Goal: Task Accomplishment & Management: Complete application form

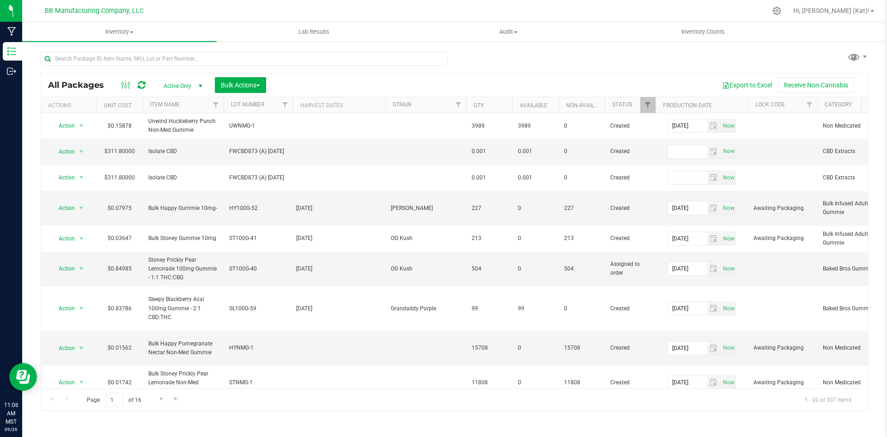
click at [516, 62] on div "All Packages Active Only Active Only Lab Samples Locked All Bulk Actions Add to…" at bounding box center [455, 227] width 828 height 368
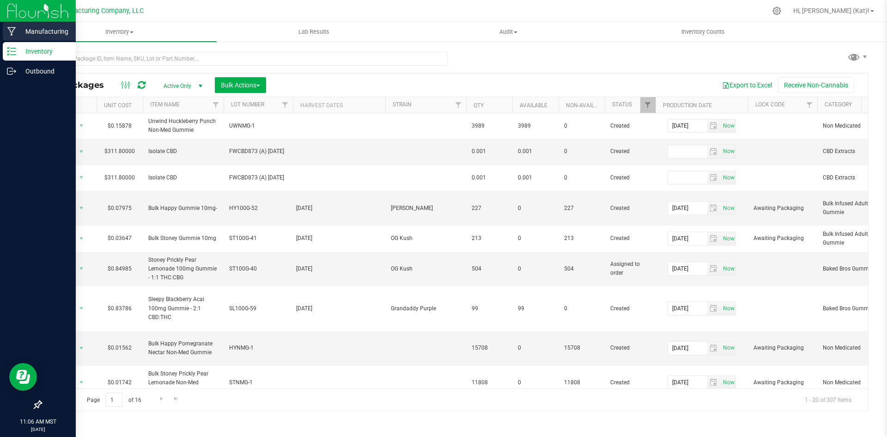
click at [18, 32] on p "Manufacturing" at bounding box center [43, 31] width 55 height 11
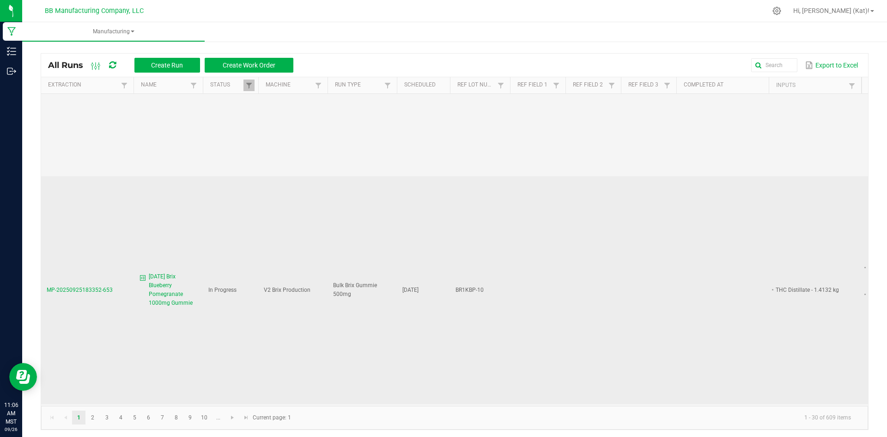
scroll to position [1248, 0]
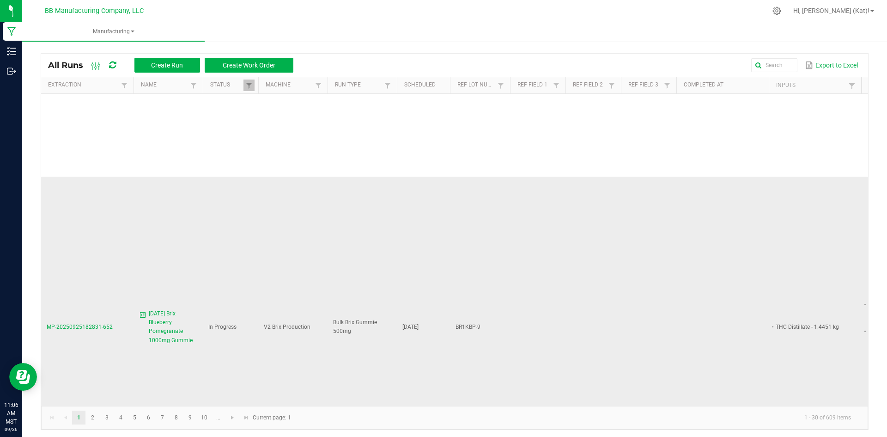
click at [164, 309] on span "[DATE] Brix Blueberry Pomegranate 1000mg Gummie" at bounding box center [173, 327] width 49 height 36
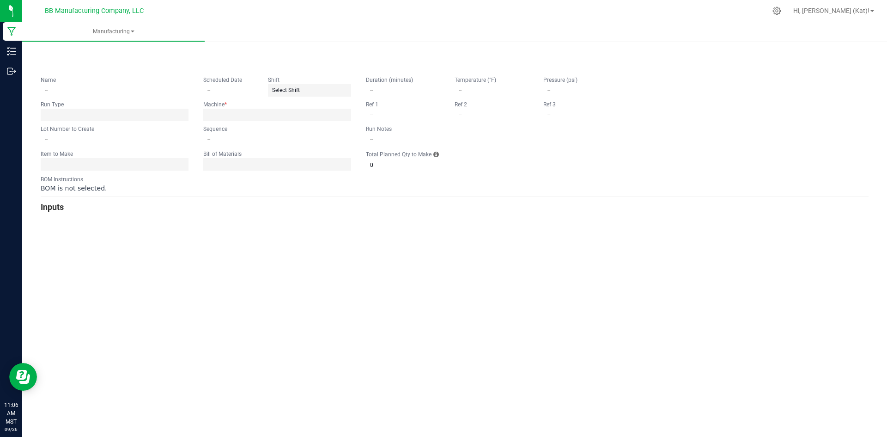
type input "[DATE] Brix Blueberry Pomegranate 1000mg Gummie"
type input "[DATE]"
type input "BR1KBP-9"
type input "3"
type input "2"
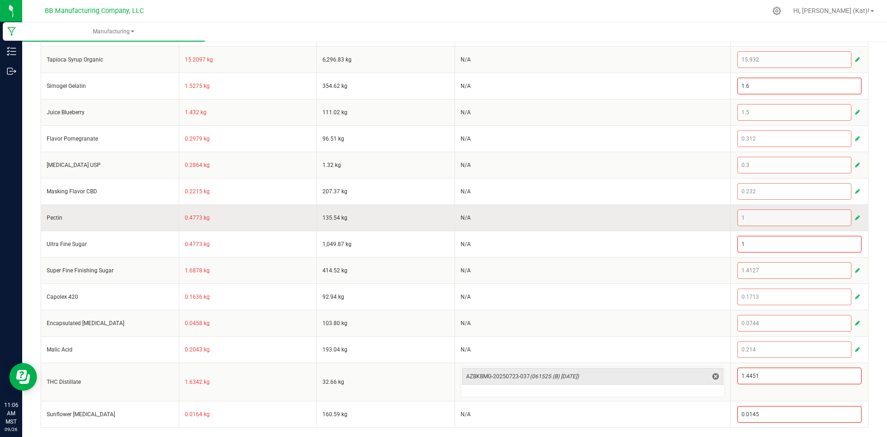
scroll to position [16, 0]
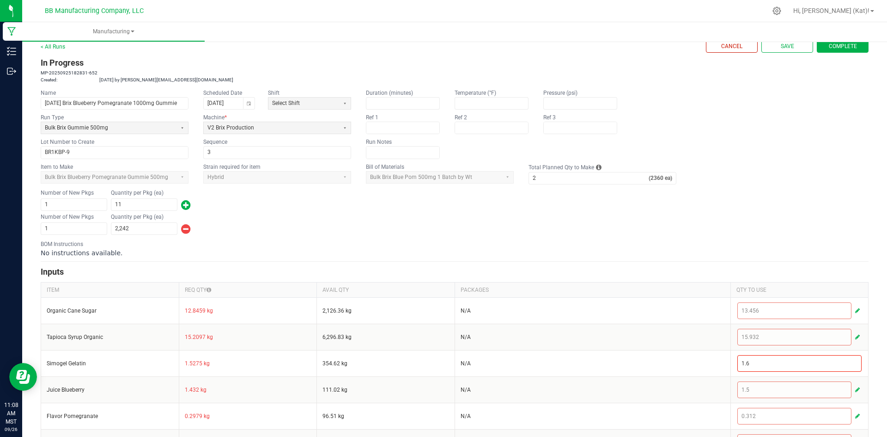
click at [829, 43] on span "Complete" at bounding box center [843, 47] width 28 height 8
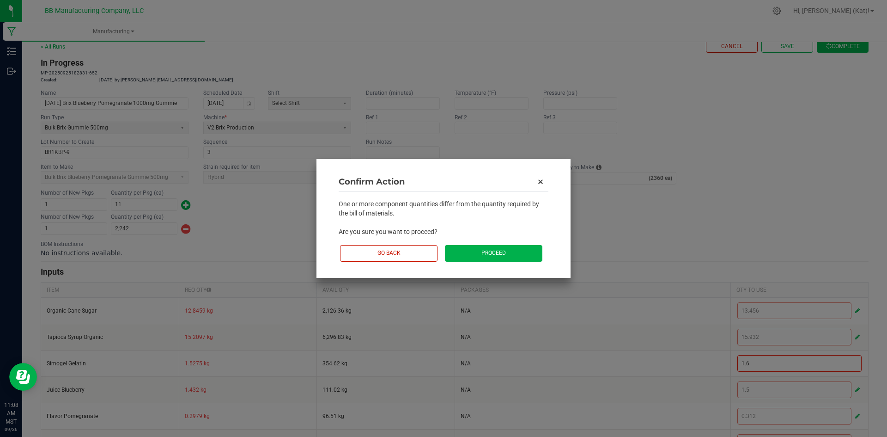
click at [484, 250] on button "Proceed" at bounding box center [494, 253] width 98 height 16
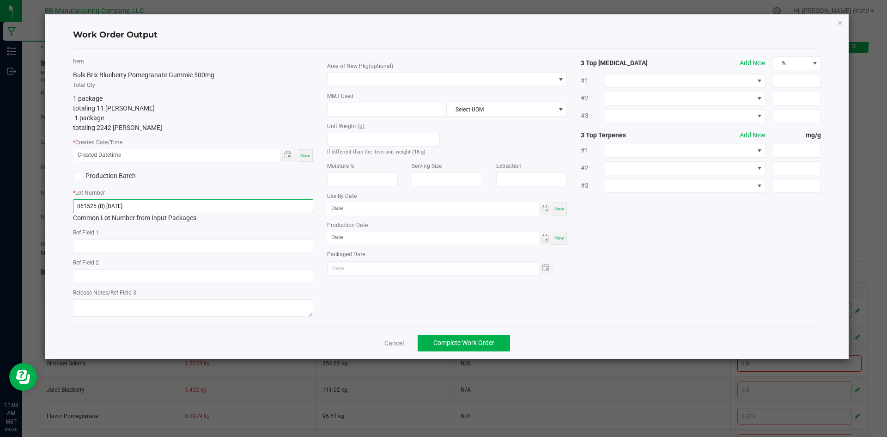
drag, startPoint x: 155, startPoint y: 206, endPoint x: 93, endPoint y: 204, distance: 62.4
click at [93, 204] on input "061525 (B) [DATE]" at bounding box center [193, 206] width 240 height 14
drag, startPoint x: 104, startPoint y: 207, endPoint x: 44, endPoint y: 210, distance: 60.2
click at [45, 210] on div "Work Order Output Item Bulk Brix Blueberry Pomegranate Gummie 500mg Total Qty 1…" at bounding box center [447, 186] width 805 height 345
type input "061525"
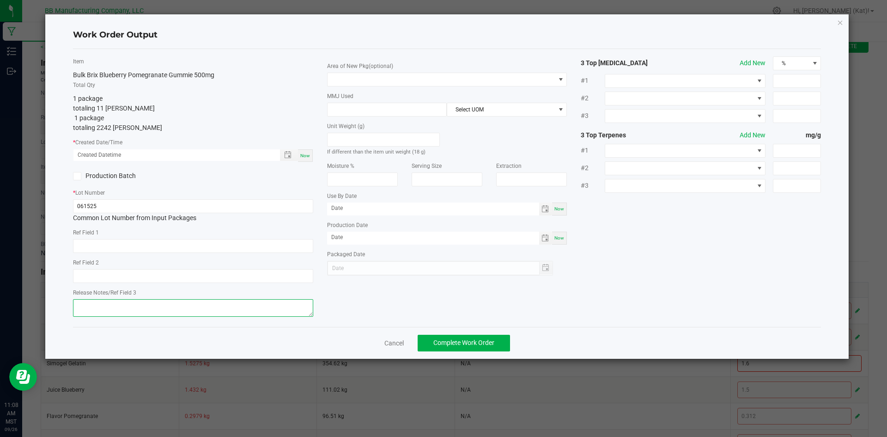
click at [129, 308] on textarea at bounding box center [193, 308] width 240 height 18
paste textarea "061525"
type textarea "061525"
click at [96, 203] on input "061525" at bounding box center [193, 206] width 240 height 14
click at [129, 209] on input "061525" at bounding box center [193, 206] width 240 height 14
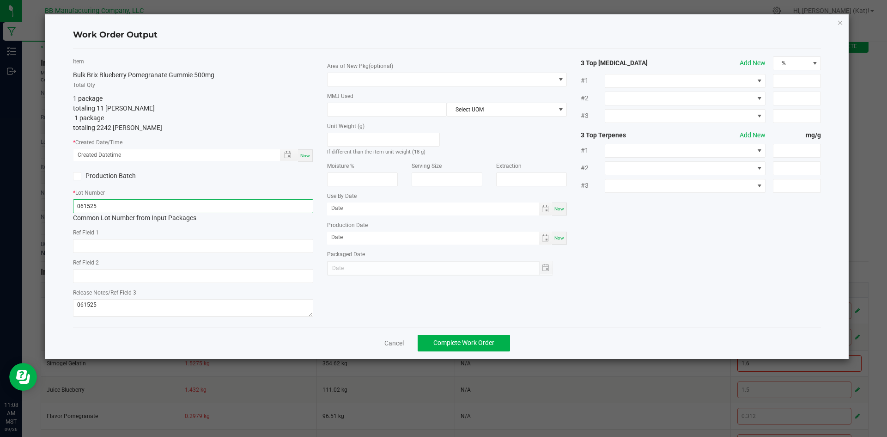
click at [129, 209] on input "061525" at bounding box center [193, 206] width 240 height 14
paste input "BR1KBP-9"
type input "BR1KBP-9"
click at [839, 24] on icon "button" at bounding box center [841, 22] width 6 height 11
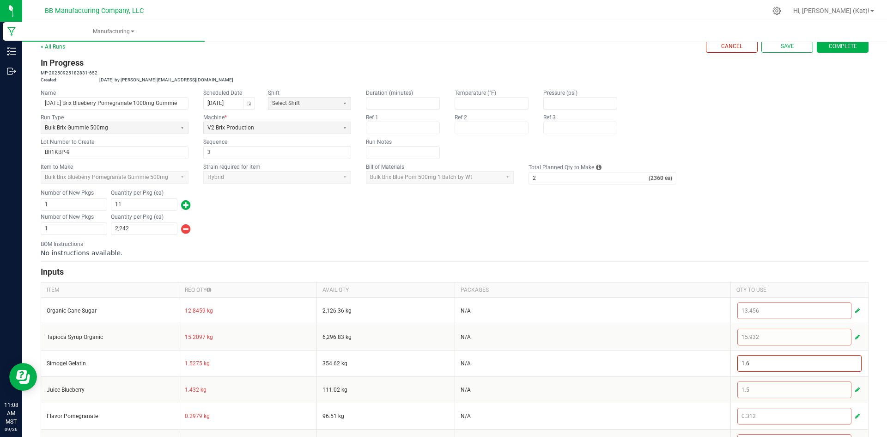
click at [844, 49] on span "Complete" at bounding box center [843, 47] width 28 height 8
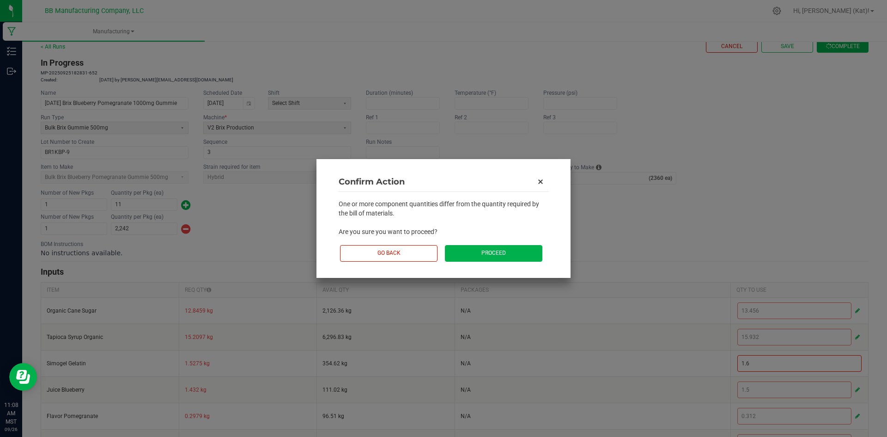
click at [507, 253] on button "Proceed" at bounding box center [494, 253] width 98 height 16
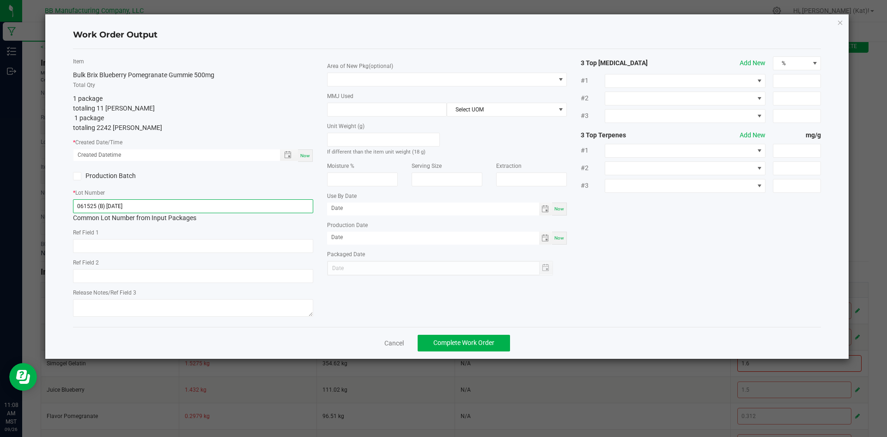
click at [137, 206] on input "061525 (B) [DATE]" at bounding box center [193, 206] width 240 height 14
click at [88, 208] on input "061525" at bounding box center [193, 206] width 240 height 14
type input "061525"
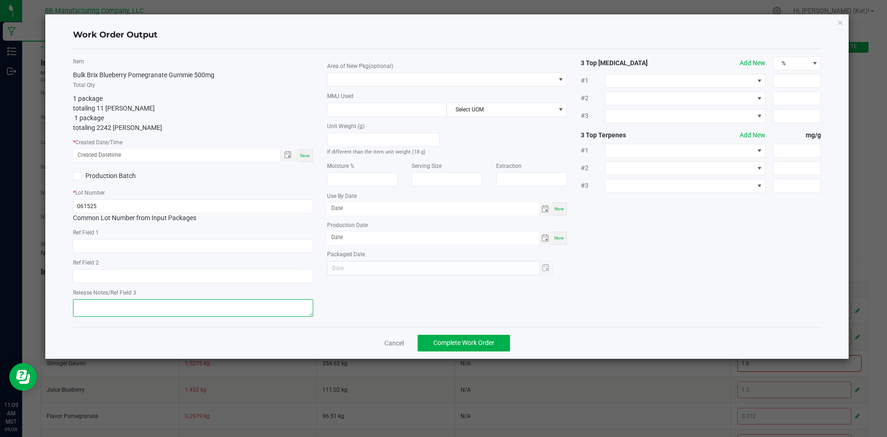
click at [111, 313] on textarea at bounding box center [193, 308] width 240 height 18
paste textarea "061525"
type textarea "061525"
click at [89, 208] on input "061525" at bounding box center [193, 206] width 240 height 14
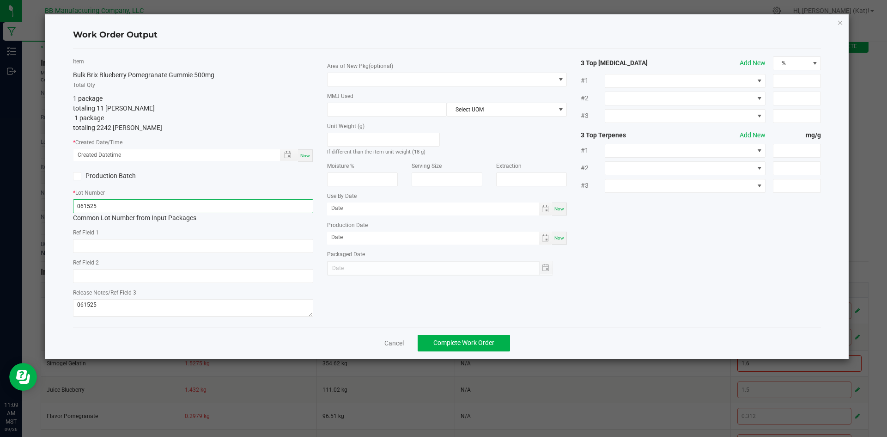
paste input "BR1KBP-9"
type input "BR1KBP-9"
click at [86, 246] on input "text" at bounding box center [193, 246] width 240 height 14
paste input "40g"
type input "40g"
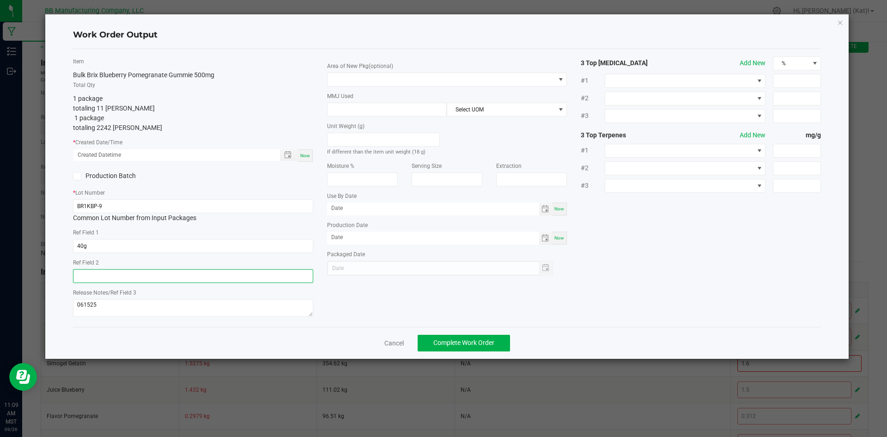
click at [106, 279] on input "text" at bounding box center [193, 276] width 240 height 14
paste input "36g"
type input "36g"
click at [300, 157] on span "Now" at bounding box center [305, 155] width 10 height 5
type input "[DATE] 11:09 AM"
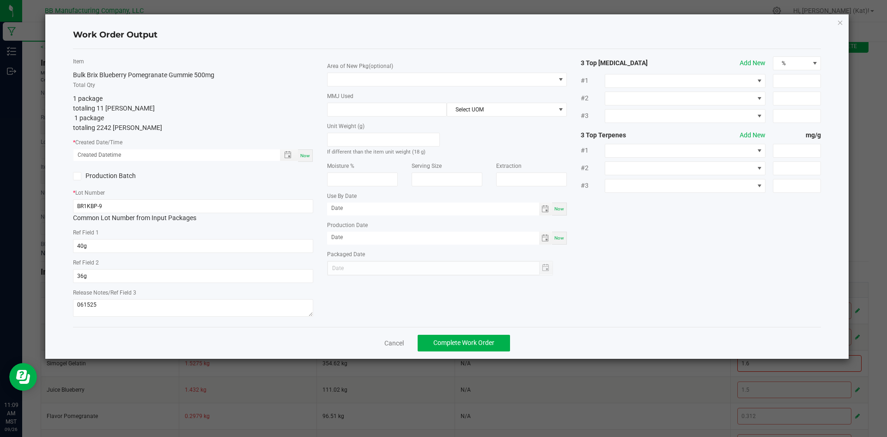
type input "[DATE]"
click at [415, 79] on span at bounding box center [442, 79] width 228 height 13
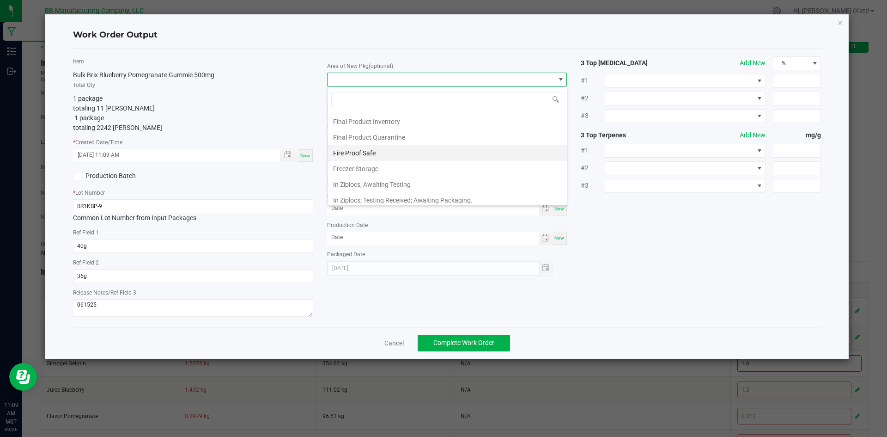
scroll to position [46, 0]
click at [372, 165] on li "Dry Room" at bounding box center [447, 167] width 239 height 16
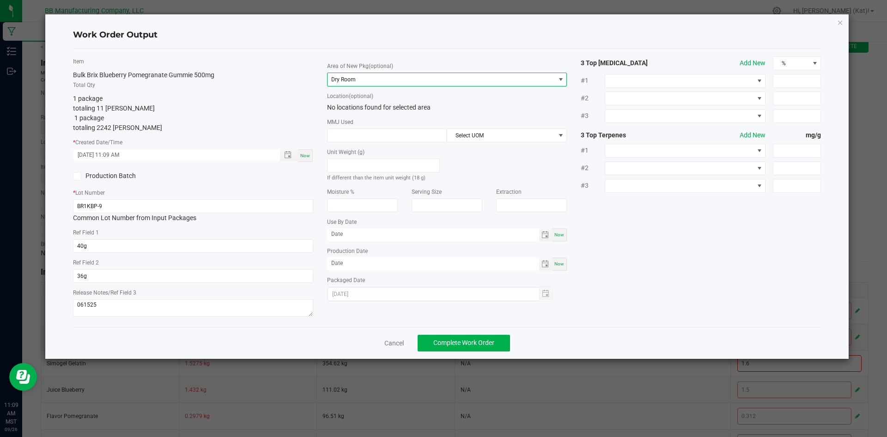
click at [560, 236] on span "Now" at bounding box center [560, 234] width 10 height 5
type input "[DATE]"
click at [559, 263] on span "Now" at bounding box center [560, 263] width 10 height 5
type input "[DATE]"
click at [343, 234] on input "[DATE]" at bounding box center [433, 234] width 212 height 12
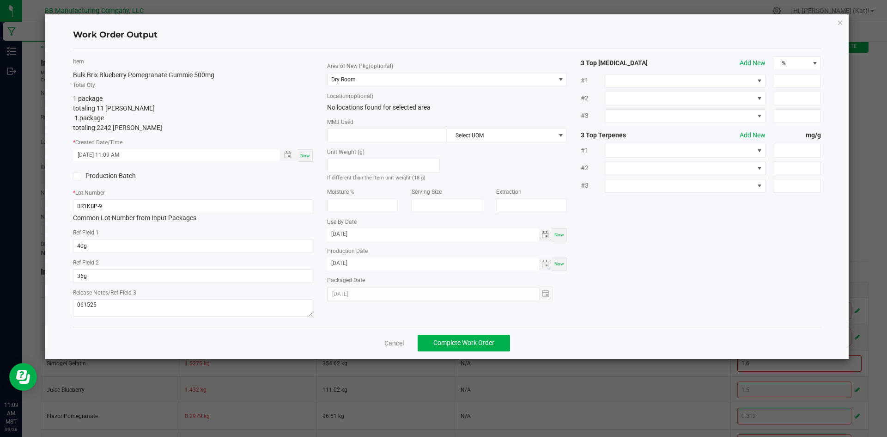
type input "[DATE]"
click at [343, 262] on input "[DATE]" at bounding box center [433, 263] width 212 height 12
type input "[DATE]"
click at [459, 341] on span "Complete Work Order" at bounding box center [464, 342] width 61 height 7
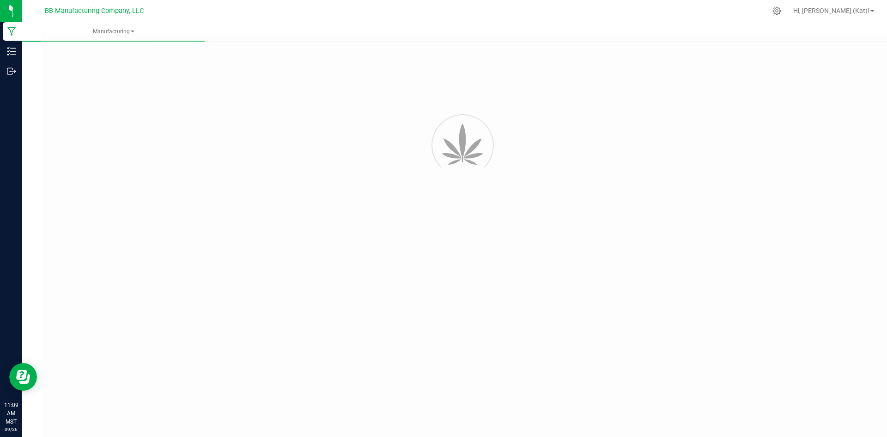
scroll to position [0, 0]
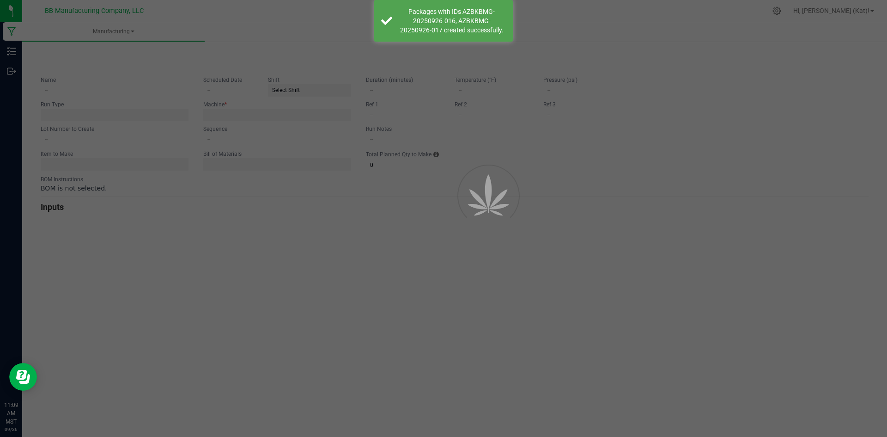
type input "[DATE] Brix Blueberry Pomegranate 1000mg Gummie"
type input "[DATE]"
type input "BR1KBP-9"
type input "3"
type input "2"
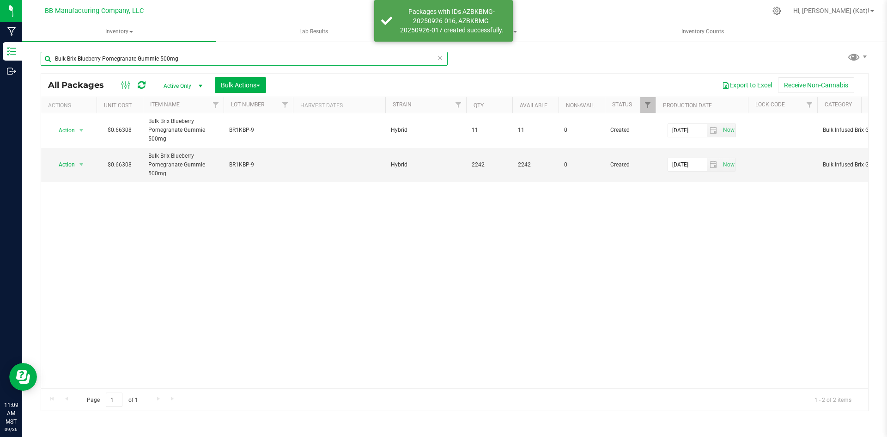
click at [228, 54] on input "Bulk Brix Blueberry Pomegranate Gummie 500mg" at bounding box center [244, 59] width 407 height 14
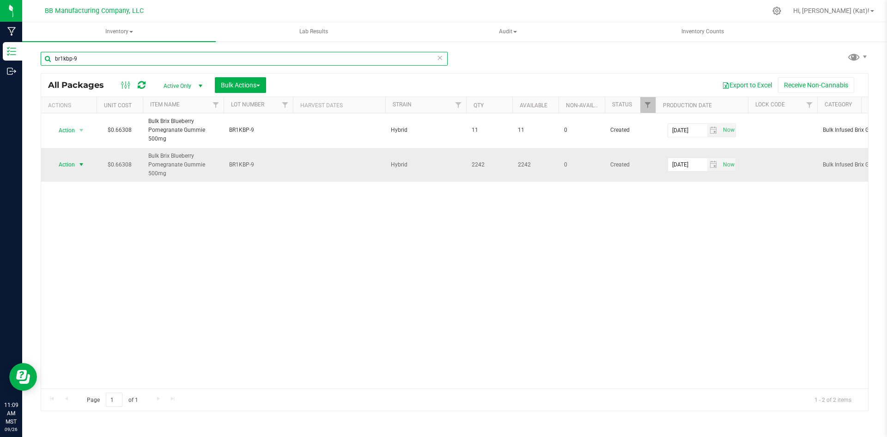
type input "br1kbp-9"
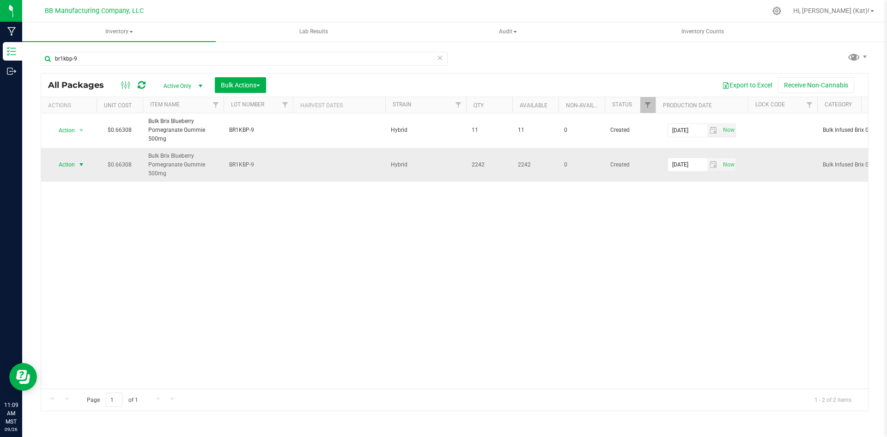
click at [75, 167] on span "Action" at bounding box center [62, 164] width 25 height 13
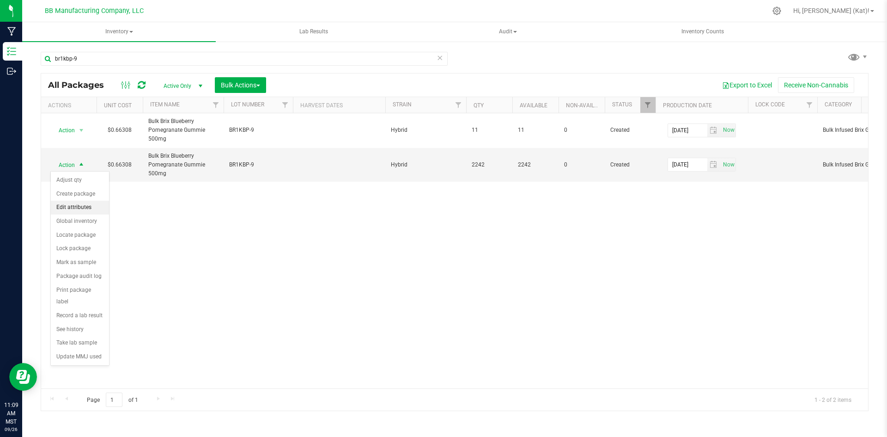
click at [81, 204] on li "Edit attributes" at bounding box center [80, 208] width 58 height 14
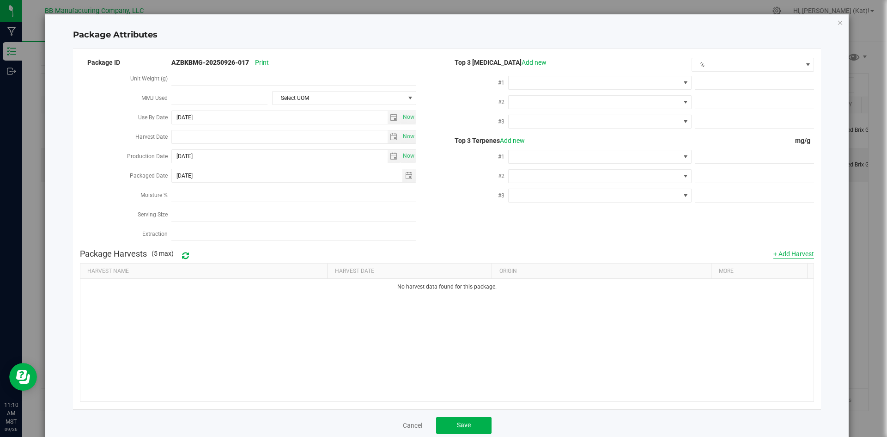
click at [788, 249] on button "+ Add Harvest" at bounding box center [794, 253] width 41 height 9
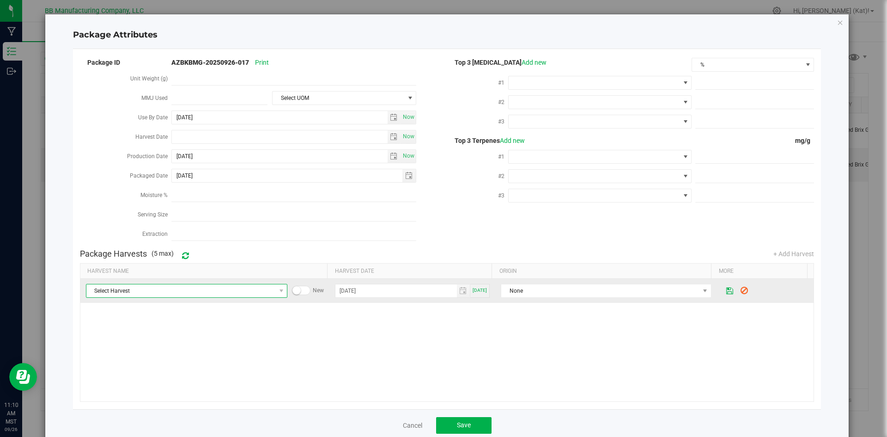
click at [246, 286] on span "Select Harvest" at bounding box center [180, 290] width 189 height 13
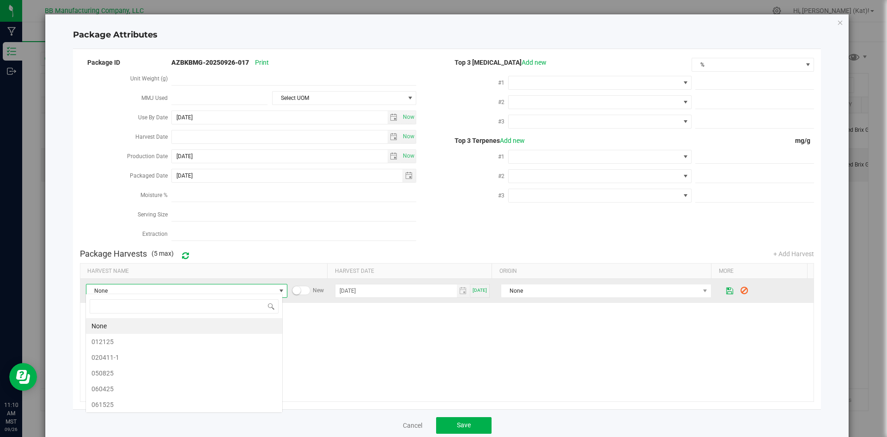
scroll to position [14, 197]
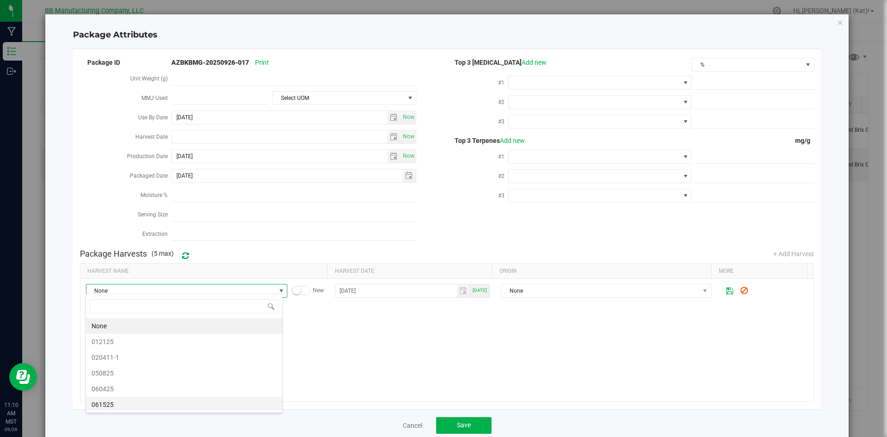
click at [132, 404] on span "061525" at bounding box center [184, 404] width 185 height 14
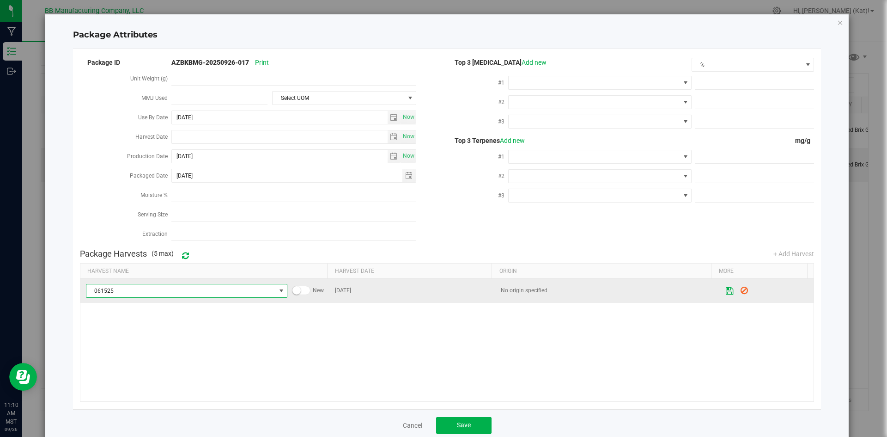
click at [726, 287] on icon at bounding box center [730, 290] width 8 height 7
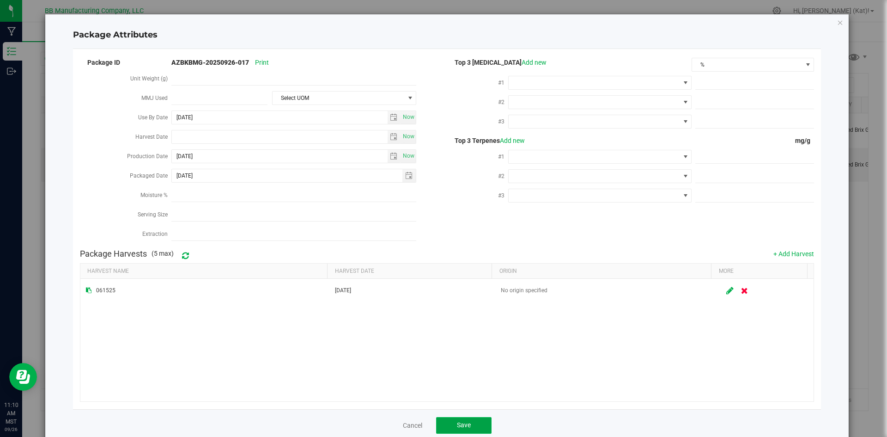
click at [475, 421] on button "Save" at bounding box center [463, 425] width 55 height 17
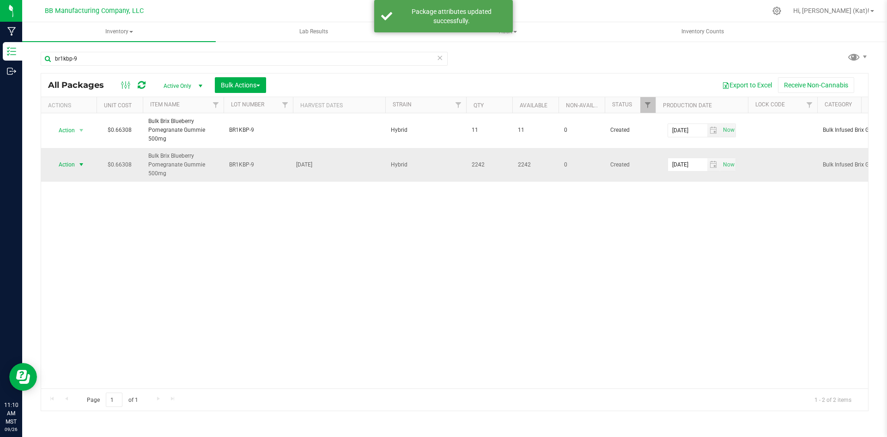
click at [74, 168] on span "Action" at bounding box center [62, 164] width 25 height 13
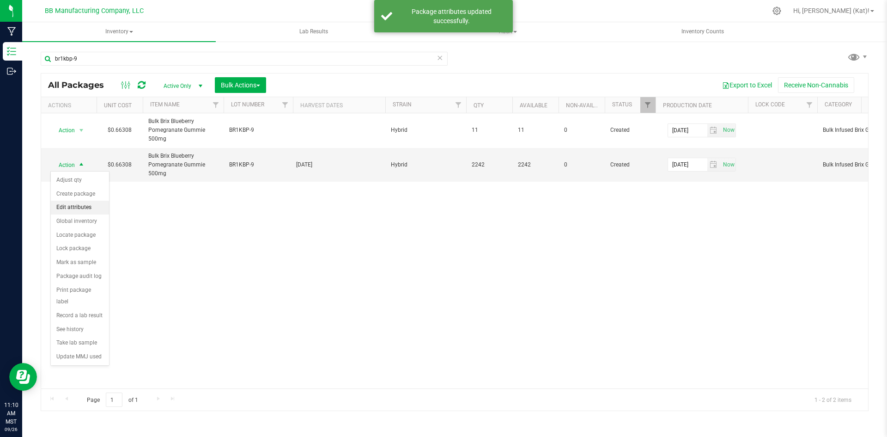
click at [76, 206] on li "Edit attributes" at bounding box center [80, 208] width 58 height 14
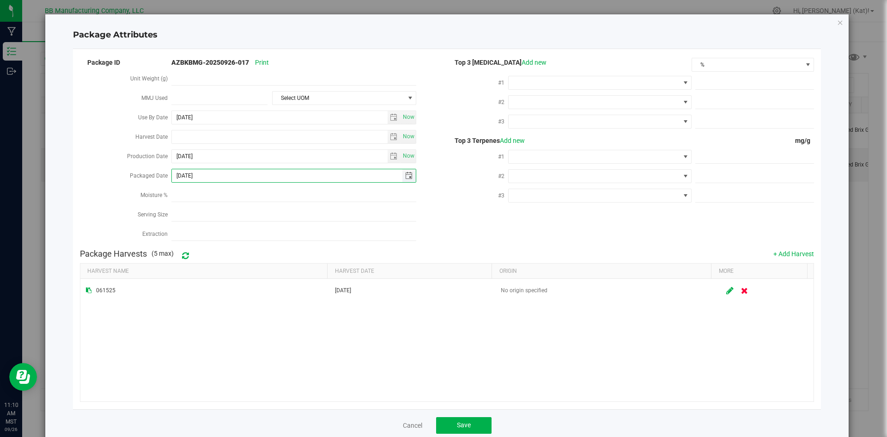
drag, startPoint x: 210, startPoint y: 172, endPoint x: 186, endPoint y: 167, distance: 24.5
click at [186, 169] on input "[DATE]" at bounding box center [287, 175] width 231 height 13
type input "[DATE]"
click at [463, 422] on span "Save" at bounding box center [464, 424] width 14 height 7
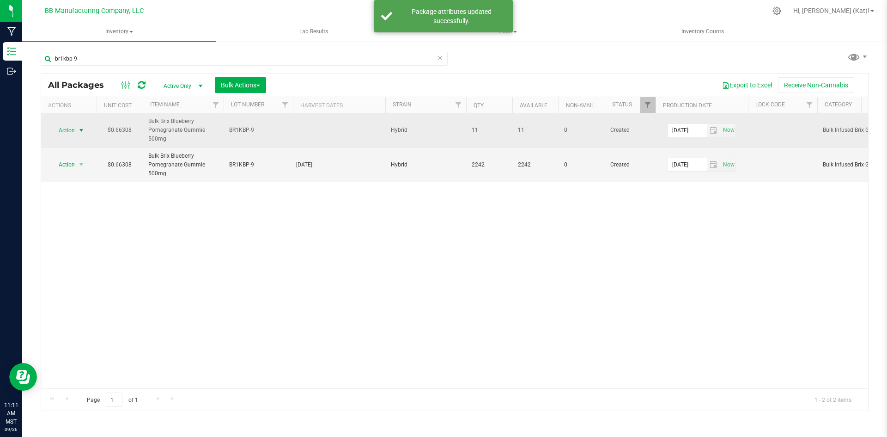
click at [70, 128] on span "Action" at bounding box center [62, 130] width 25 height 13
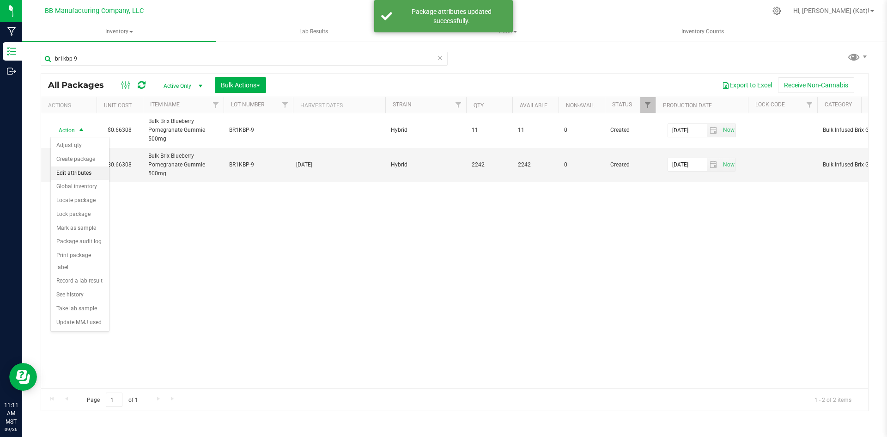
click at [94, 171] on li "Edit attributes" at bounding box center [80, 173] width 58 height 14
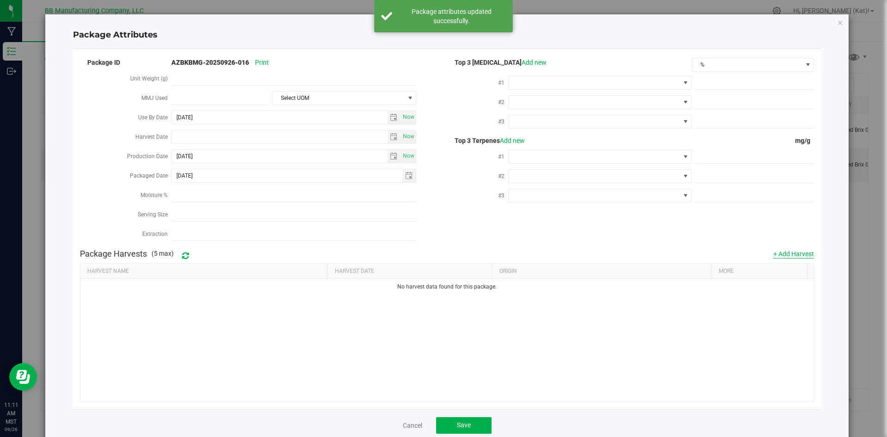
click at [775, 249] on button "+ Add Harvest" at bounding box center [794, 253] width 41 height 9
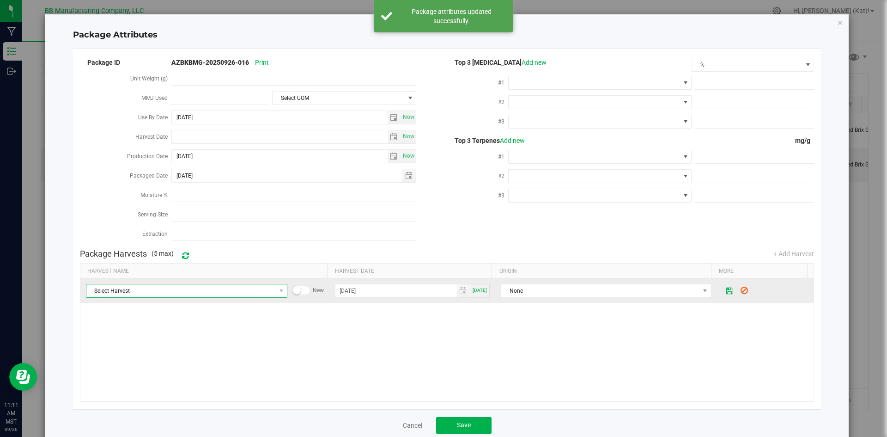
click at [225, 291] on span "Select Harvest" at bounding box center [180, 290] width 189 height 13
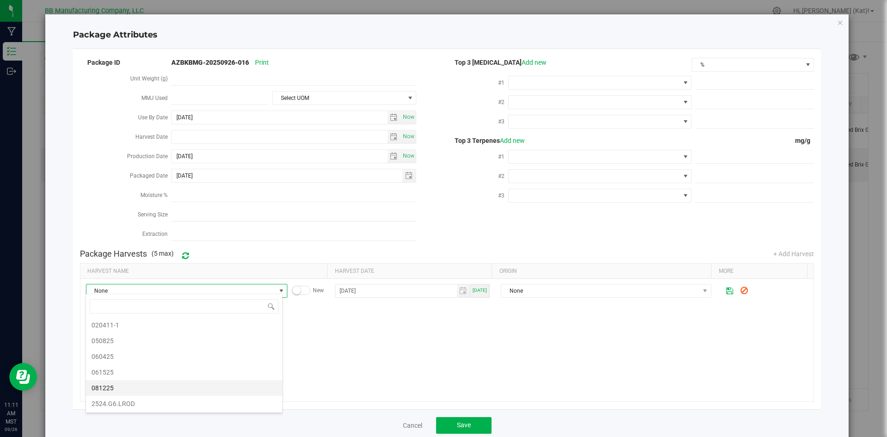
scroll to position [46, 0]
click at [131, 358] on span "061525" at bounding box center [184, 358] width 185 height 14
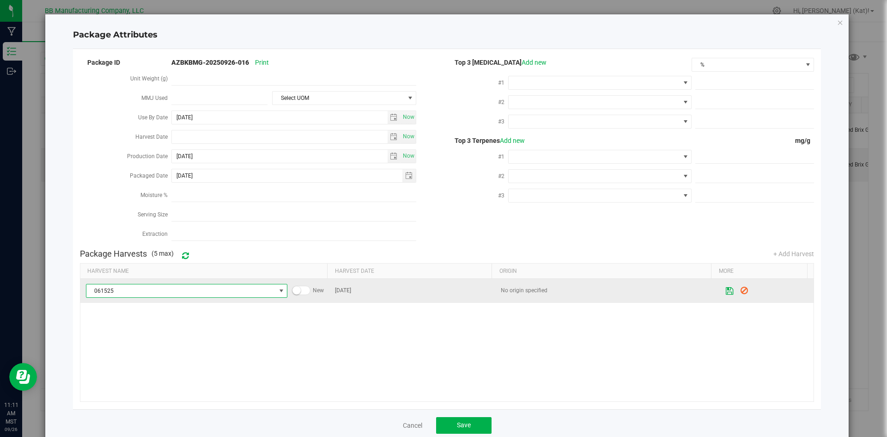
click at [726, 290] on icon at bounding box center [730, 290] width 8 height 6
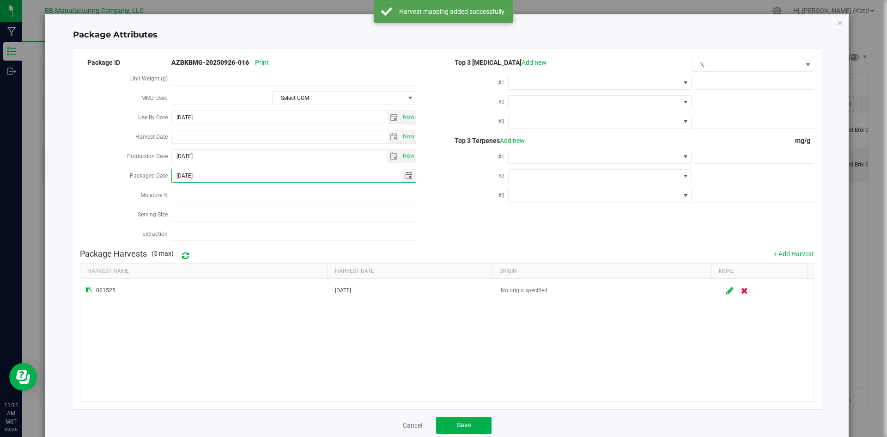
drag, startPoint x: 208, startPoint y: 173, endPoint x: 186, endPoint y: 171, distance: 21.4
click at [186, 171] on input "[DATE]" at bounding box center [287, 175] width 231 height 13
type input "[DATE]"
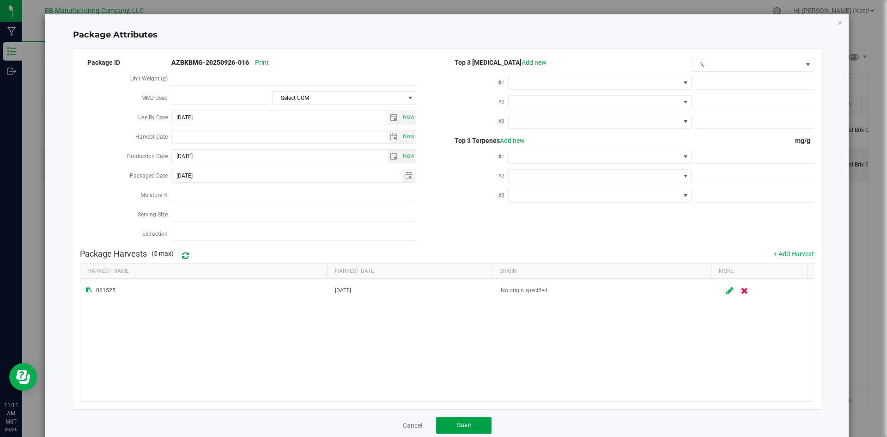
click at [460, 422] on span "Save" at bounding box center [464, 424] width 14 height 7
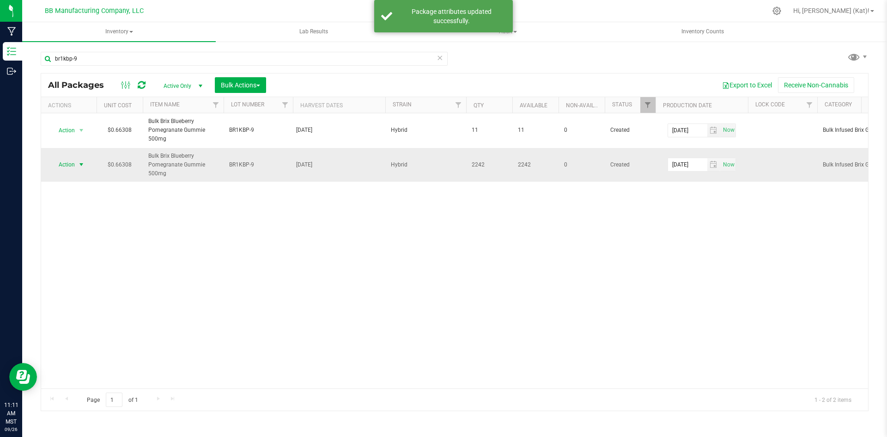
click at [65, 165] on span "Action" at bounding box center [62, 164] width 25 height 13
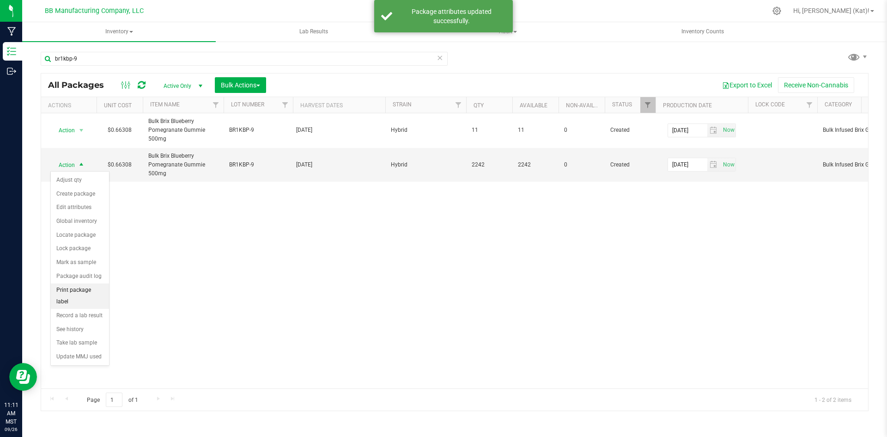
click at [88, 292] on li "Print package label" at bounding box center [80, 295] width 58 height 25
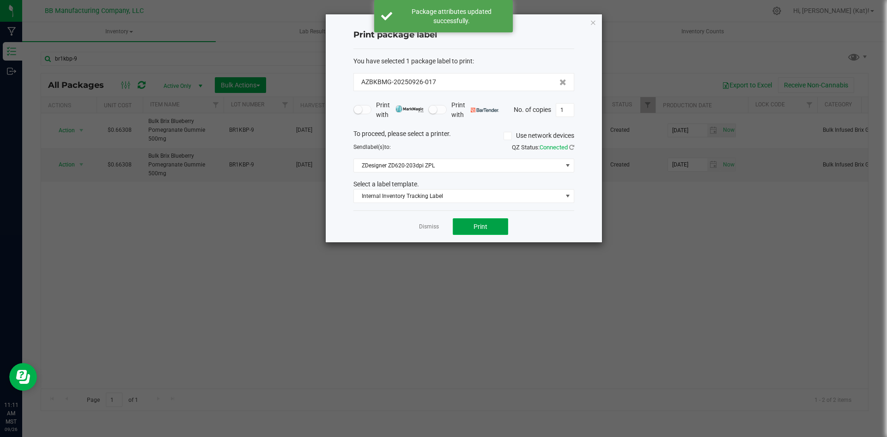
click at [477, 226] on span "Print" at bounding box center [481, 226] width 14 height 7
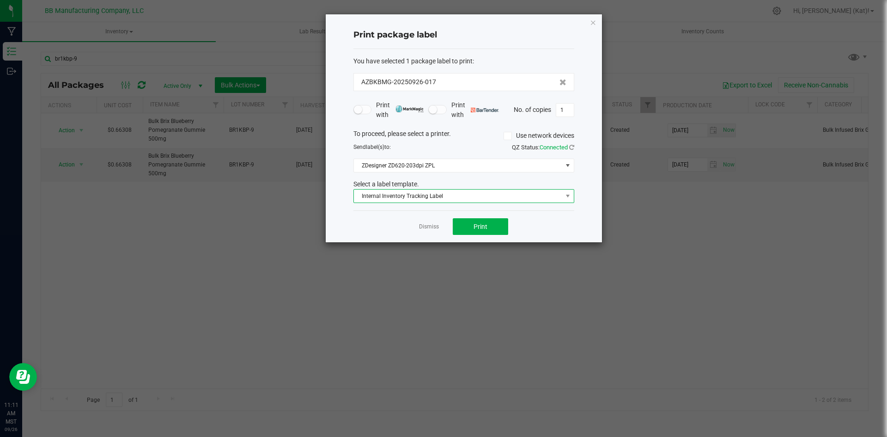
click at [480, 189] on span "Internal Inventory Tracking Label" at bounding box center [464, 196] width 221 height 14
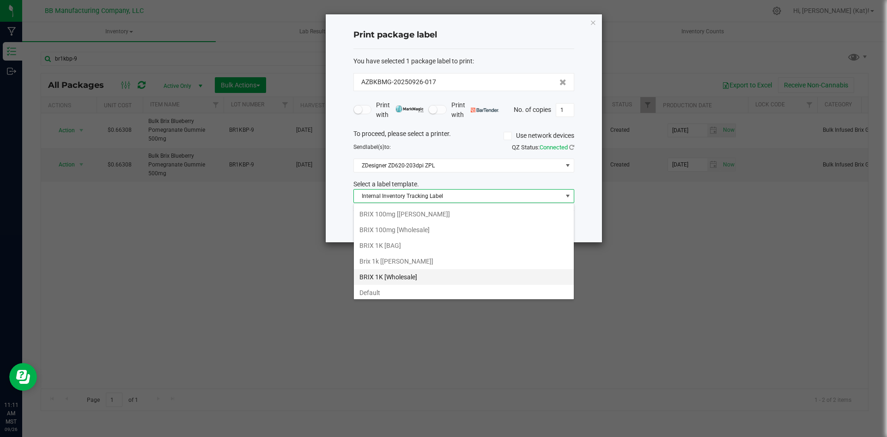
click at [418, 269] on li "BRIX 1K [Wholesale]" at bounding box center [464, 277] width 220 height 16
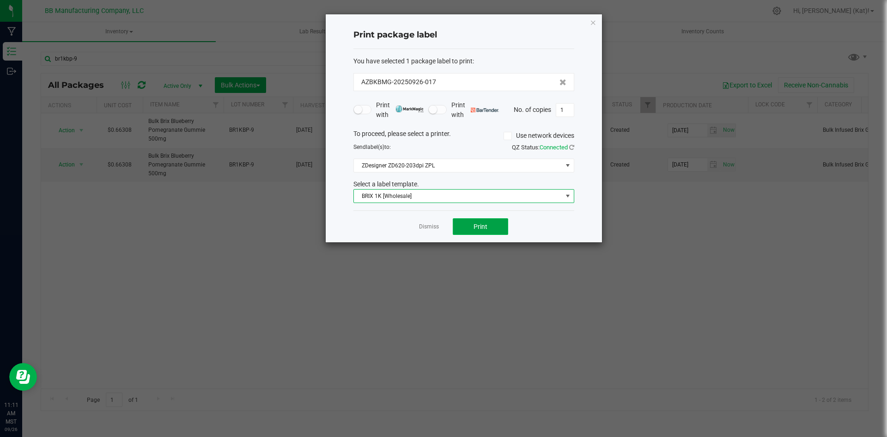
click at [498, 220] on button "Print" at bounding box center [480, 226] width 55 height 17
click at [593, 22] on icon "button" at bounding box center [593, 22] width 6 height 11
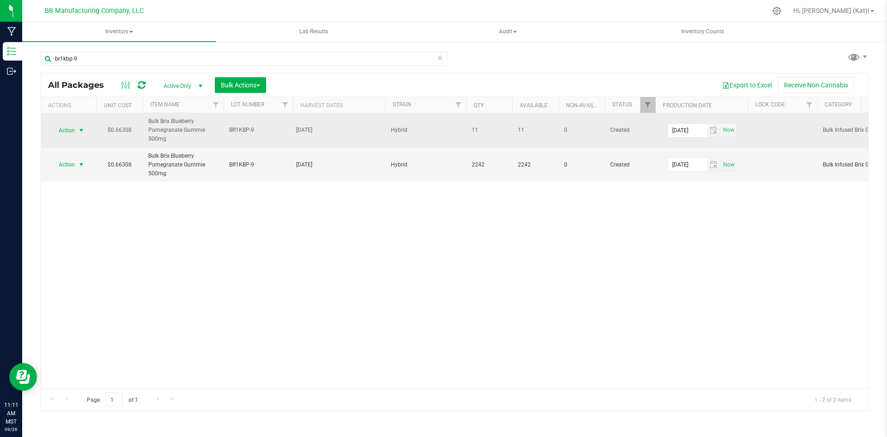
click at [58, 127] on span "Action" at bounding box center [62, 130] width 25 height 13
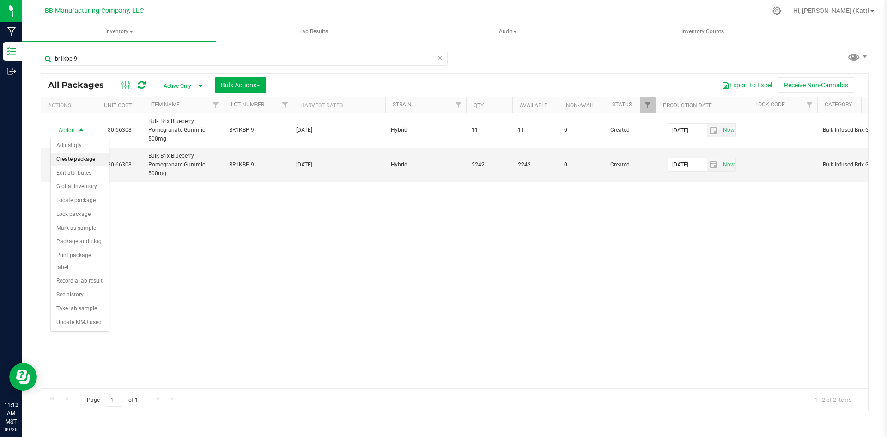
click at [83, 158] on li "Create package" at bounding box center [80, 160] width 58 height 14
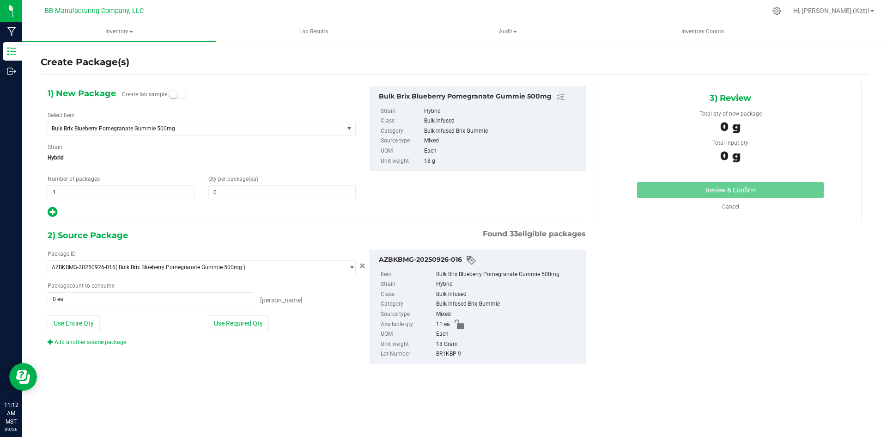
click at [181, 100] on span "Create lab sample" at bounding box center [154, 95] width 65 height 16
click at [179, 96] on span at bounding box center [178, 94] width 18 height 9
click at [243, 196] on span at bounding box center [281, 192] width 147 height 14
type input "2"
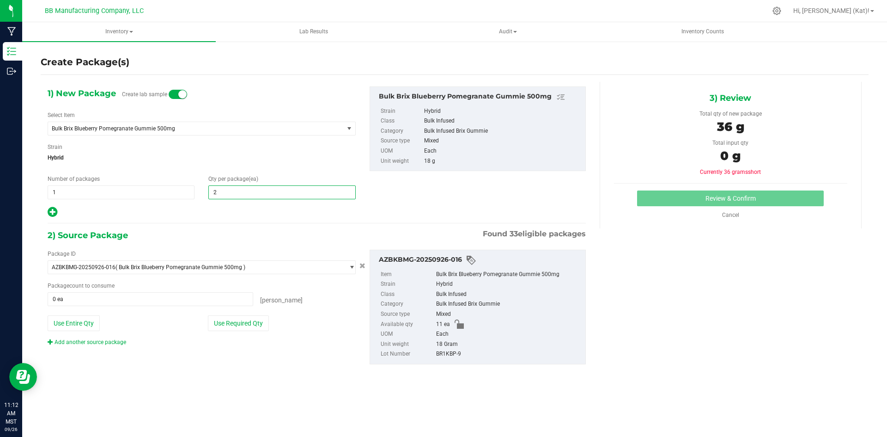
type input "2"
drag, startPoint x: 247, startPoint y: 318, endPoint x: 300, endPoint y: 308, distance: 53.7
click at [247, 318] on button "Use Required Qty" at bounding box center [238, 323] width 61 height 16
type input "2 ea"
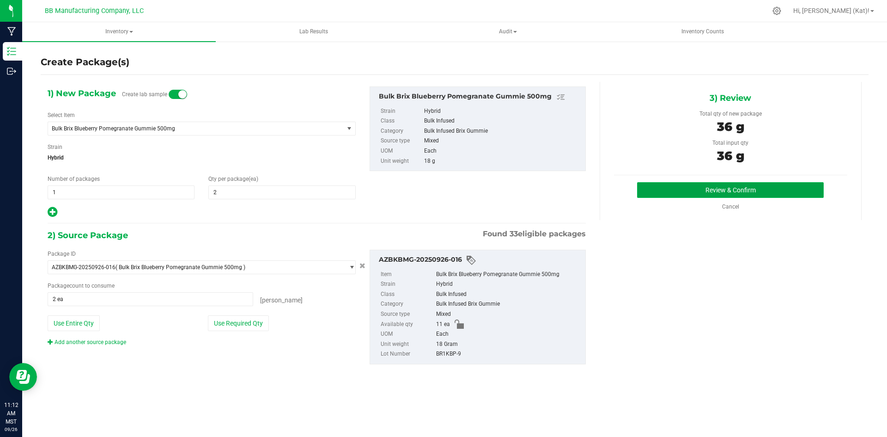
click at [710, 190] on button "Review & Confirm" at bounding box center [730, 190] width 187 height 16
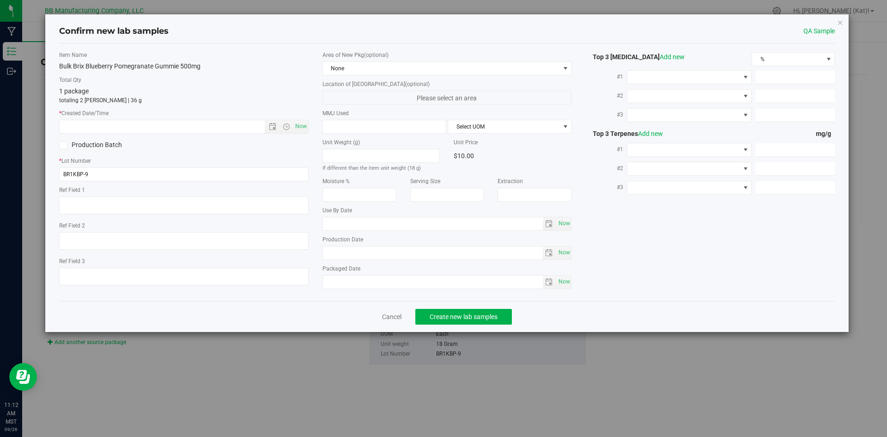
type textarea "40g"
type textarea "36g"
type textarea "061525"
type input "500.0000"
type input "[DATE]"
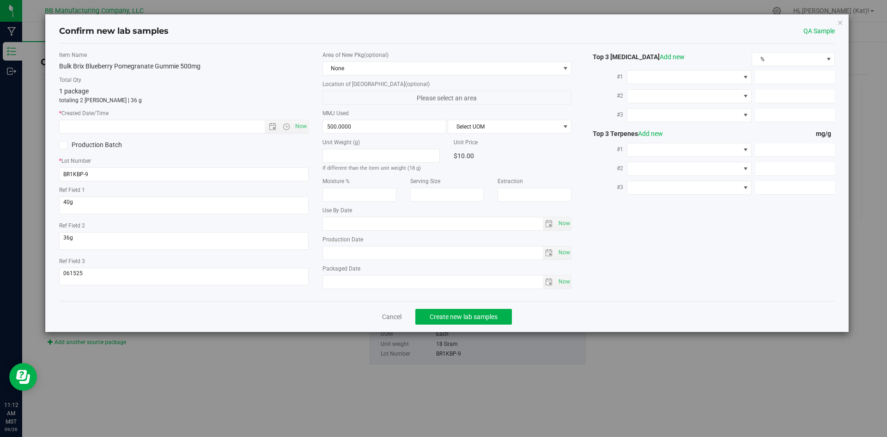
type input "[DATE]"
click at [412, 68] on span "None" at bounding box center [441, 68] width 237 height 13
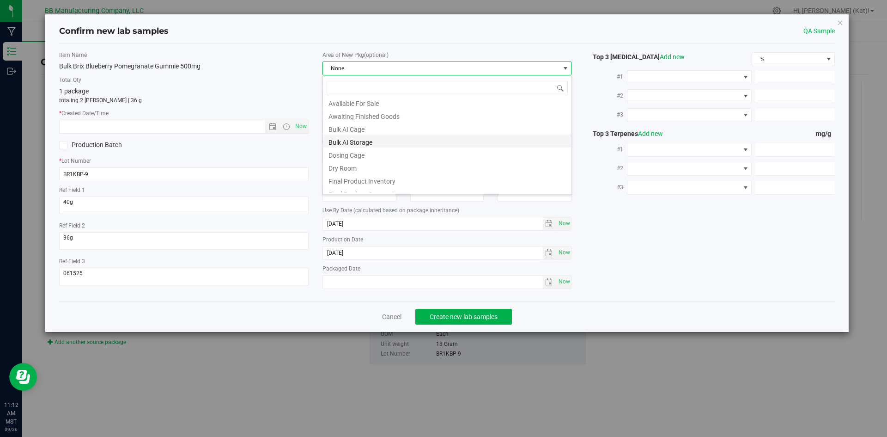
scroll to position [46, 0]
click at [395, 175] on li "Final Product Quarantine" at bounding box center [447, 176] width 249 height 13
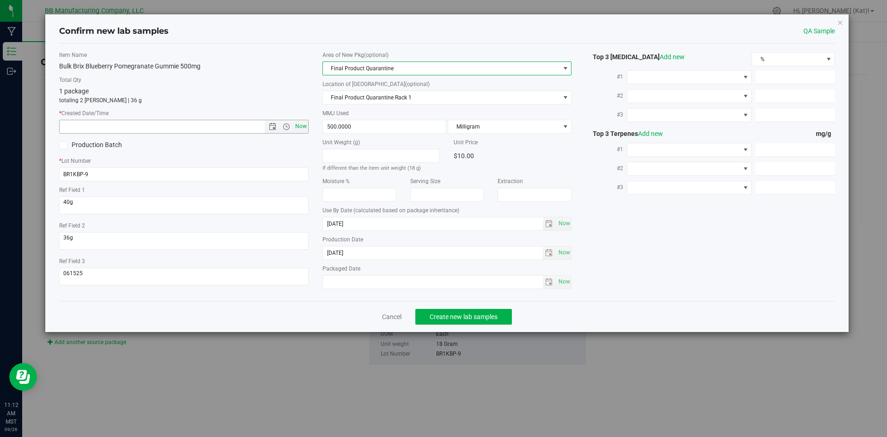
click at [300, 124] on span "Now" at bounding box center [301, 126] width 16 height 13
type input "[DATE] 11:12 AM"
click at [462, 318] on span "Create new lab samples" at bounding box center [464, 316] width 68 height 7
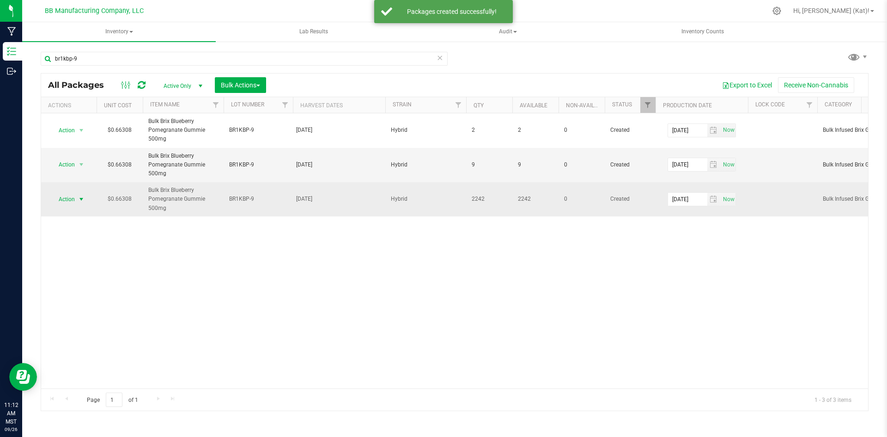
click at [65, 197] on span "Action" at bounding box center [62, 199] width 25 height 13
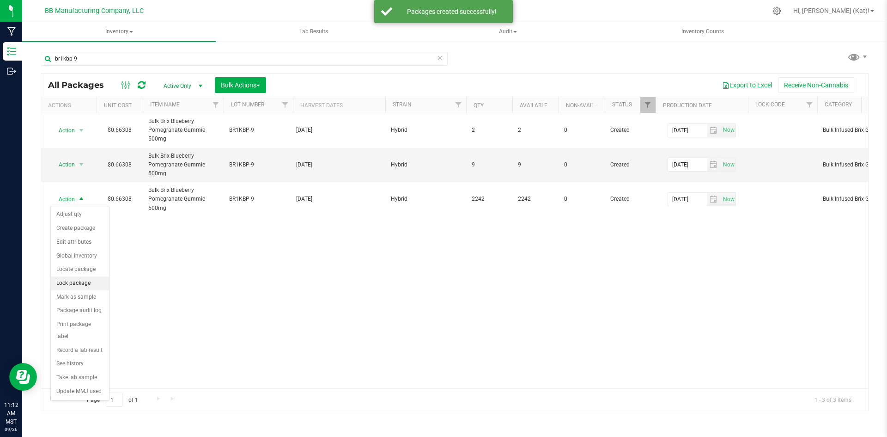
click at [92, 287] on li "Lock package" at bounding box center [80, 283] width 58 height 14
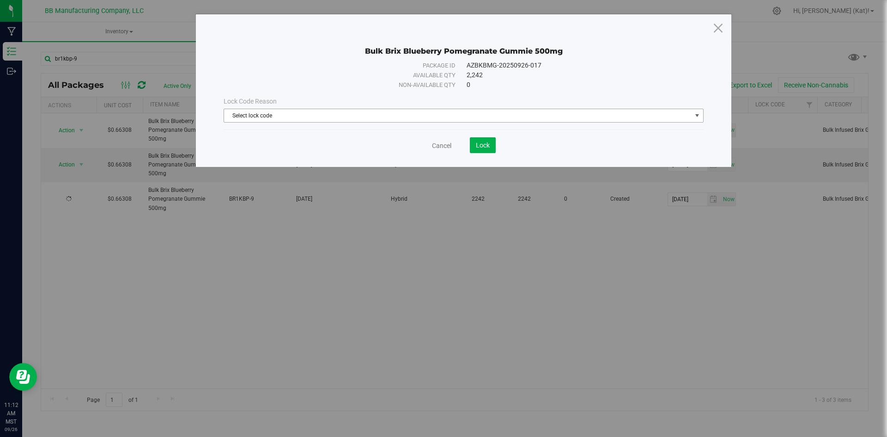
click at [312, 117] on span "Select lock code" at bounding box center [458, 115] width 468 height 13
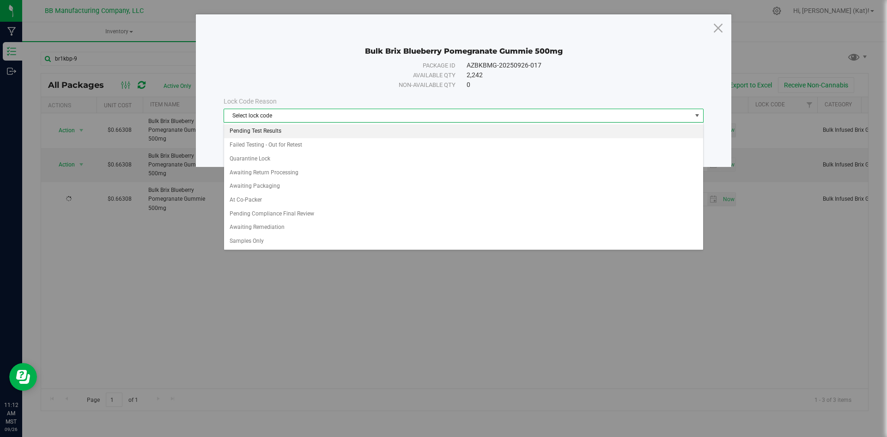
click at [272, 131] on li "Pending Test Results" at bounding box center [463, 131] width 479 height 14
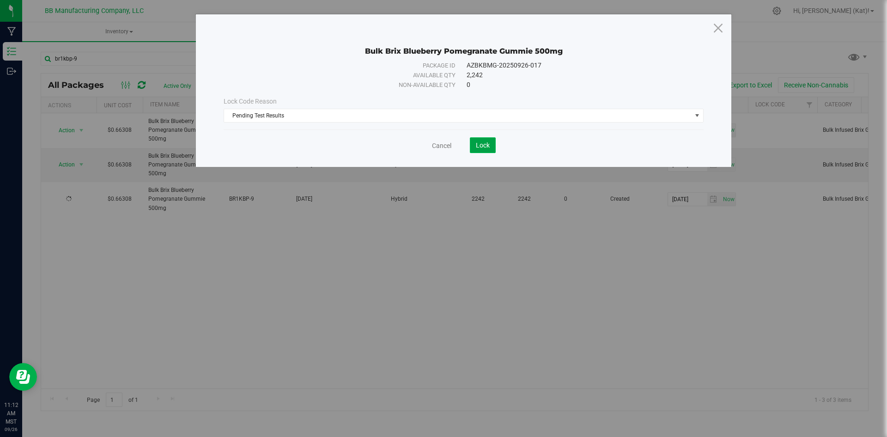
click at [477, 143] on span "Lock" at bounding box center [483, 144] width 14 height 7
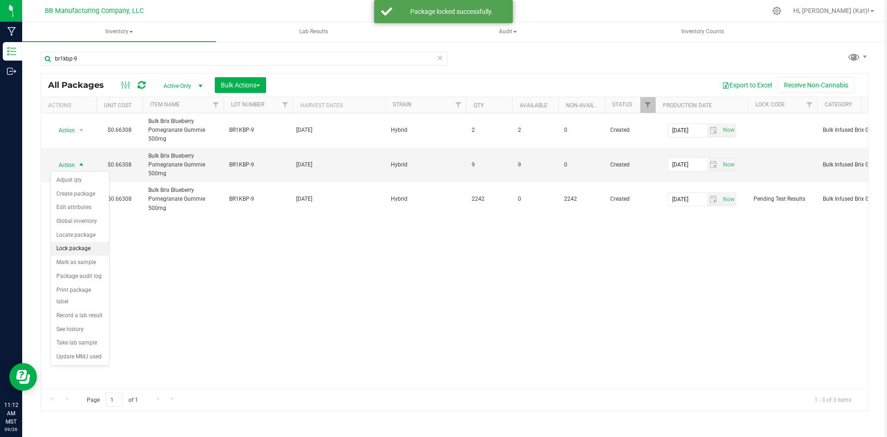
click at [87, 248] on li "Lock package" at bounding box center [80, 249] width 58 height 14
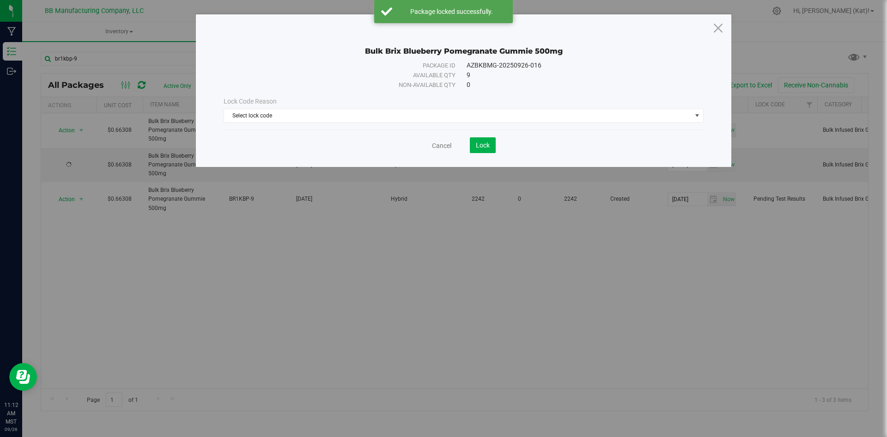
click at [409, 106] on div "Lock Code Reason Select lock code Select lock code Pending Test Results Failed …" at bounding box center [464, 110] width 494 height 26
click at [412, 113] on span "Select lock code" at bounding box center [458, 115] width 468 height 13
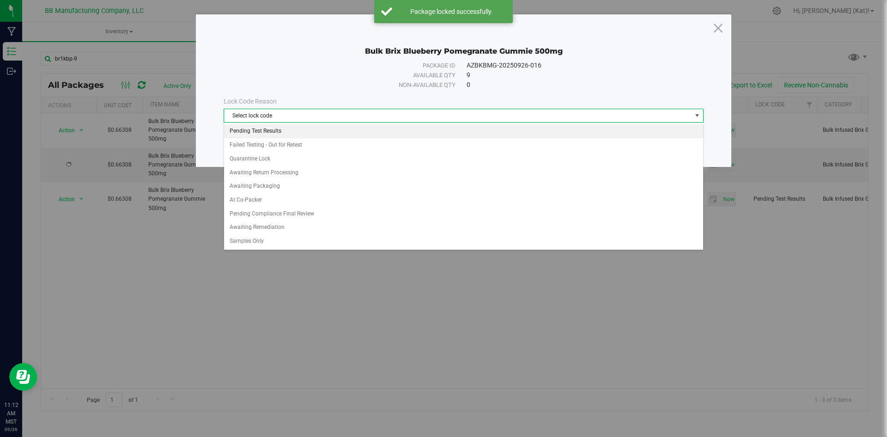
click at [277, 130] on li "Pending Test Results" at bounding box center [463, 131] width 479 height 14
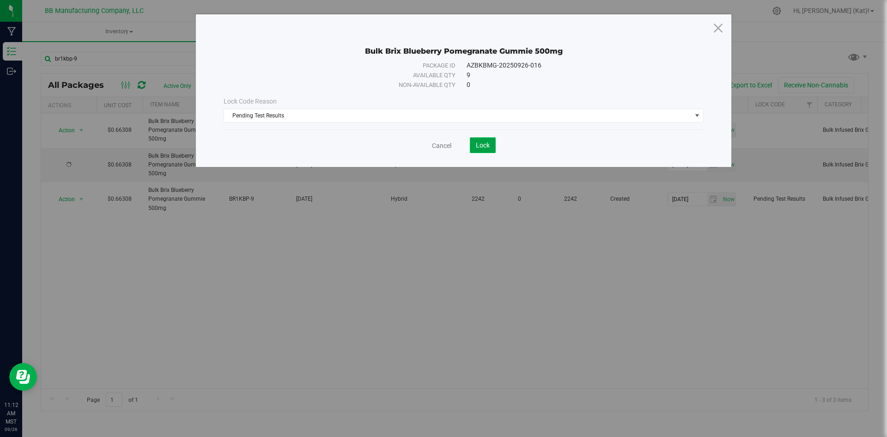
click at [475, 140] on button "Lock" at bounding box center [483, 145] width 26 height 16
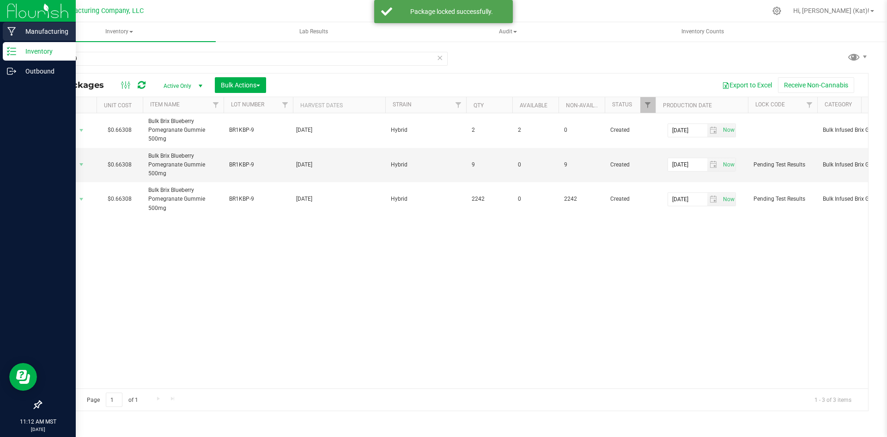
click at [35, 33] on p "Manufacturing" at bounding box center [43, 31] width 55 height 11
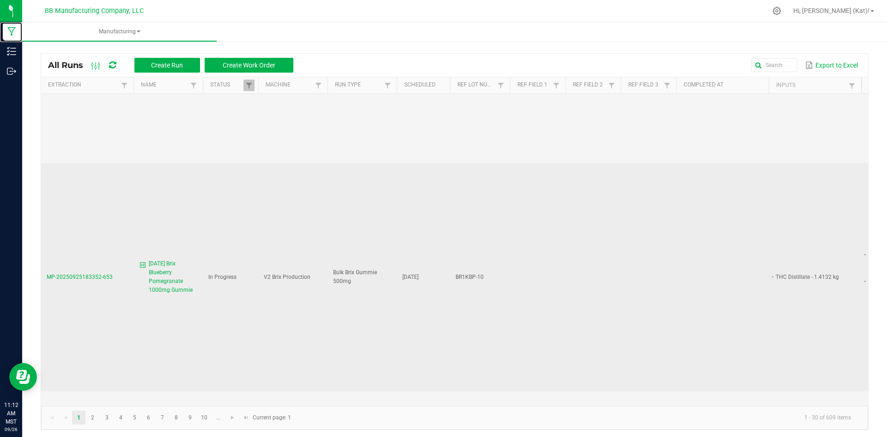
scroll to position [1017, 0]
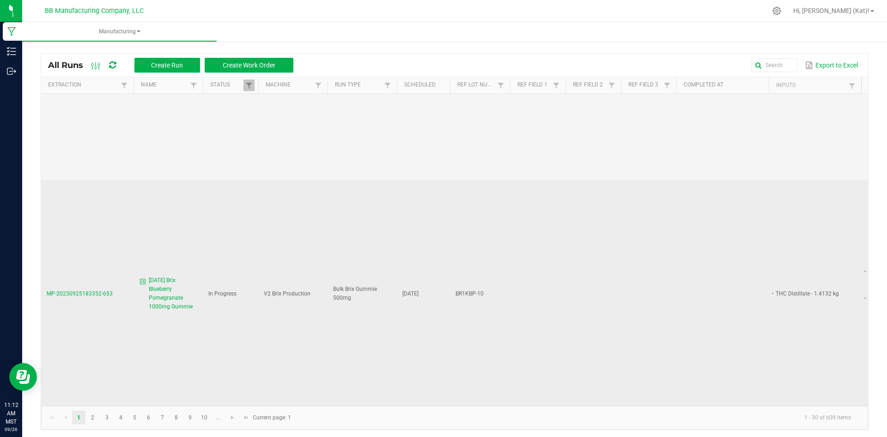
click at [146, 276] on span "[DATE] Brix Blueberry Pomegranate 1000mg Gummie" at bounding box center [168, 294] width 58 height 36
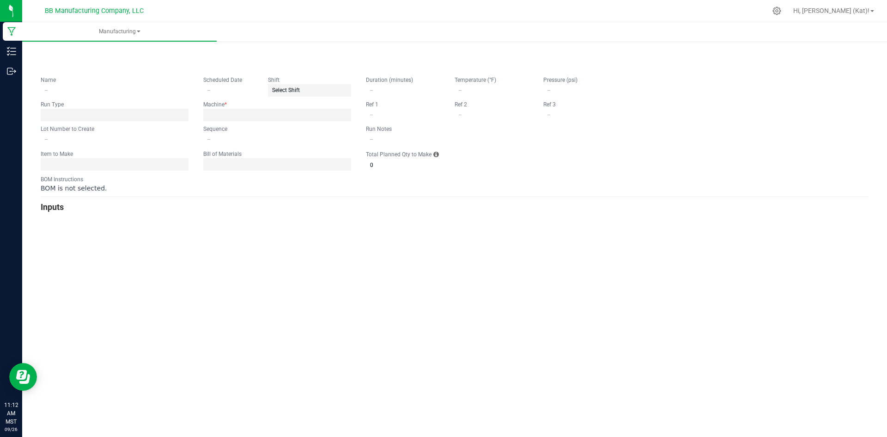
type input "[DATE] Brix Blueberry Pomegranate 1000mg Gummie"
type input "[DATE]"
type input "BR1KBP-10"
type input "3"
type input "2"
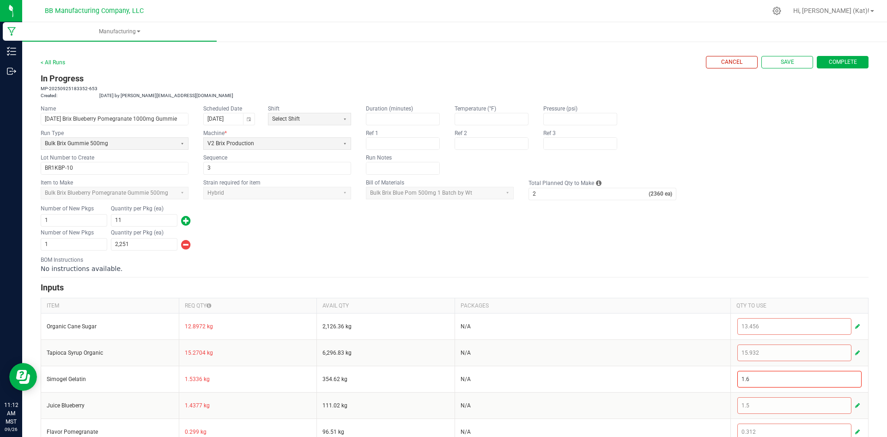
click at [848, 61] on span "Complete" at bounding box center [843, 62] width 28 height 8
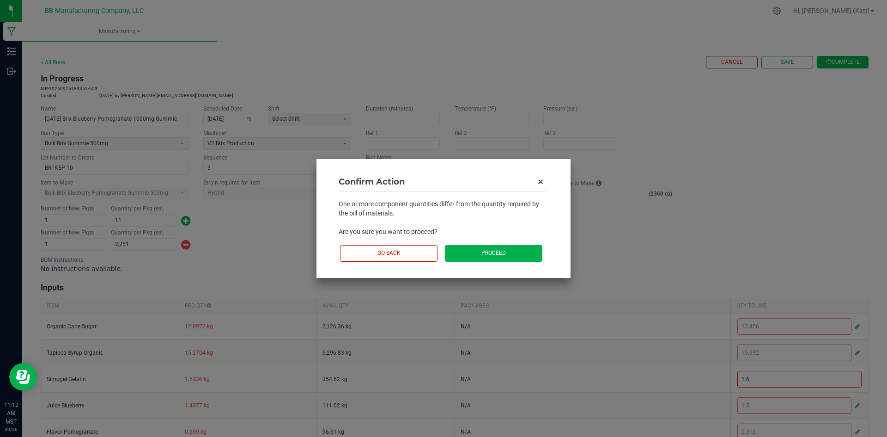
click at [517, 253] on button "Proceed" at bounding box center [494, 253] width 98 height 16
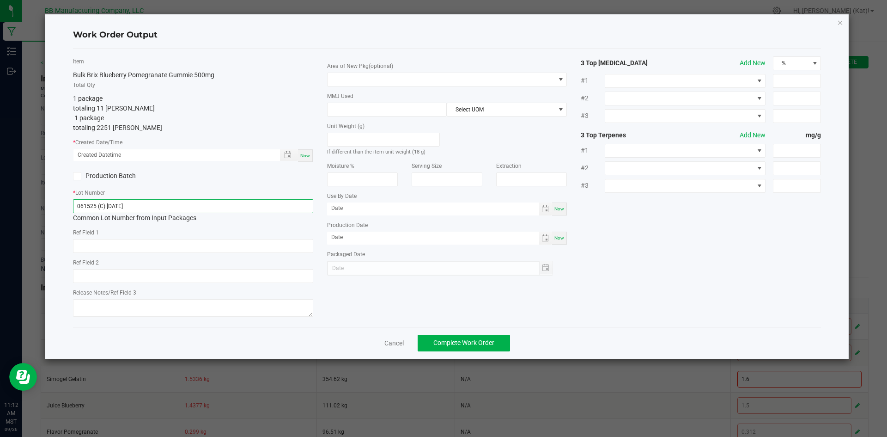
drag, startPoint x: 140, startPoint y: 204, endPoint x: 94, endPoint y: 206, distance: 45.3
click at [94, 206] on input "061525 (C) [DATE]" at bounding box center [193, 206] width 240 height 14
click at [87, 207] on input "061525" at bounding box center [193, 206] width 240 height 14
type input "061525"
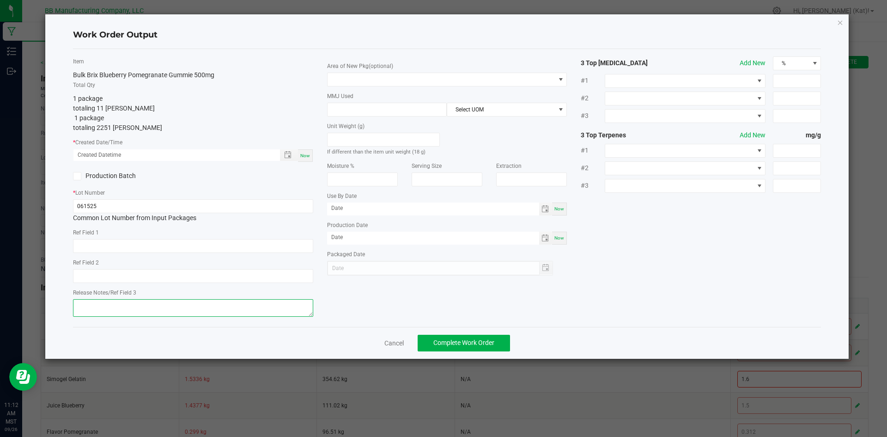
click at [109, 307] on textarea at bounding box center [193, 308] width 240 height 18
paste textarea "061525"
type textarea "061525"
click at [92, 202] on input "061525" at bounding box center [193, 206] width 240 height 14
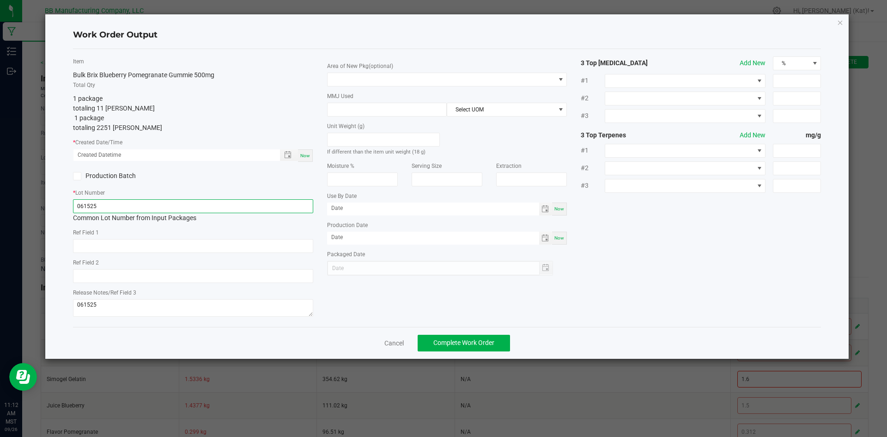
paste input "BR1KBP-10"
type input "BR1KBP-10"
click at [149, 250] on input "text" at bounding box center [193, 246] width 240 height 14
paste input "40g"
type input "40g"
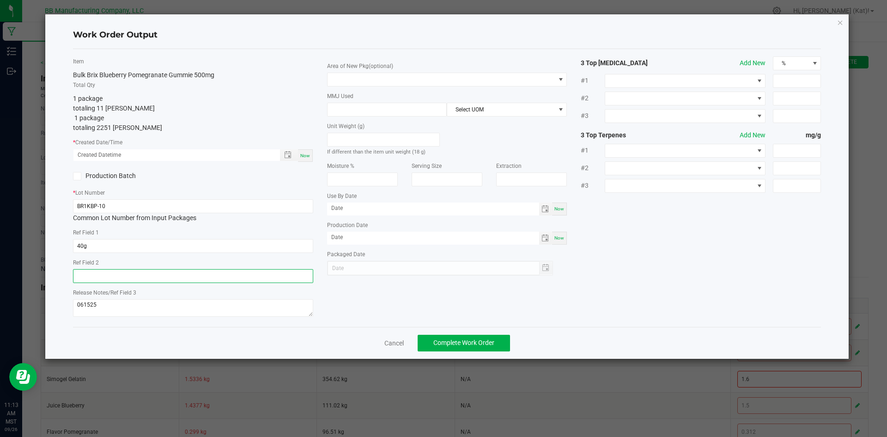
click at [135, 274] on input "text" at bounding box center [193, 276] width 240 height 14
paste input "36g"
type input "36g"
click at [310, 157] on span "Now" at bounding box center [305, 155] width 10 height 5
type input "[DATE] 11:13 AM"
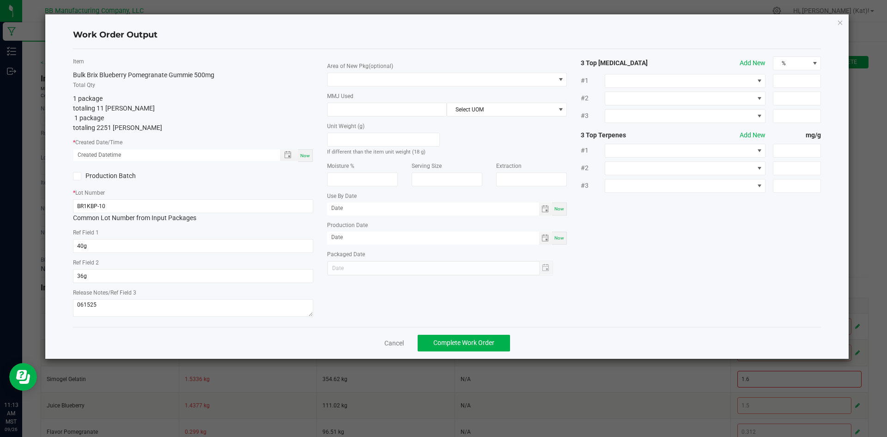
type input "[DATE]"
click at [415, 81] on span at bounding box center [442, 79] width 228 height 13
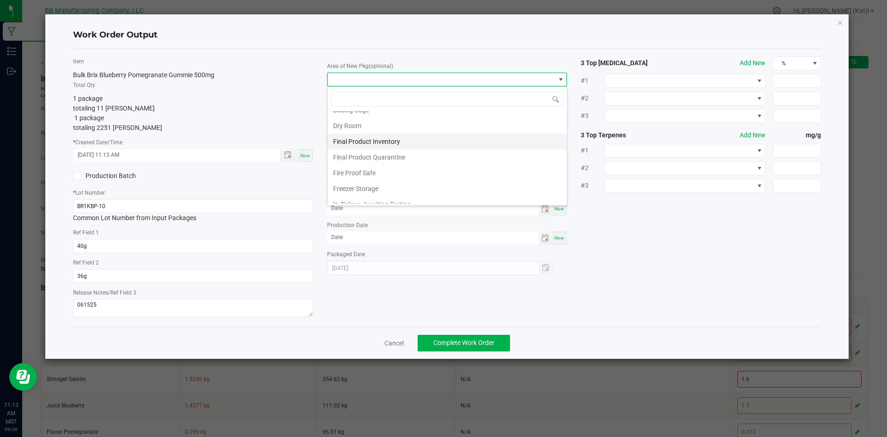
scroll to position [92, 0]
click at [377, 123] on li "Dry Room" at bounding box center [447, 121] width 239 height 16
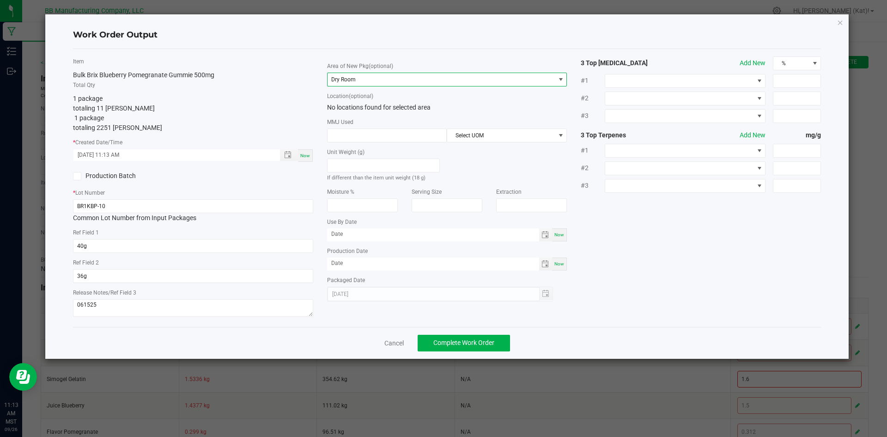
click at [562, 236] on span "Now" at bounding box center [560, 234] width 10 height 5
type input "[DATE]"
click at [559, 263] on span "Now" at bounding box center [560, 263] width 10 height 5
type input "[DATE]"
click at [344, 234] on input "[DATE]" at bounding box center [433, 234] width 212 height 12
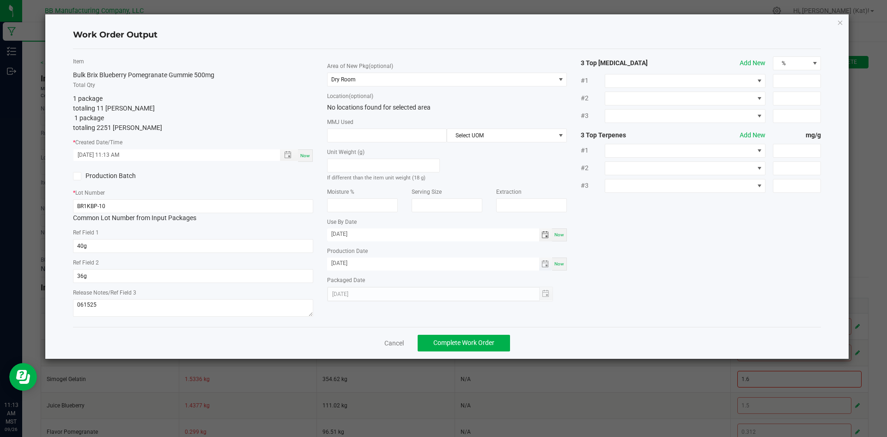
type input "[DATE]"
click at [342, 263] on input "[DATE]" at bounding box center [433, 263] width 212 height 12
type input "[DATE]"
click at [479, 346] on span "Complete Work Order" at bounding box center [464, 342] width 61 height 7
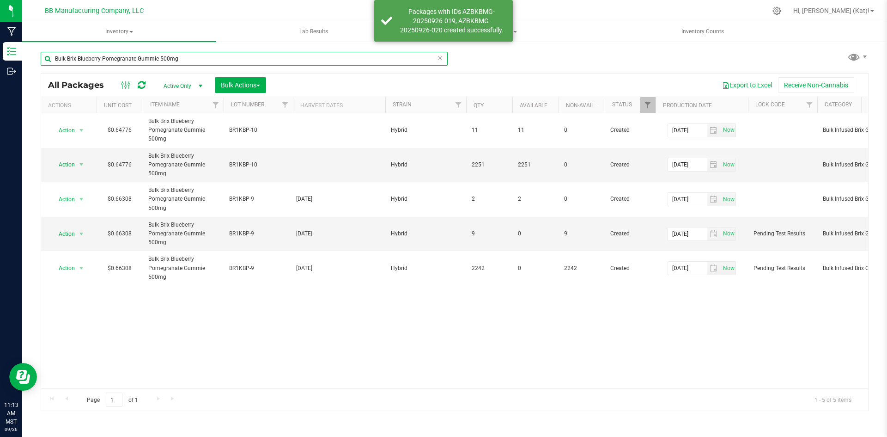
click at [305, 55] on input "Bulk Brix Blueberry Pomegranate Gummie 500mg" at bounding box center [244, 59] width 407 height 14
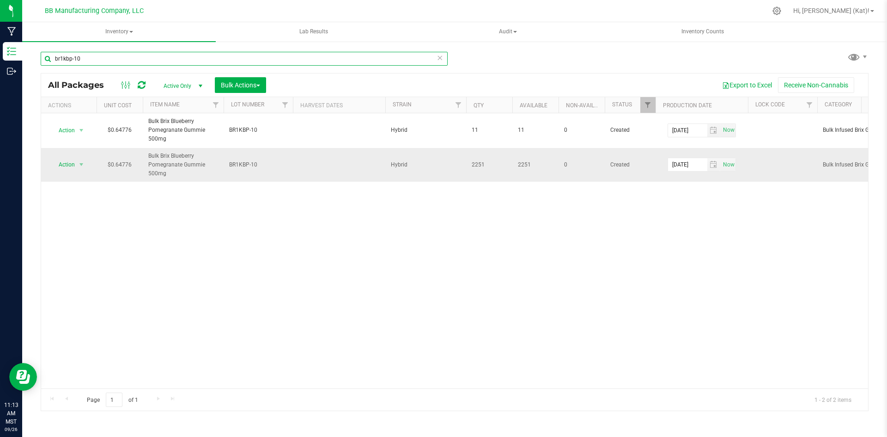
type input "br1kbp-10"
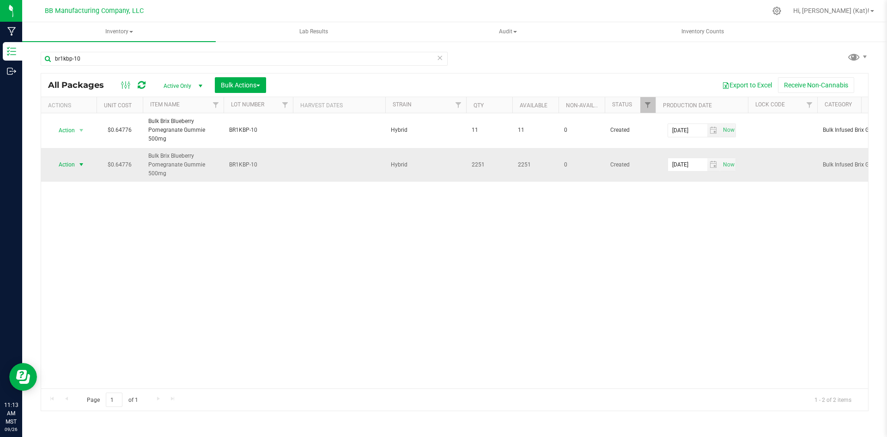
click at [76, 164] on span "select" at bounding box center [82, 164] width 12 height 13
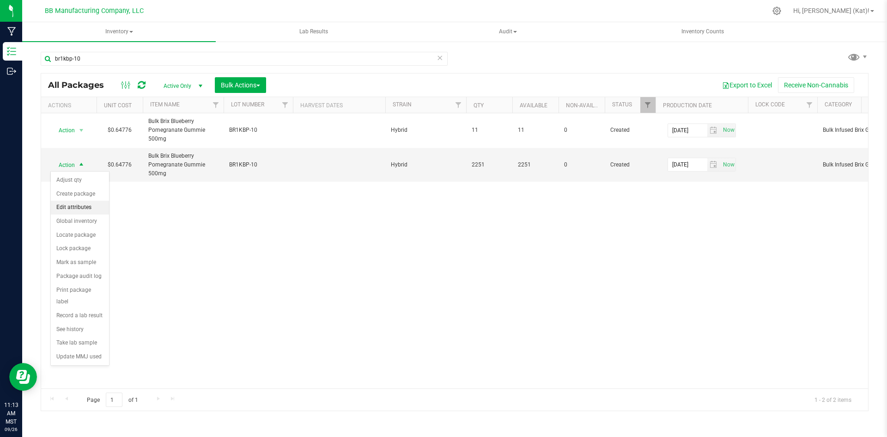
click at [92, 206] on li "Edit attributes" at bounding box center [80, 208] width 58 height 14
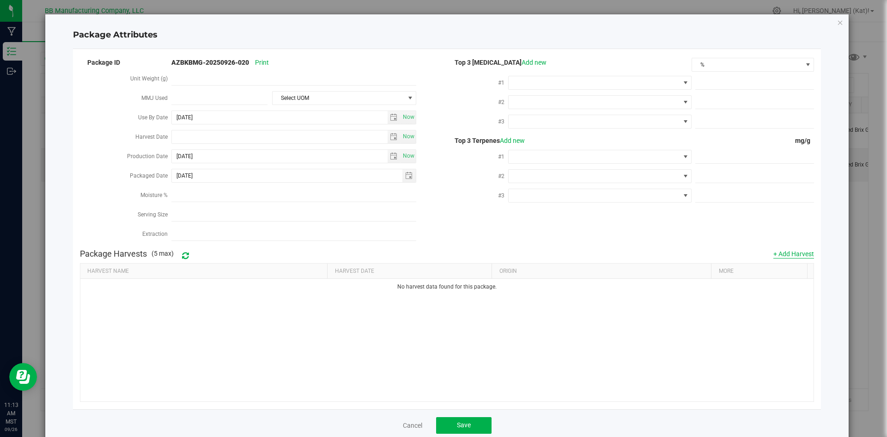
click at [799, 249] on button "+ Add Harvest" at bounding box center [794, 253] width 41 height 9
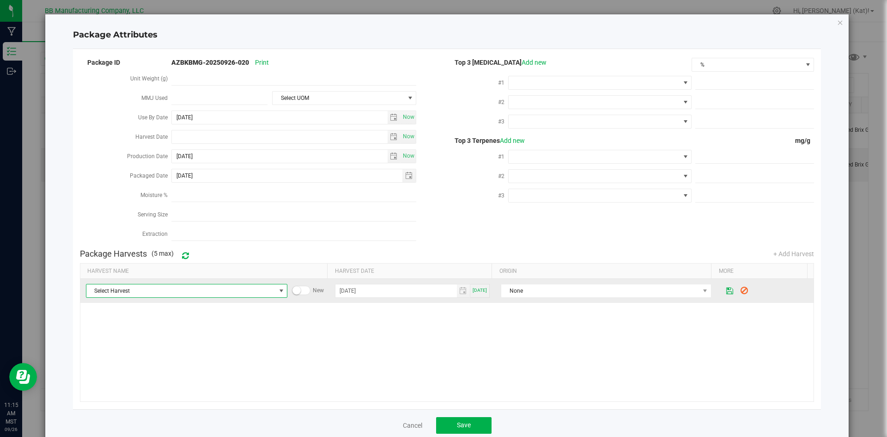
click at [275, 284] on span at bounding box center [281, 290] width 12 height 13
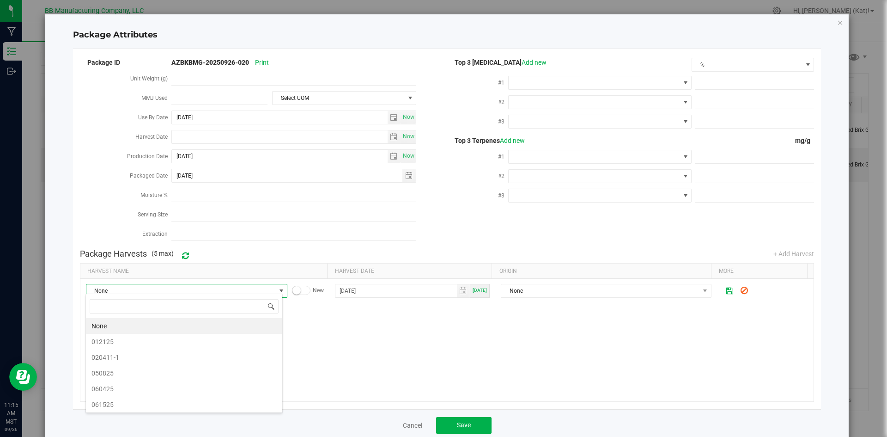
scroll to position [14, 197]
click at [177, 402] on span "061525" at bounding box center [184, 404] width 185 height 14
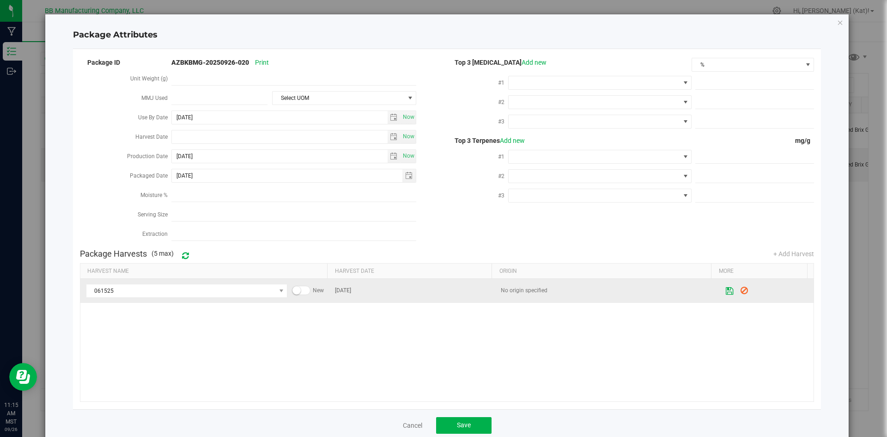
click at [726, 288] on icon at bounding box center [730, 290] width 8 height 6
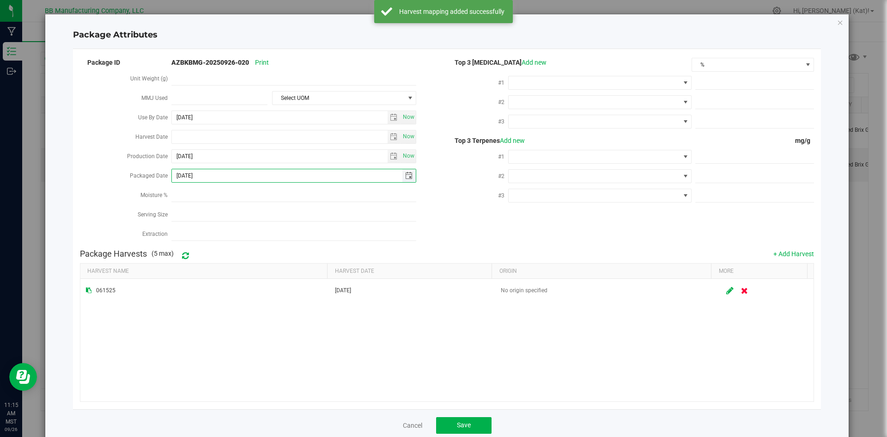
drag, startPoint x: 207, startPoint y: 174, endPoint x: 184, endPoint y: 176, distance: 23.2
click at [184, 176] on input "[DATE]" at bounding box center [287, 175] width 231 height 13
type input "[DATE]"
click at [469, 423] on button "Save" at bounding box center [463, 425] width 55 height 17
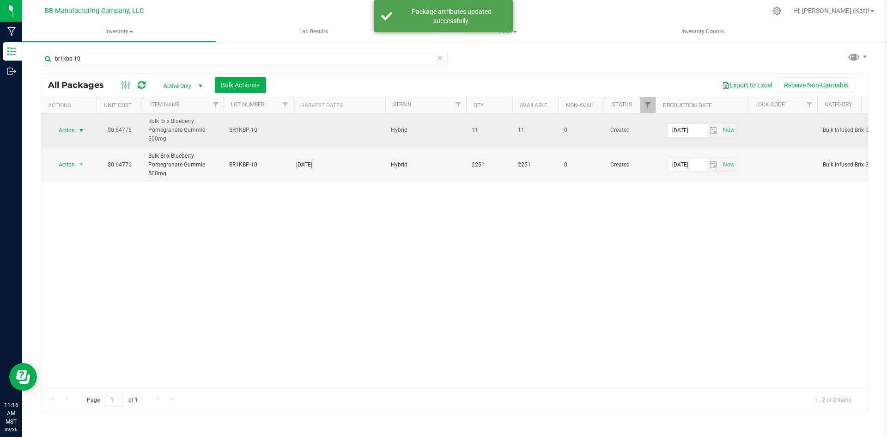
click at [78, 130] on span "select" at bounding box center [81, 130] width 7 height 7
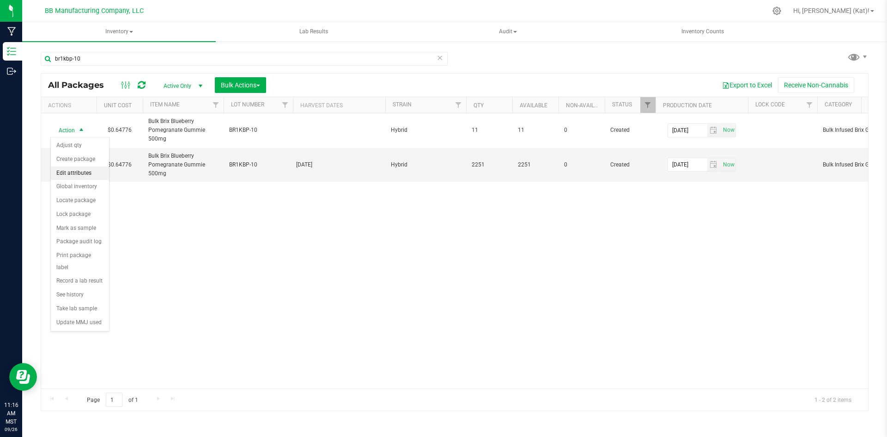
click at [85, 173] on li "Edit attributes" at bounding box center [80, 173] width 58 height 14
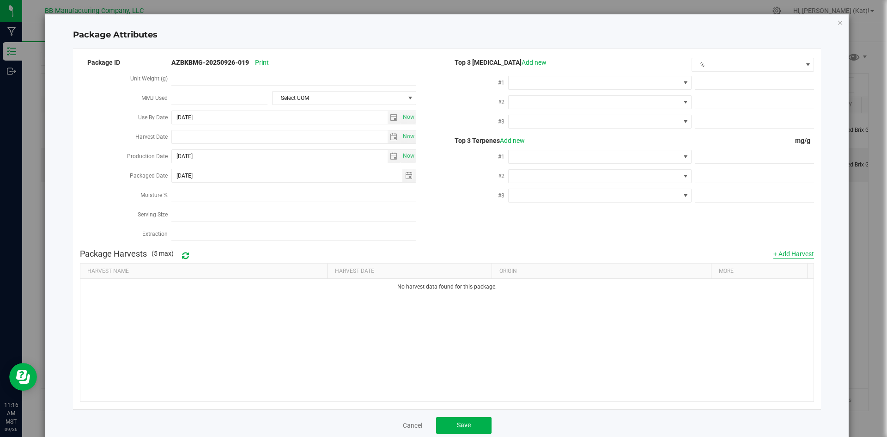
click at [791, 251] on button "+ Add Harvest" at bounding box center [794, 253] width 41 height 9
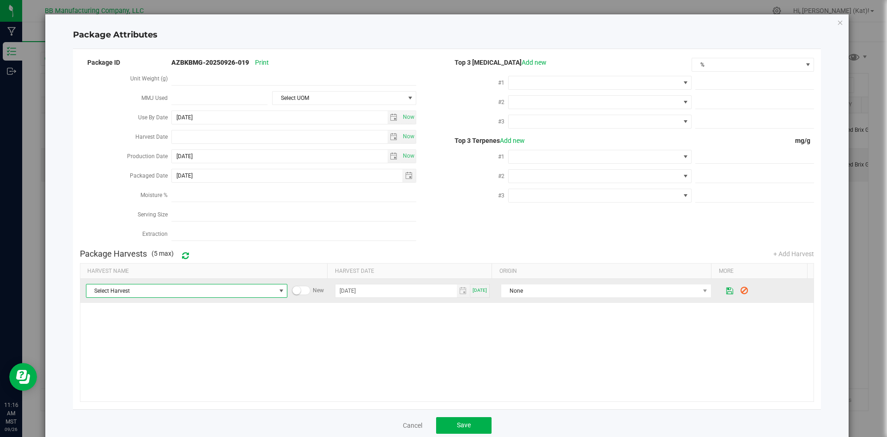
click at [278, 287] on span at bounding box center [281, 290] width 7 height 7
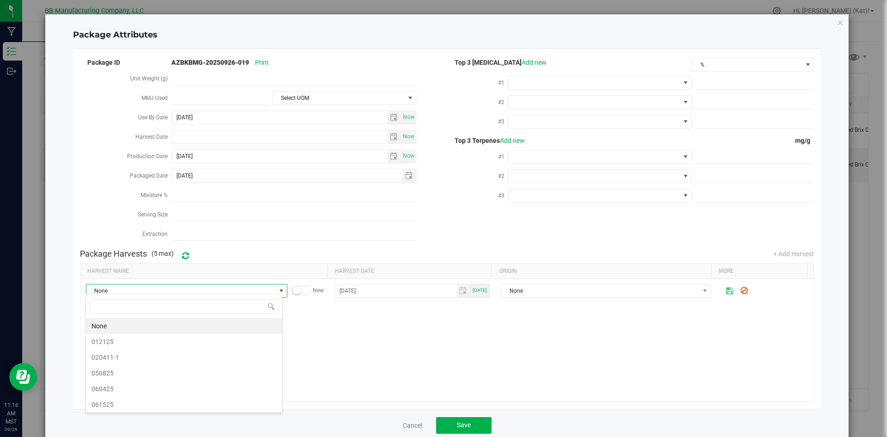
click at [116, 406] on span "061525" at bounding box center [184, 404] width 185 height 14
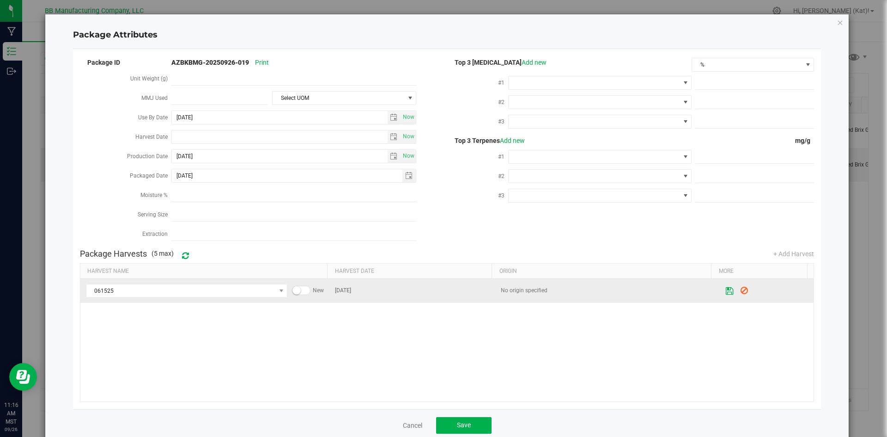
click at [726, 287] on icon at bounding box center [730, 290] width 8 height 6
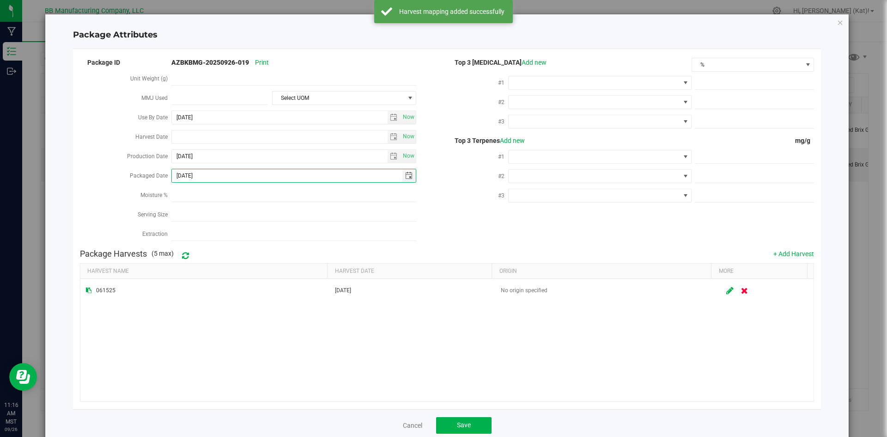
drag, startPoint x: 212, startPoint y: 170, endPoint x: 194, endPoint y: 170, distance: 18.0
click at [196, 170] on input "[DATE]" at bounding box center [287, 175] width 231 height 13
drag, startPoint x: 194, startPoint y: 170, endPoint x: 185, endPoint y: 170, distance: 8.8
click at [185, 170] on input "[DATE]" at bounding box center [287, 175] width 231 height 13
click at [203, 172] on input "[DATE]" at bounding box center [287, 175] width 231 height 13
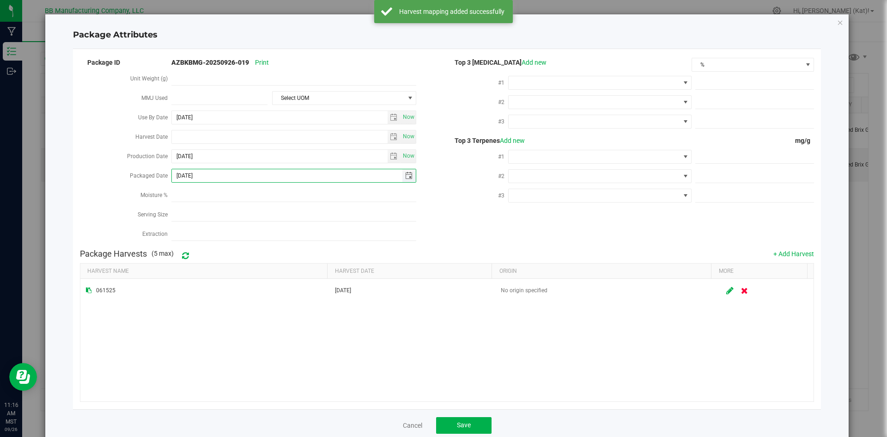
drag, startPoint x: 206, startPoint y: 173, endPoint x: 185, endPoint y: 174, distance: 20.3
click at [185, 174] on input "[DATE]" at bounding box center [287, 175] width 231 height 13
type input "[DATE]"
click at [444, 425] on button "Save" at bounding box center [463, 425] width 55 height 17
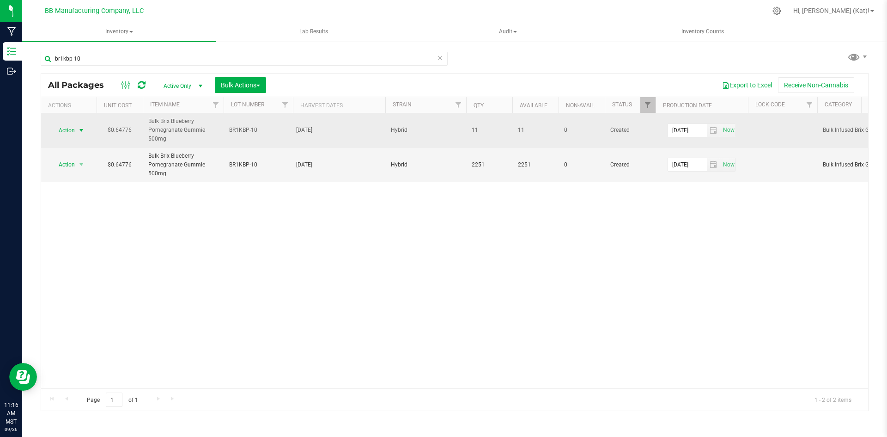
click at [68, 129] on span "Action" at bounding box center [62, 130] width 25 height 13
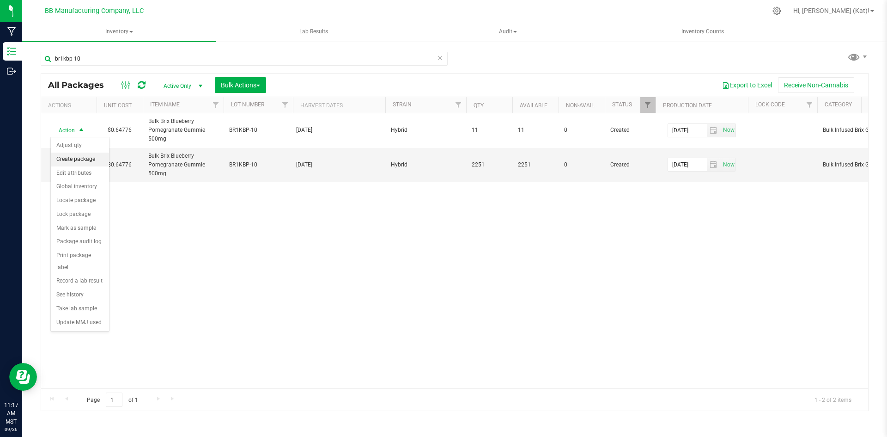
click at [81, 156] on li "Create package" at bounding box center [80, 160] width 58 height 14
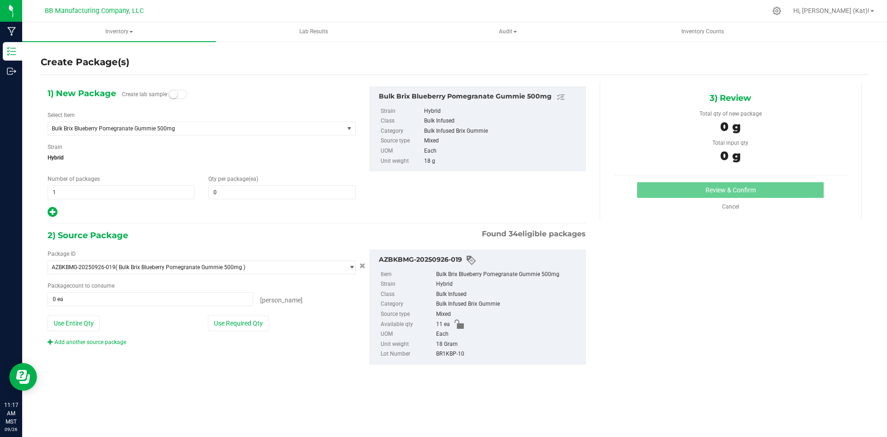
click at [183, 89] on span "Create lab sample" at bounding box center [154, 95] width 65 height 16
click at [174, 92] on small at bounding box center [173, 94] width 8 height 8
click at [237, 193] on span at bounding box center [281, 192] width 147 height 14
type input "2"
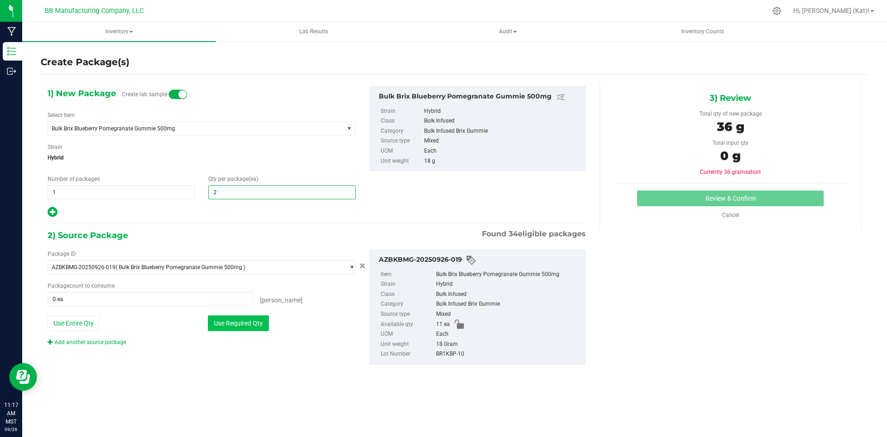
type input "2"
click at [267, 318] on button "Use Required Qty" at bounding box center [238, 323] width 61 height 16
type input "2 ea"
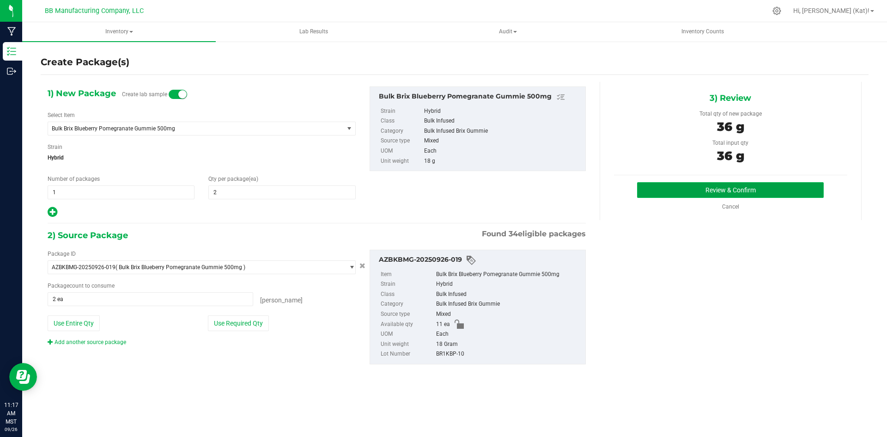
click at [727, 191] on button "Review & Confirm" at bounding box center [730, 190] width 187 height 16
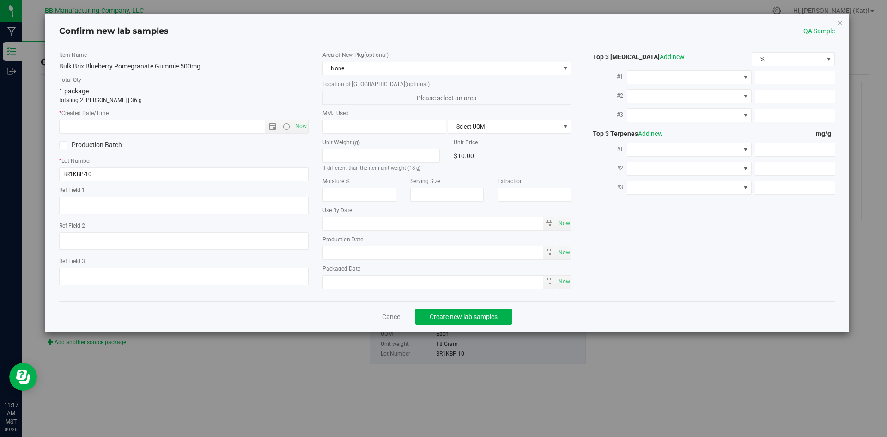
type textarea "40g"
type textarea "36g"
type textarea "061525"
type input "500.0000"
type input "[DATE]"
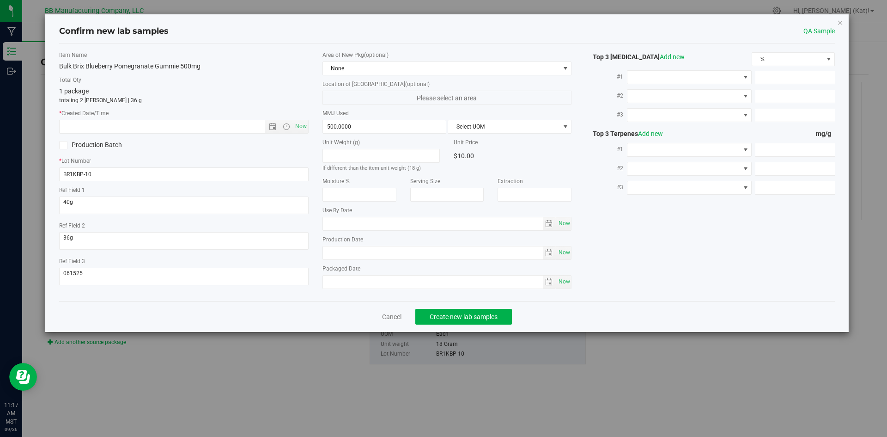
type input "[DATE]"
click at [304, 123] on span "Now" at bounding box center [301, 126] width 16 height 13
type input "[DATE] 11:17 AM"
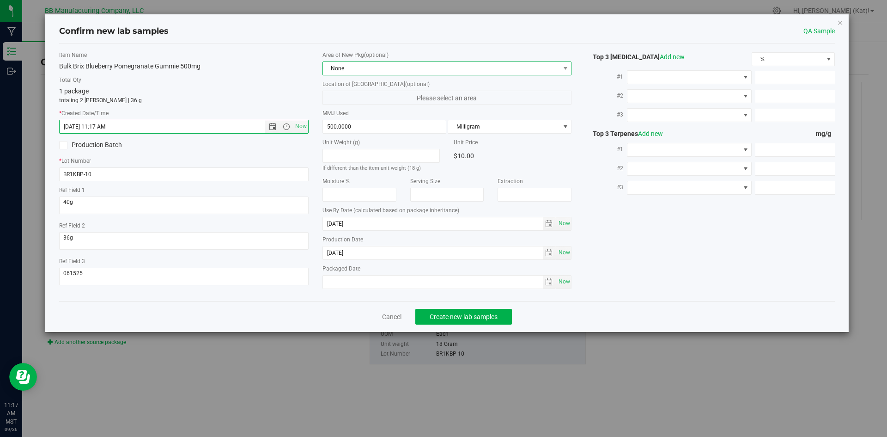
click at [367, 66] on span "None" at bounding box center [441, 68] width 237 height 13
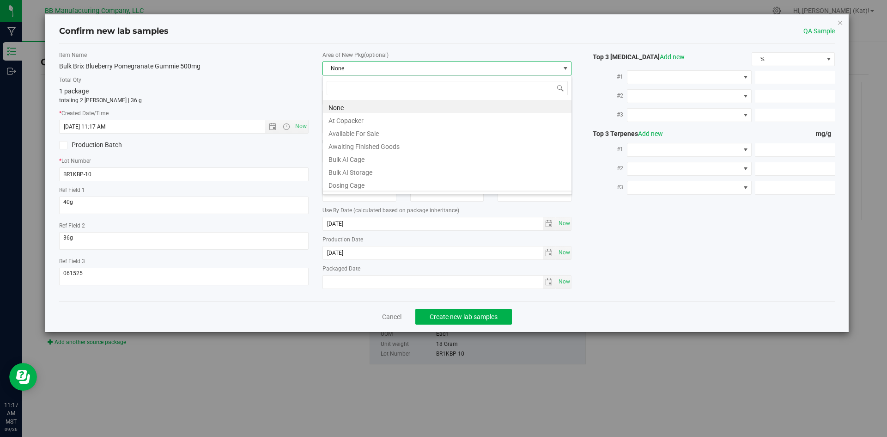
scroll to position [92, 0]
click at [358, 103] on li "Dry Room" at bounding box center [447, 104] width 249 height 13
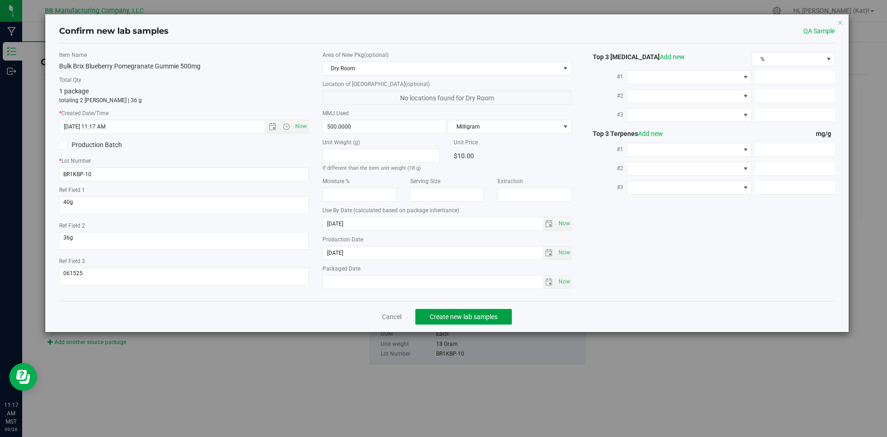
click at [477, 316] on span "Create new lab samples" at bounding box center [464, 316] width 68 height 7
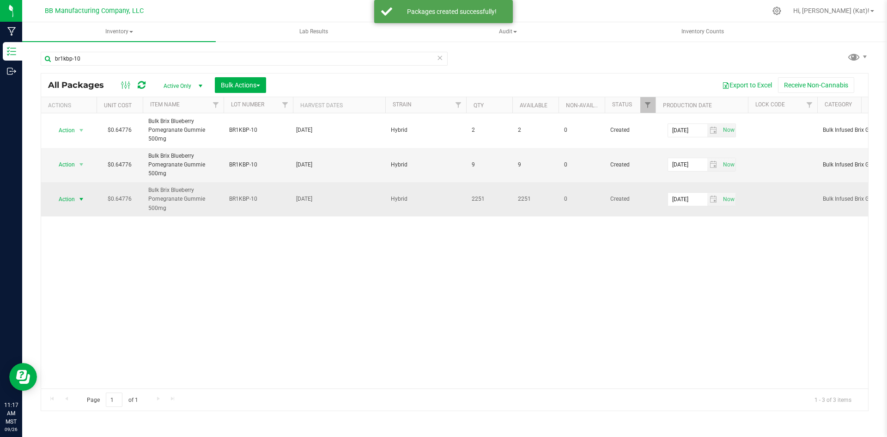
click at [74, 200] on span "Action" at bounding box center [62, 199] width 25 height 13
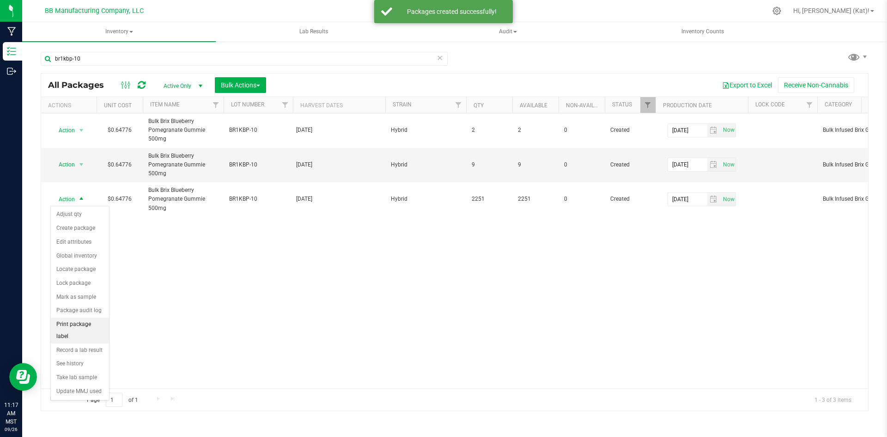
click at [89, 325] on li "Print package label" at bounding box center [80, 330] width 58 height 25
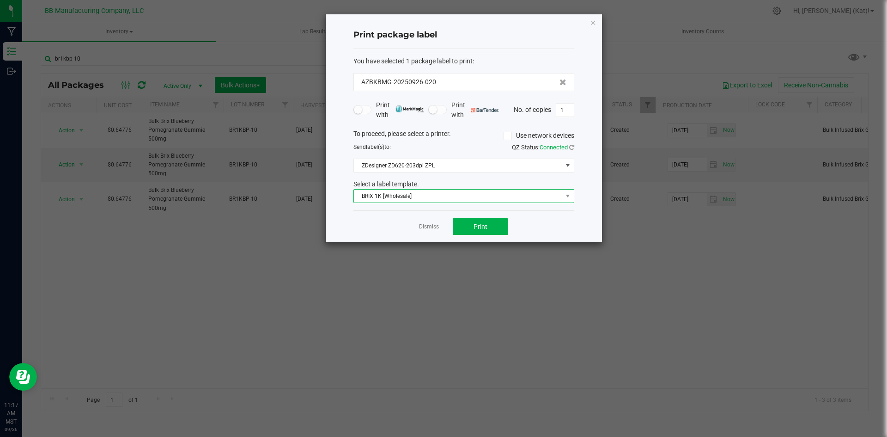
click at [515, 198] on span "BRIX 1K [Wholesale]" at bounding box center [458, 196] width 208 height 13
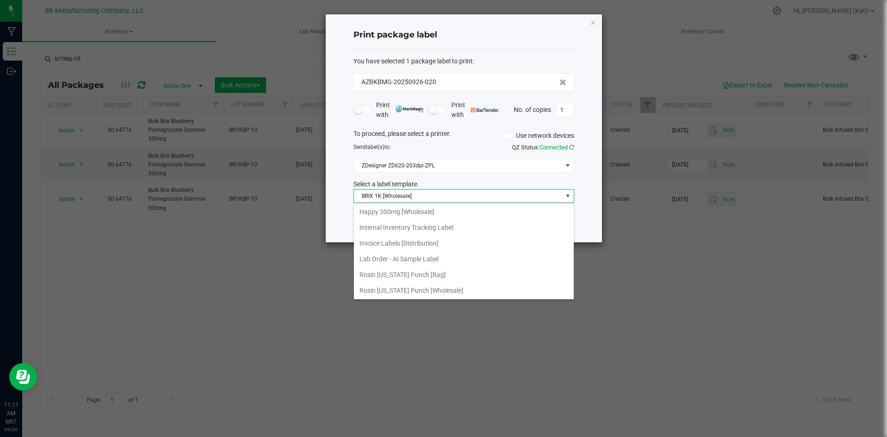
scroll to position [172, 0]
click at [432, 215] on li "Internal Inventory Tracking Label" at bounding box center [464, 214] width 220 height 16
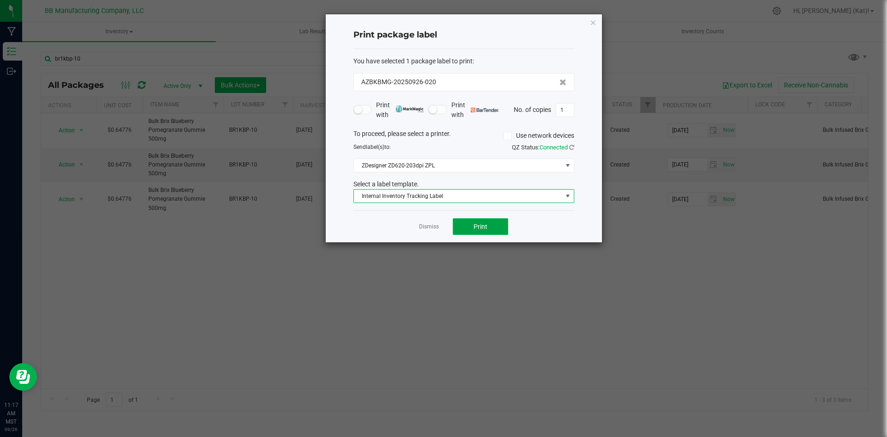
click at [482, 232] on button "Print" at bounding box center [480, 226] width 55 height 17
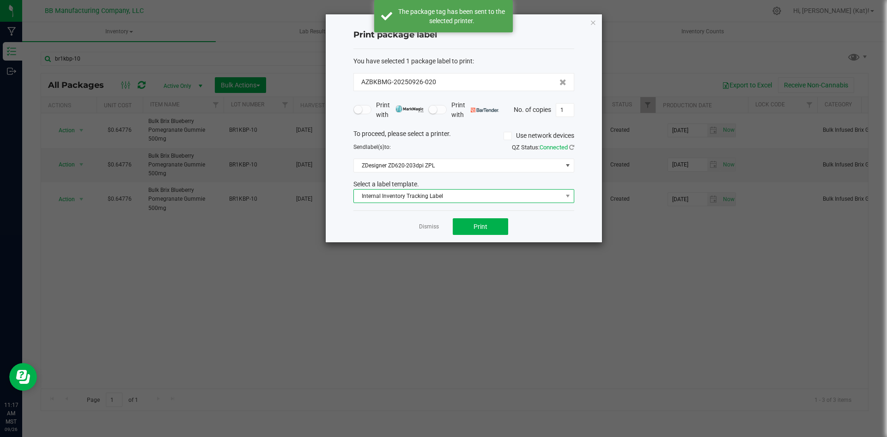
click at [509, 196] on span "Internal Inventory Tracking Label" at bounding box center [458, 196] width 208 height 13
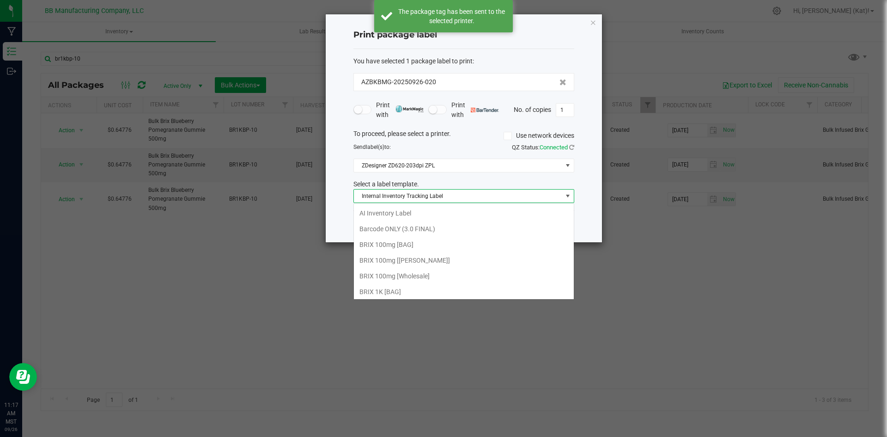
scroll to position [14, 221]
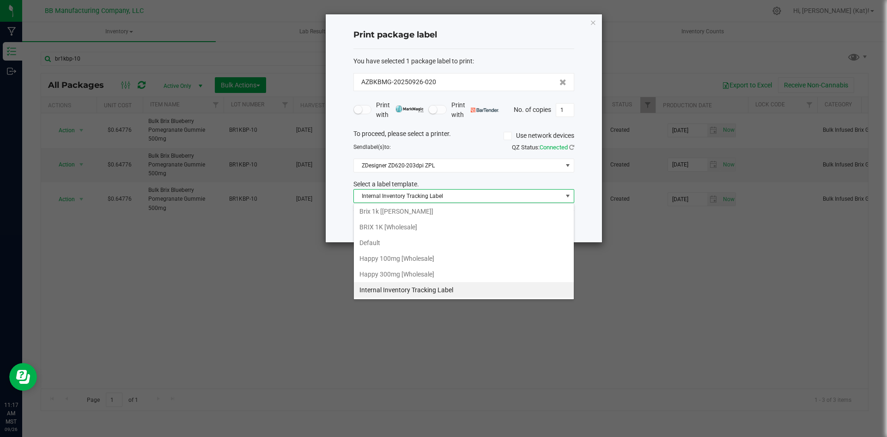
click at [438, 226] on li "BRIX 1K [Wholesale]" at bounding box center [464, 227] width 220 height 16
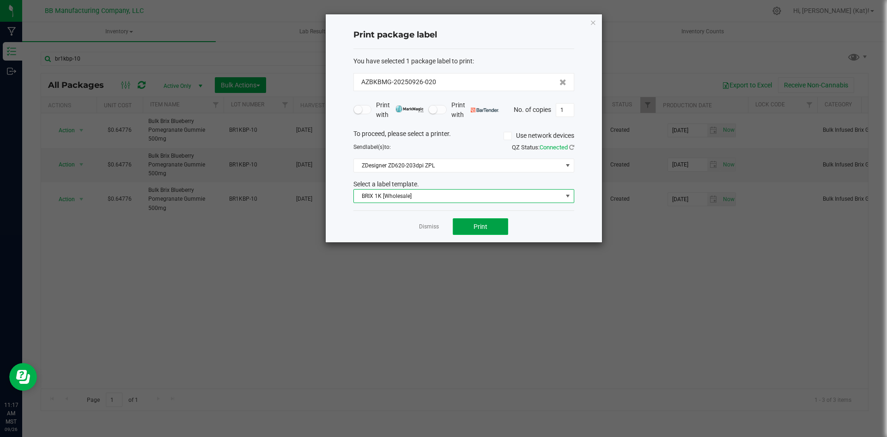
click at [475, 224] on span "Print" at bounding box center [481, 226] width 14 height 7
click at [590, 25] on icon "button" at bounding box center [593, 22] width 6 height 11
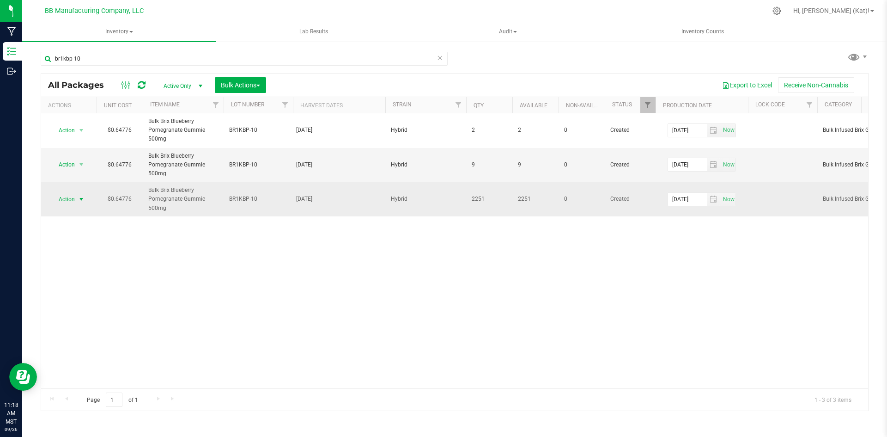
click at [78, 202] on span "select" at bounding box center [81, 199] width 7 height 7
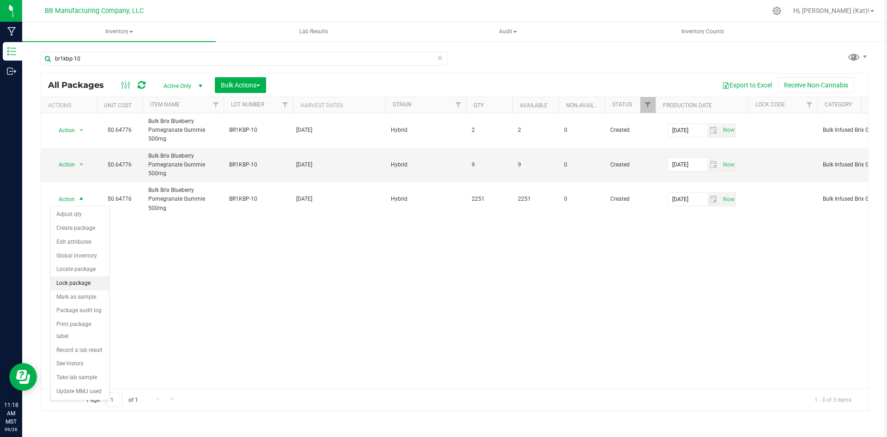
click at [80, 287] on li "Lock package" at bounding box center [80, 283] width 58 height 14
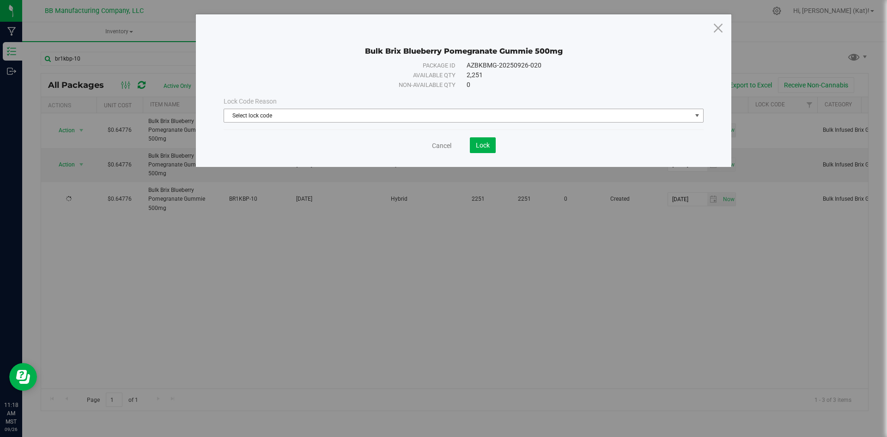
click at [484, 115] on span "Select lock code" at bounding box center [458, 115] width 468 height 13
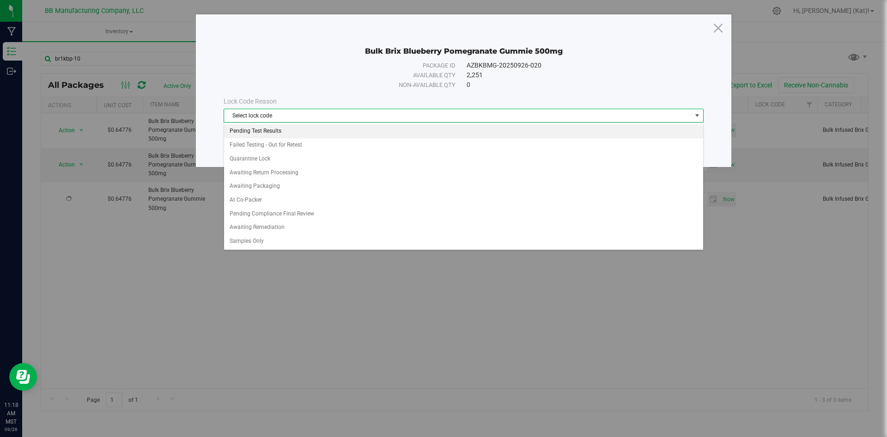
click at [324, 132] on li "Pending Test Results" at bounding box center [463, 131] width 479 height 14
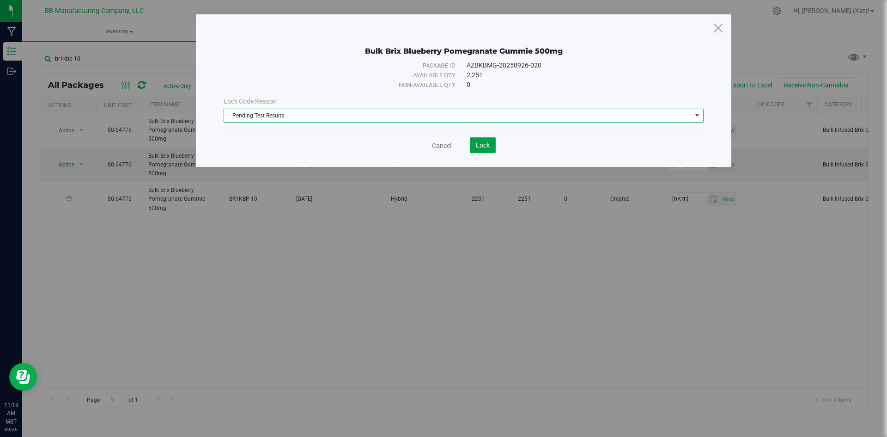
click at [474, 151] on button "Lock" at bounding box center [483, 145] width 26 height 16
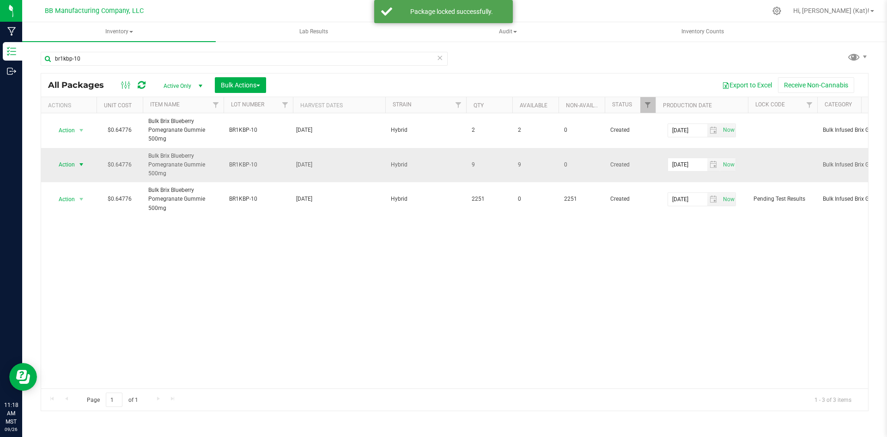
click at [78, 163] on span "select" at bounding box center [81, 164] width 7 height 7
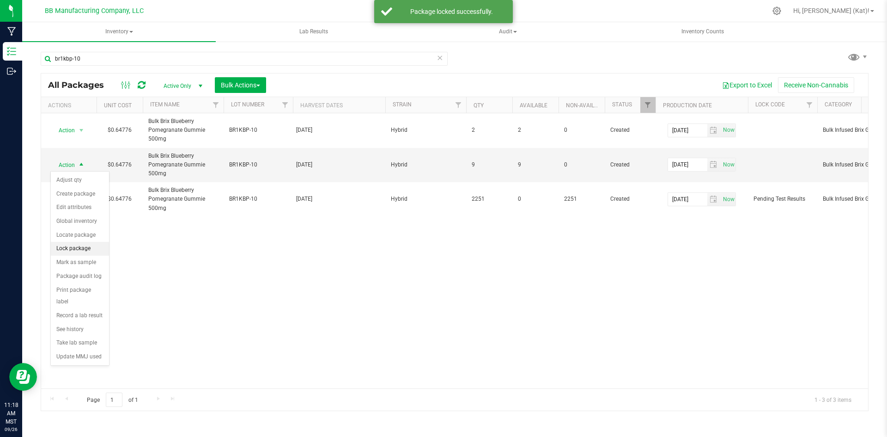
click at [96, 251] on li "Lock package" at bounding box center [80, 249] width 58 height 14
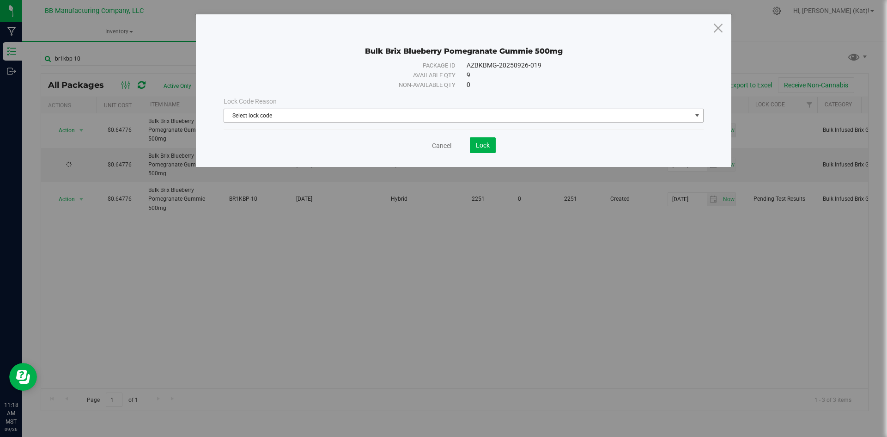
click at [261, 116] on span "Select lock code" at bounding box center [458, 115] width 468 height 13
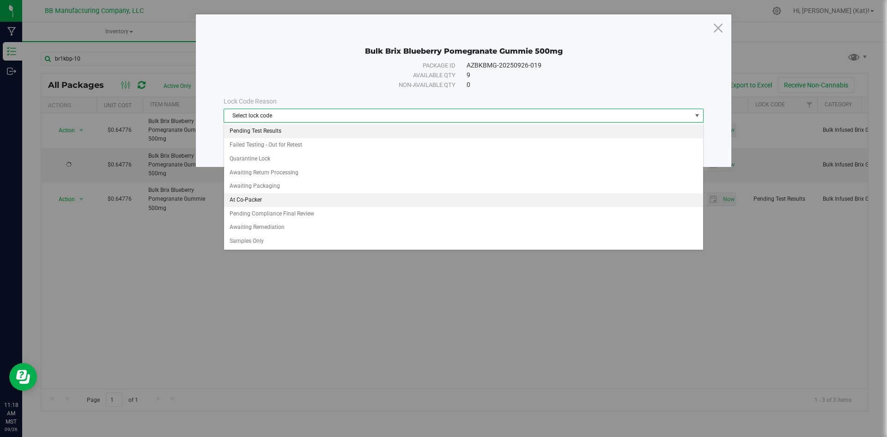
drag, startPoint x: 265, startPoint y: 132, endPoint x: 284, endPoint y: 136, distance: 19.0
click at [266, 133] on li "Pending Test Results" at bounding box center [463, 131] width 479 height 14
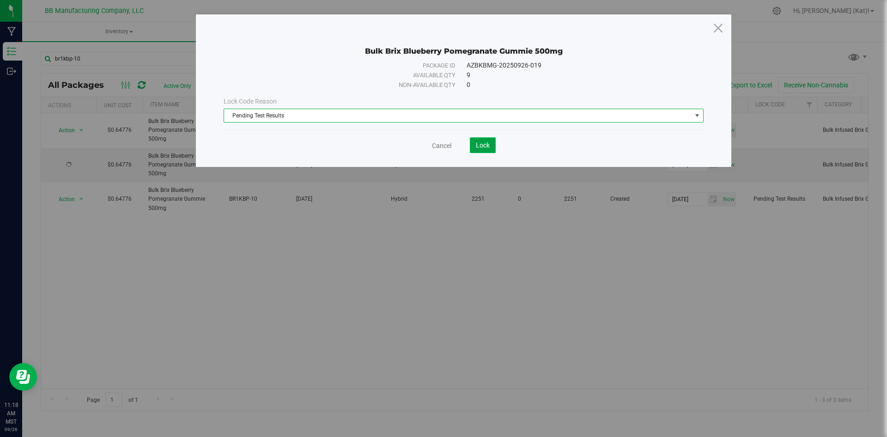
click at [483, 147] on span "Lock" at bounding box center [483, 144] width 14 height 7
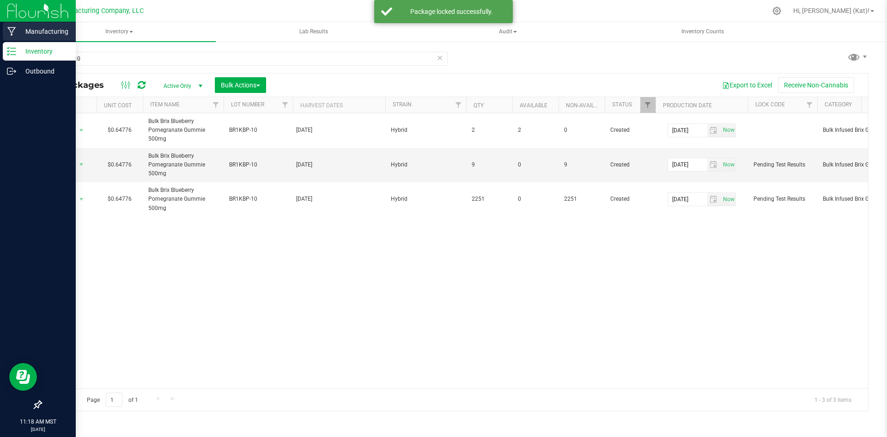
click at [44, 29] on p "Manufacturing" at bounding box center [43, 31] width 55 height 11
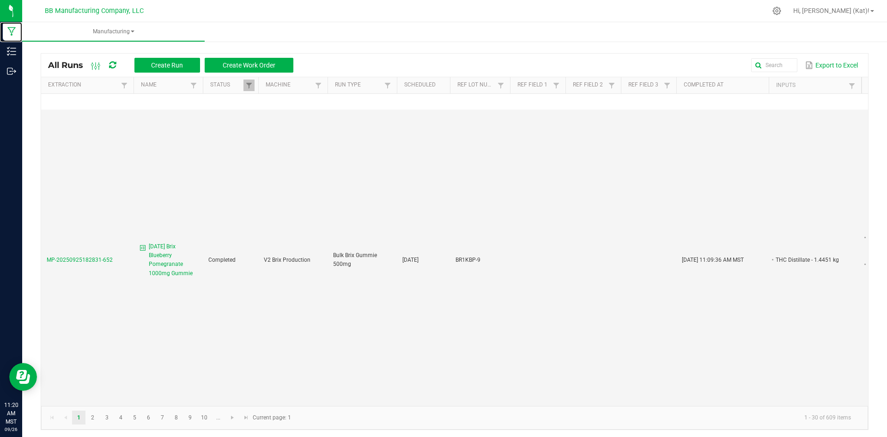
scroll to position [1387, 0]
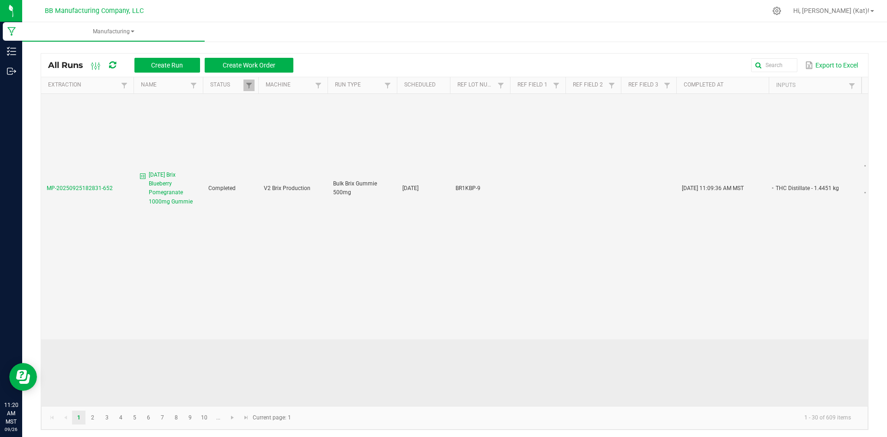
click at [162, 426] on span "[DATE] Brix Blackberry Raspberry 1000mg Gummie" at bounding box center [173, 444] width 49 height 36
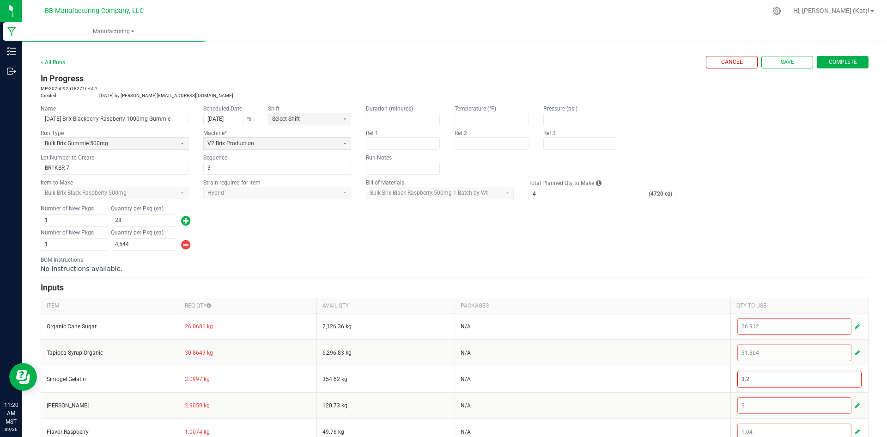
click at [852, 62] on button "Complete" at bounding box center [843, 62] width 52 height 12
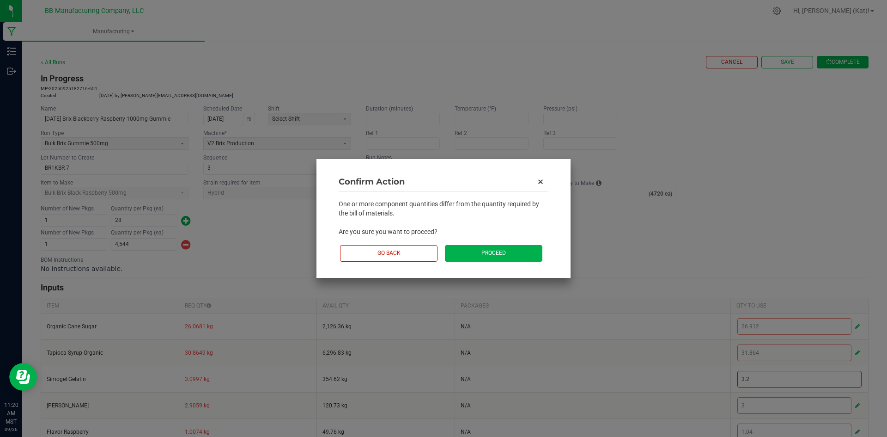
click at [485, 250] on button "Proceed" at bounding box center [494, 253] width 98 height 16
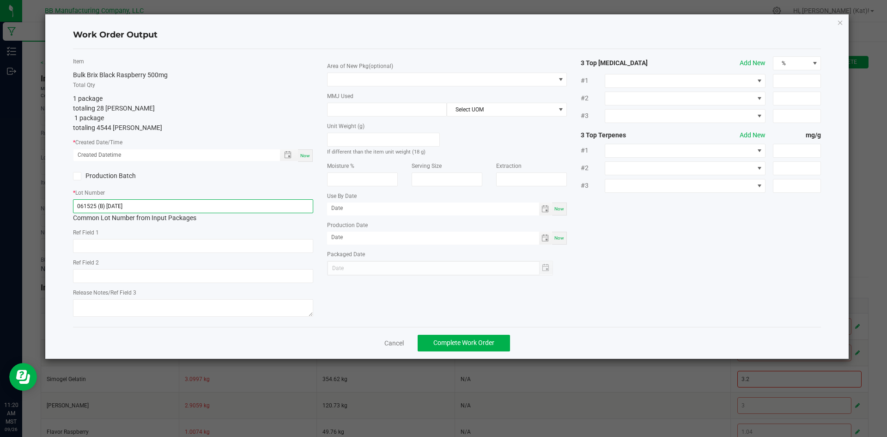
drag, startPoint x: 151, startPoint y: 202, endPoint x: 98, endPoint y: 201, distance: 52.7
click at [98, 201] on input "061525 (B) [DATE]" at bounding box center [193, 206] width 240 height 14
click at [88, 202] on input "061525" at bounding box center [193, 206] width 240 height 14
type input "061525"
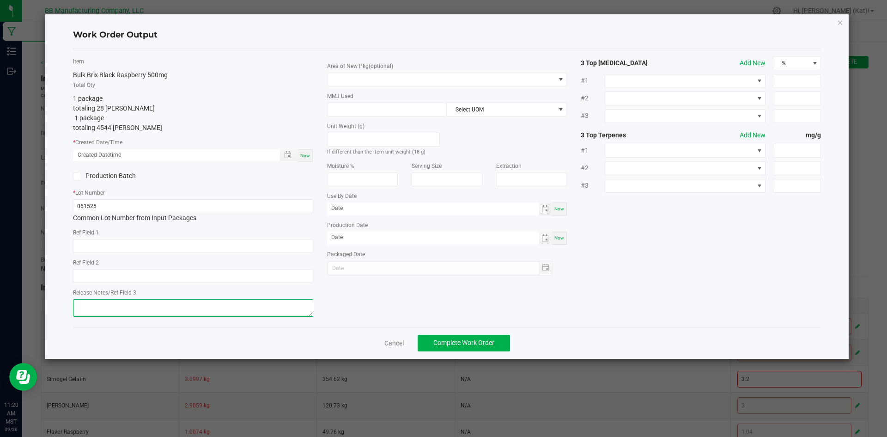
click at [119, 310] on textarea at bounding box center [193, 308] width 240 height 18
paste textarea "061525"
type textarea "061525"
click at [88, 205] on input "061525" at bounding box center [193, 206] width 240 height 14
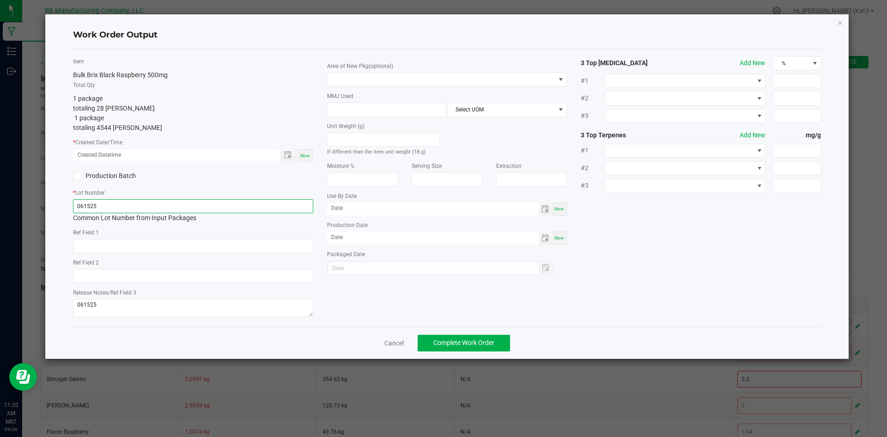
paste input "BR1KBR-7"
type input "BR1KBR-7"
click at [159, 247] on input "text" at bounding box center [193, 246] width 240 height 14
paste input "40g"
type input "40g"
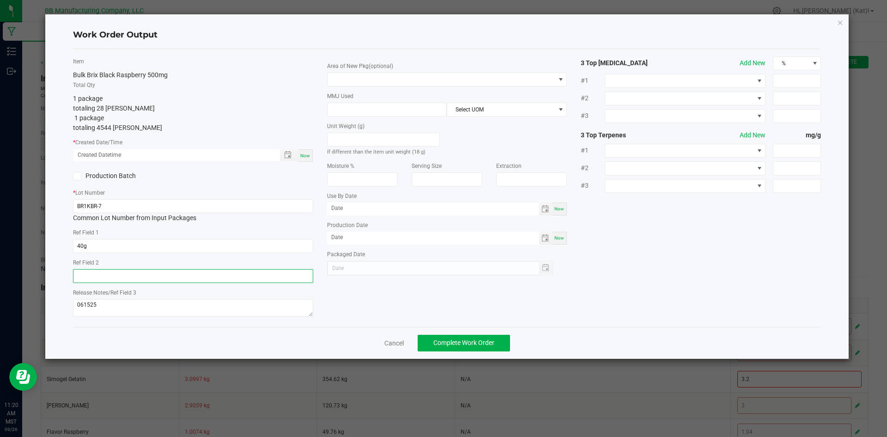
click at [172, 271] on input "text" at bounding box center [193, 276] width 240 height 14
paste input "36g"
type input "36g"
click at [311, 156] on div "Now" at bounding box center [305, 155] width 15 height 12
type input "[DATE] 11:20 AM"
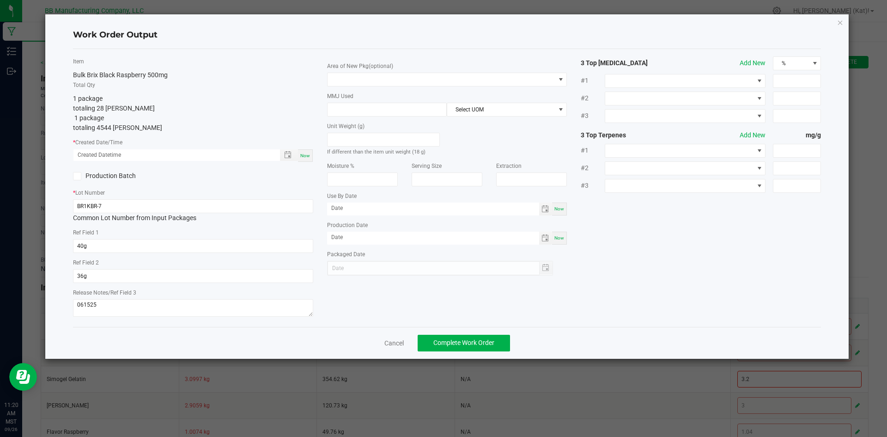
type input "[DATE]"
click at [395, 82] on span at bounding box center [442, 79] width 228 height 13
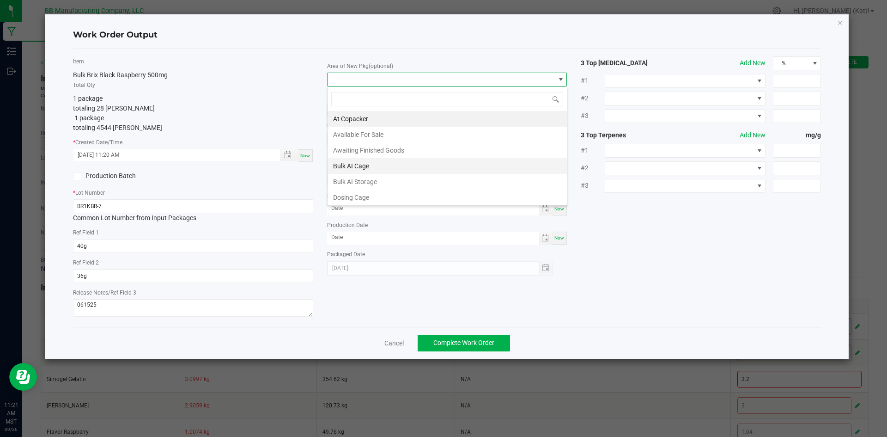
scroll to position [46, 0]
click at [391, 169] on li "Dry Room" at bounding box center [447, 167] width 239 height 16
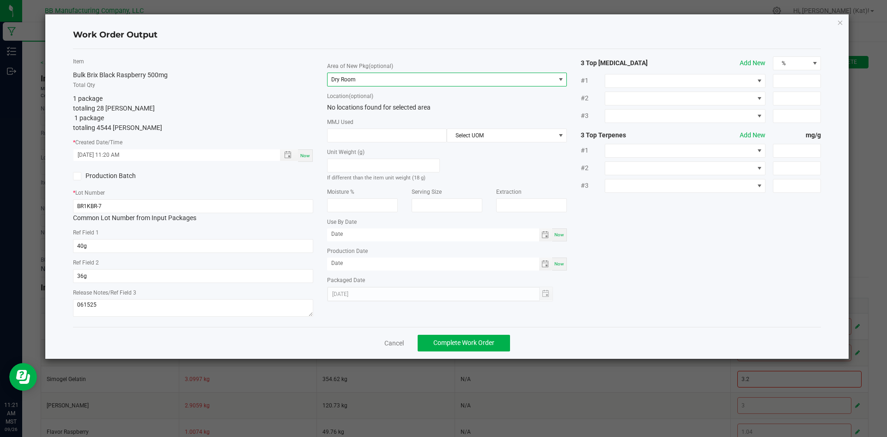
click at [559, 230] on div "Now" at bounding box center [559, 234] width 15 height 13
type input "[DATE]"
click at [566, 266] on div "Now" at bounding box center [559, 263] width 15 height 13
type input "[DATE]"
click at [344, 233] on input "[DATE]" at bounding box center [433, 234] width 212 height 12
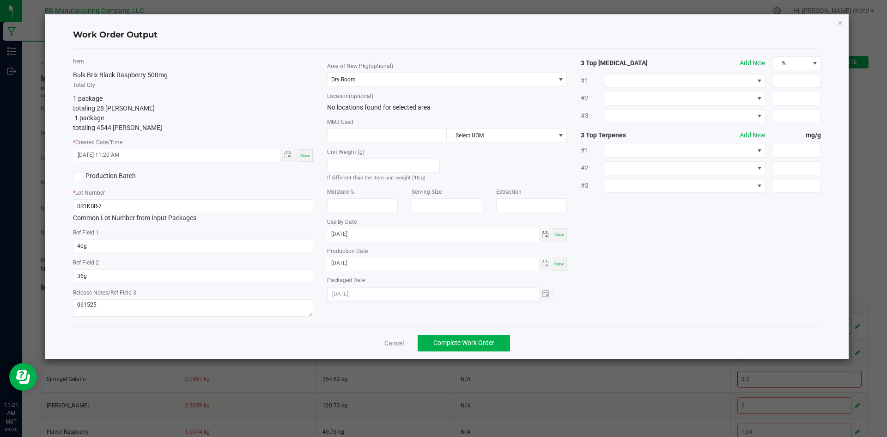
type input "[DATE]"
click at [344, 265] on input "[DATE]" at bounding box center [433, 263] width 212 height 12
type input "[DATE]"
click at [608, 294] on div "Item Bulk Brix Black Raspberry 500mg Total Qty 1 package totaling 28 [PERSON_NA…" at bounding box center [447, 187] width 763 height 263
click at [482, 342] on span "Complete Work Order" at bounding box center [464, 342] width 61 height 7
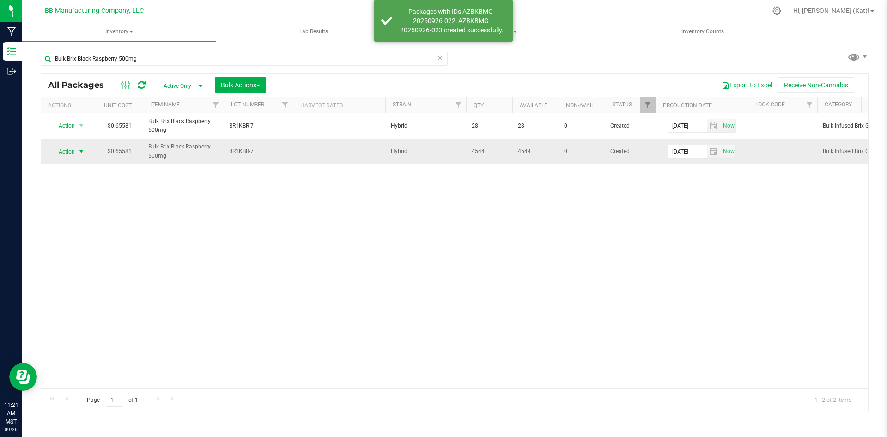
click at [71, 147] on span "Action" at bounding box center [62, 151] width 25 height 13
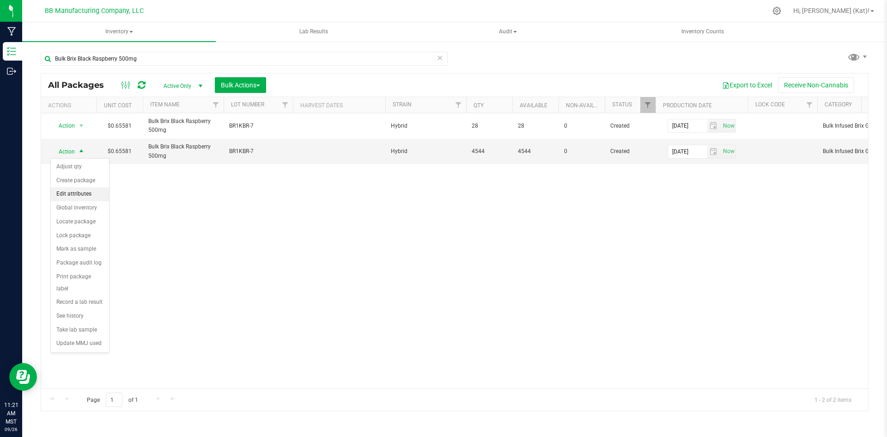
click at [80, 195] on li "Edit attributes" at bounding box center [80, 194] width 58 height 14
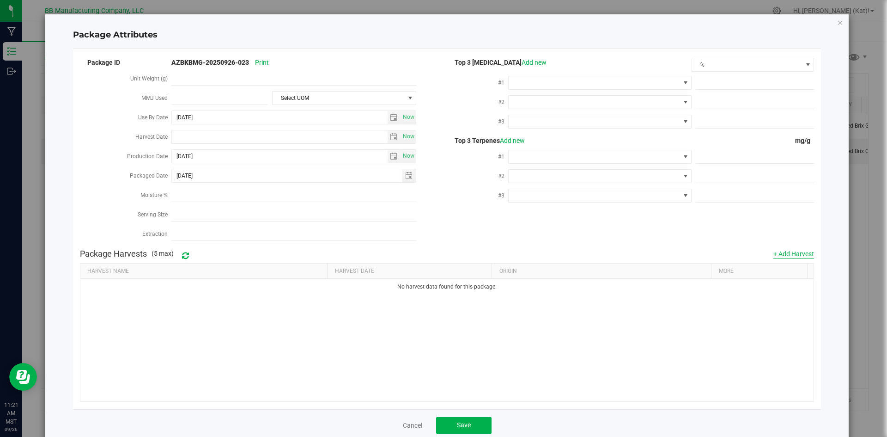
click at [777, 252] on button "+ Add Harvest" at bounding box center [794, 253] width 41 height 9
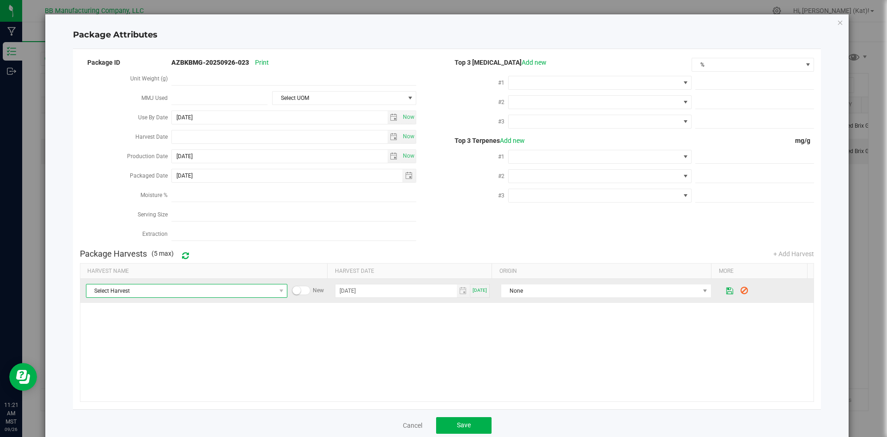
click at [259, 287] on span "Select Harvest" at bounding box center [180, 290] width 189 height 13
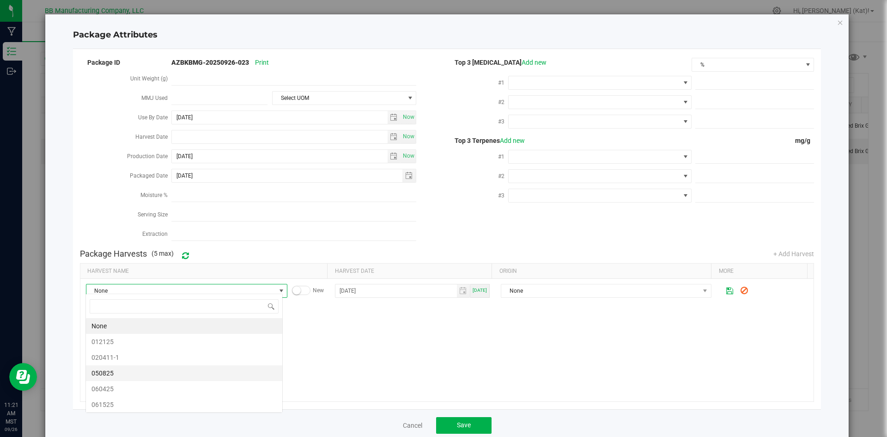
scroll to position [14, 197]
click at [156, 404] on span "061525" at bounding box center [184, 404] width 185 height 14
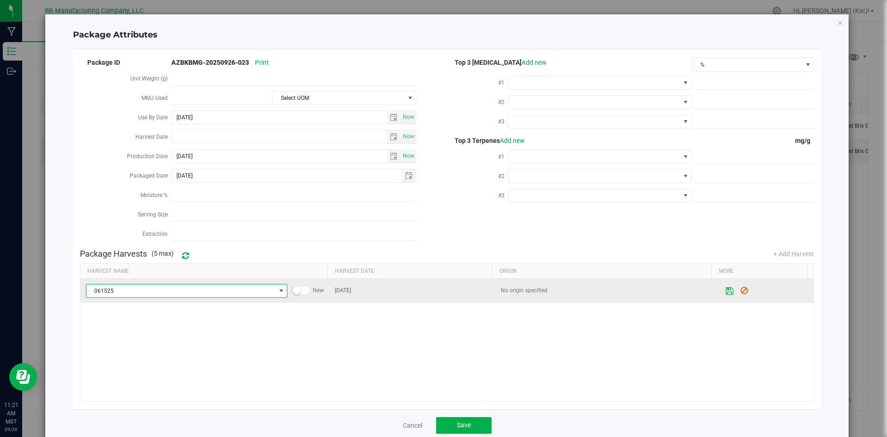
click at [722, 285] on button at bounding box center [730, 291] width 16 height 18
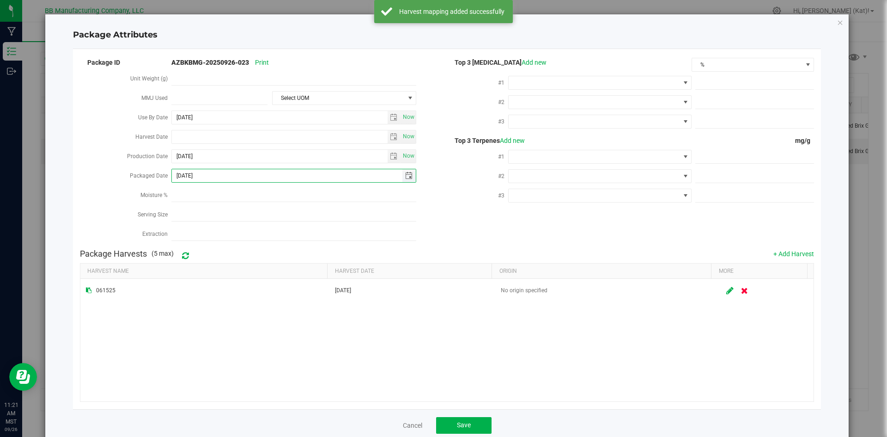
drag, startPoint x: 230, startPoint y: 169, endPoint x: 185, endPoint y: 168, distance: 44.8
click at [185, 169] on input "[DATE]" at bounding box center [287, 175] width 231 height 13
type input "[DATE]"
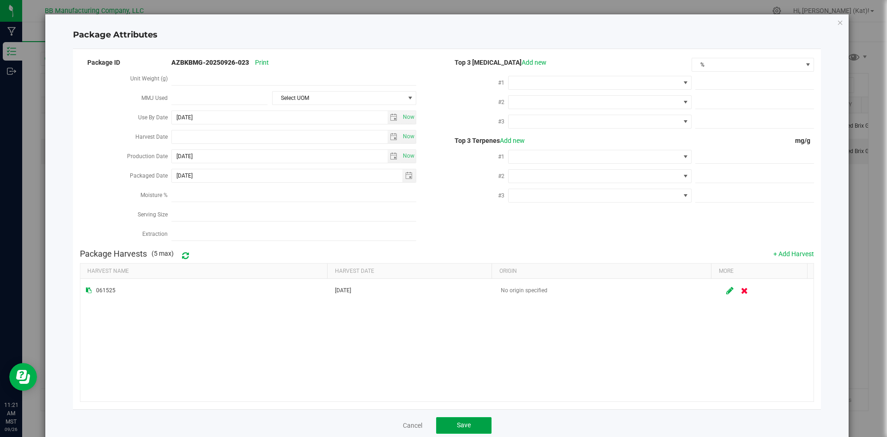
click at [457, 421] on span "Save" at bounding box center [464, 424] width 14 height 7
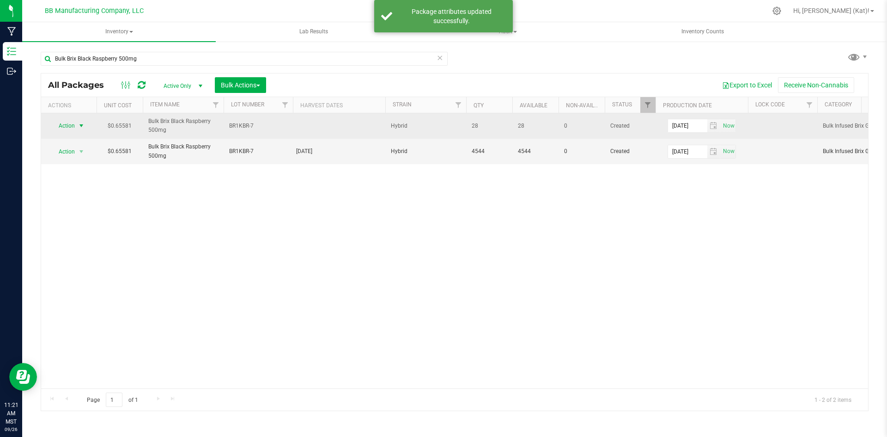
click at [80, 126] on span "select" at bounding box center [81, 125] width 7 height 7
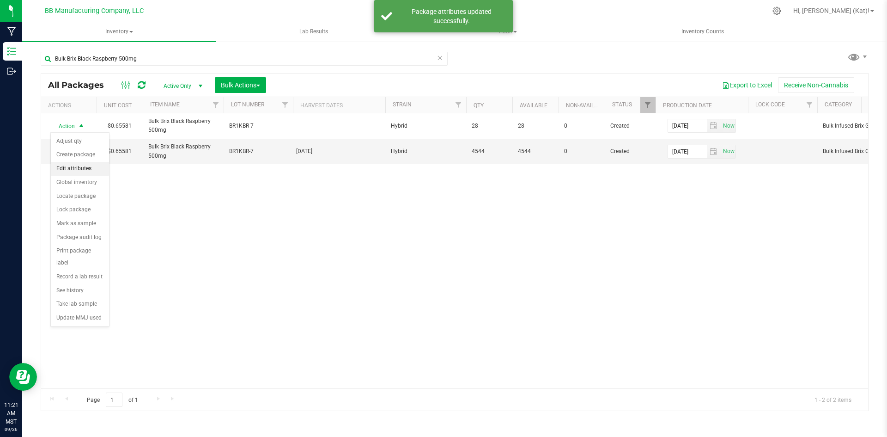
click at [80, 165] on li "Edit attributes" at bounding box center [80, 169] width 58 height 14
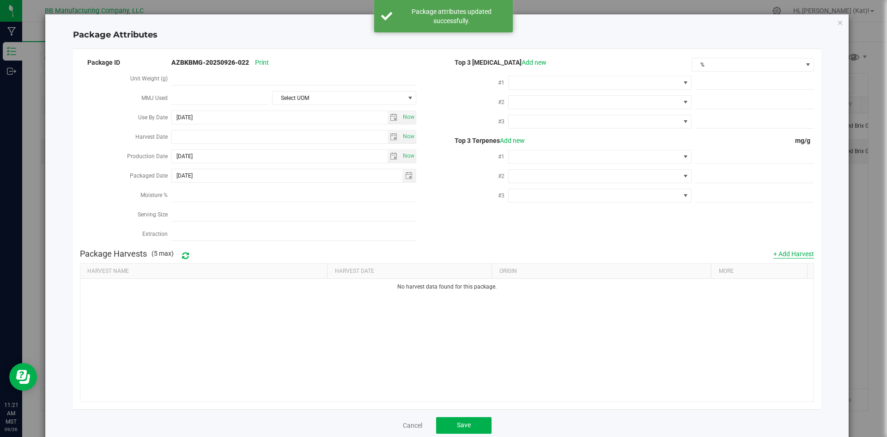
click at [774, 251] on button "+ Add Harvest" at bounding box center [794, 253] width 41 height 9
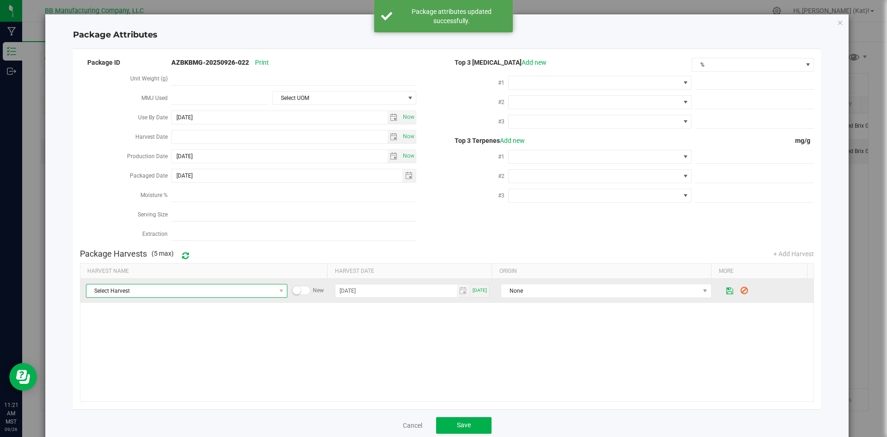
click at [240, 288] on span "Select Harvest" at bounding box center [180, 290] width 189 height 13
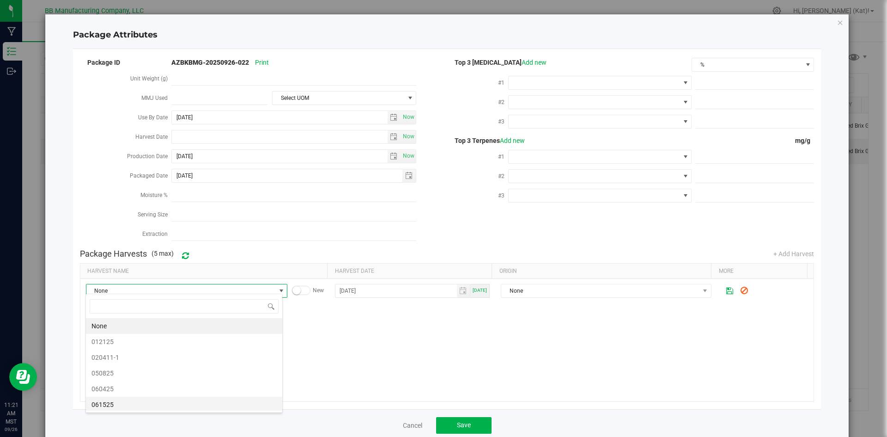
click at [145, 400] on span "061525" at bounding box center [184, 404] width 185 height 14
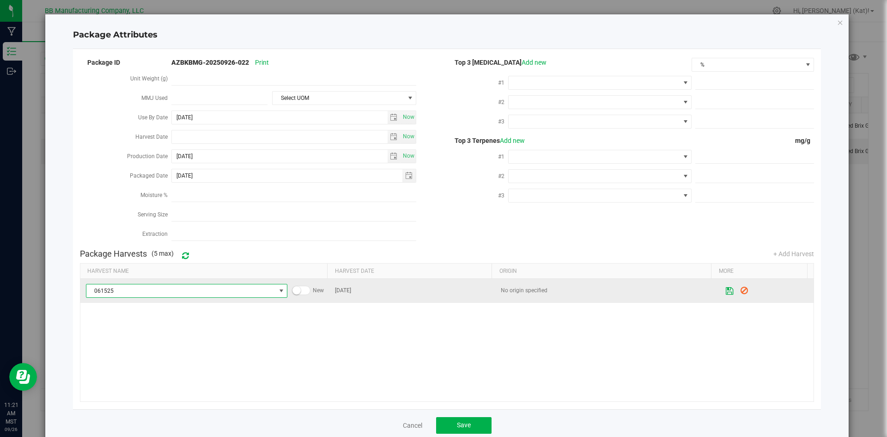
click at [726, 288] on icon at bounding box center [730, 290] width 8 height 6
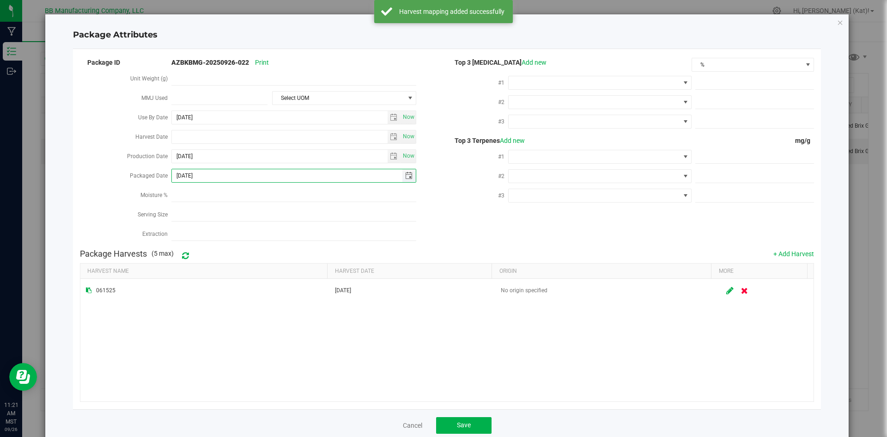
drag, startPoint x: 216, startPoint y: 174, endPoint x: 186, endPoint y: 174, distance: 29.6
click at [186, 174] on input "[DATE]" at bounding box center [287, 175] width 231 height 13
type input "[DATE]"
click at [461, 417] on button "Save" at bounding box center [463, 425] width 55 height 17
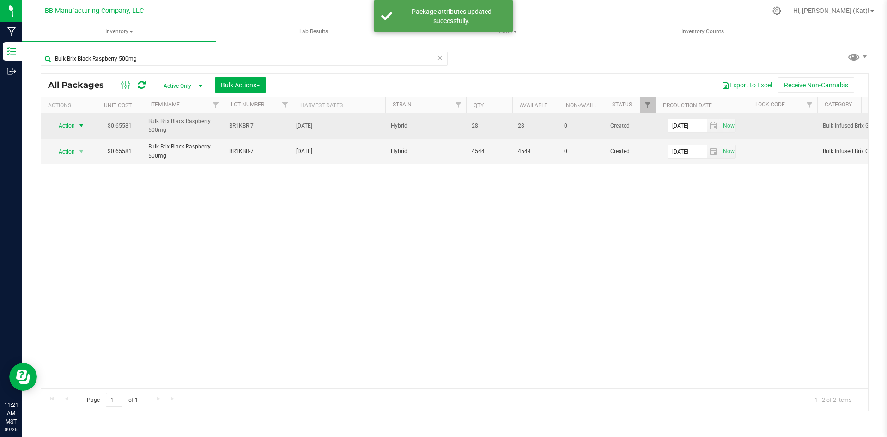
click at [69, 125] on span "Action" at bounding box center [62, 125] width 25 height 13
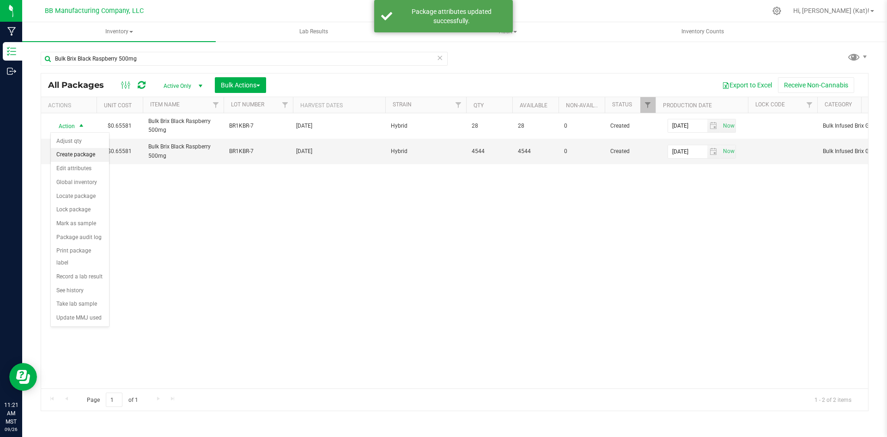
click at [85, 148] on li "Create package" at bounding box center [80, 155] width 58 height 14
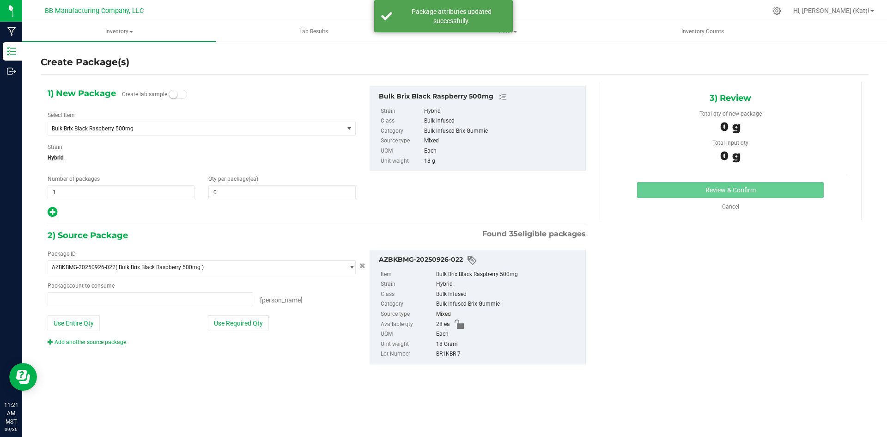
type input "0 ea"
click at [173, 93] on small at bounding box center [173, 94] width 8 height 8
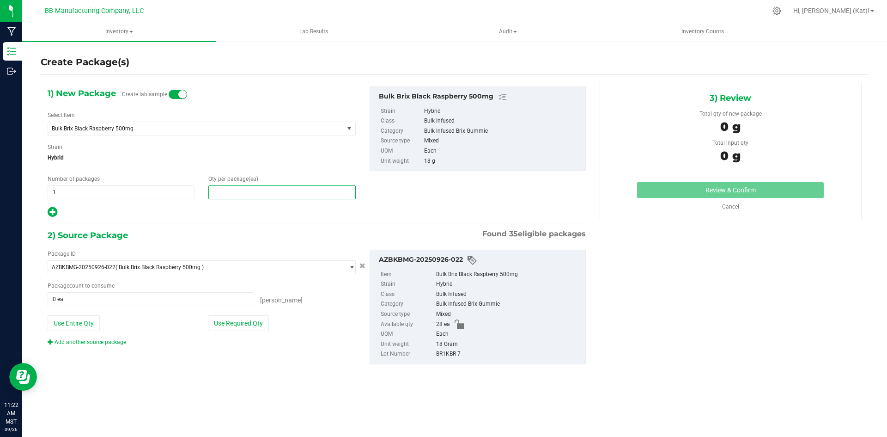
click at [223, 196] on span at bounding box center [281, 192] width 147 height 14
type input "2"
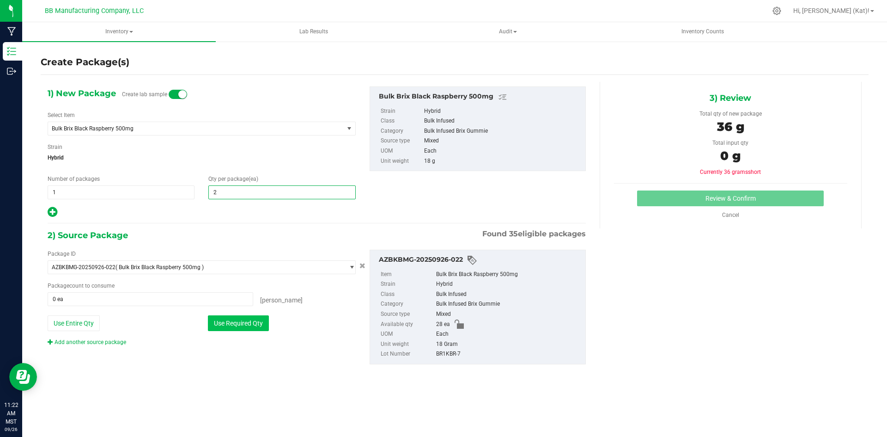
type input "2"
click at [249, 323] on button "Use Required Qty" at bounding box center [238, 323] width 61 height 16
type input "2 ea"
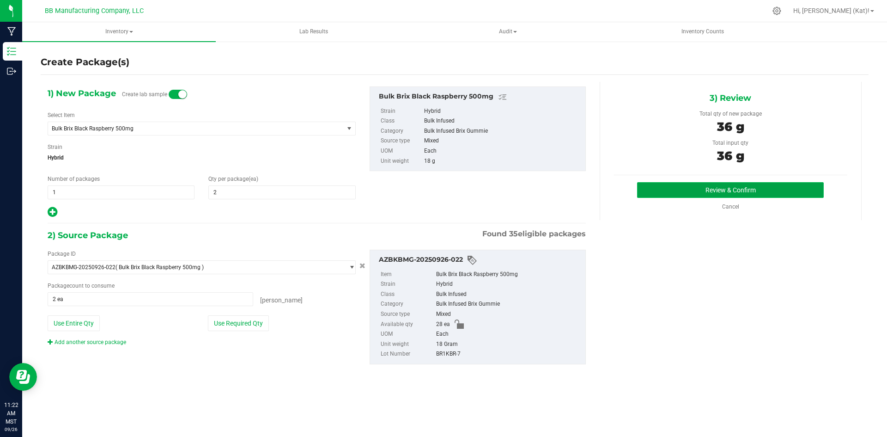
click at [702, 192] on button "Review & Confirm" at bounding box center [730, 190] width 187 height 16
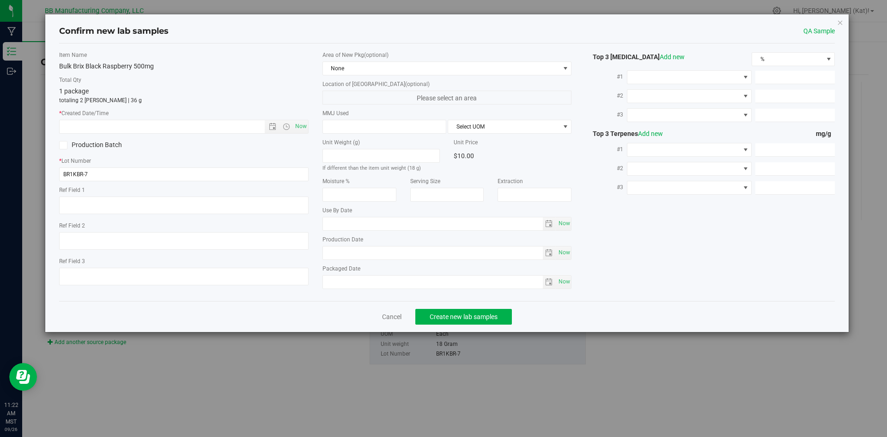
type textarea "40g"
type textarea "36g"
type textarea "061525"
type input "500.0000"
type input "[DATE]"
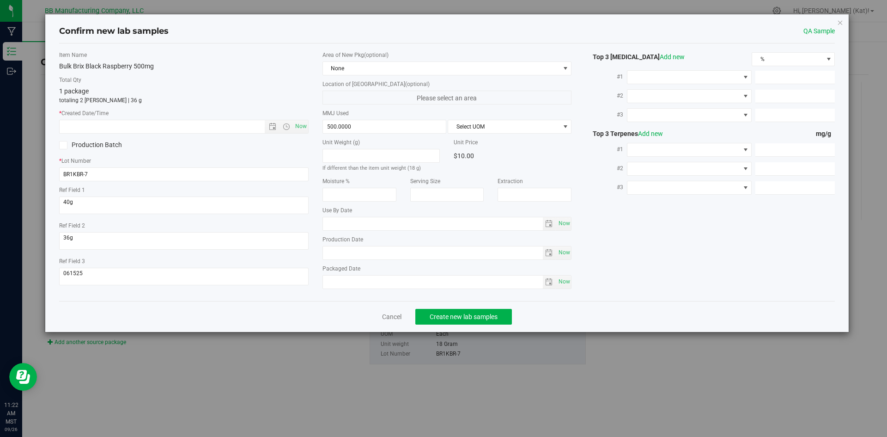
type input "[DATE]"
click at [301, 131] on span "Now" at bounding box center [301, 126] width 16 height 13
type input "[DATE] 11:22 AM"
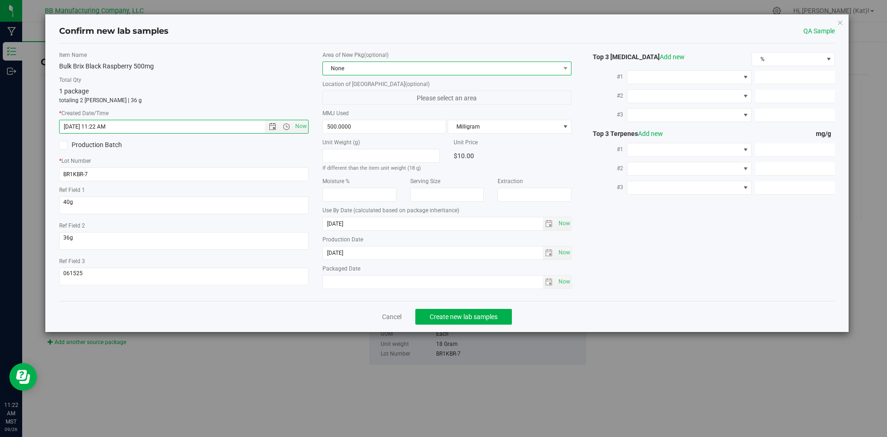
click at [373, 72] on span "None" at bounding box center [441, 68] width 237 height 13
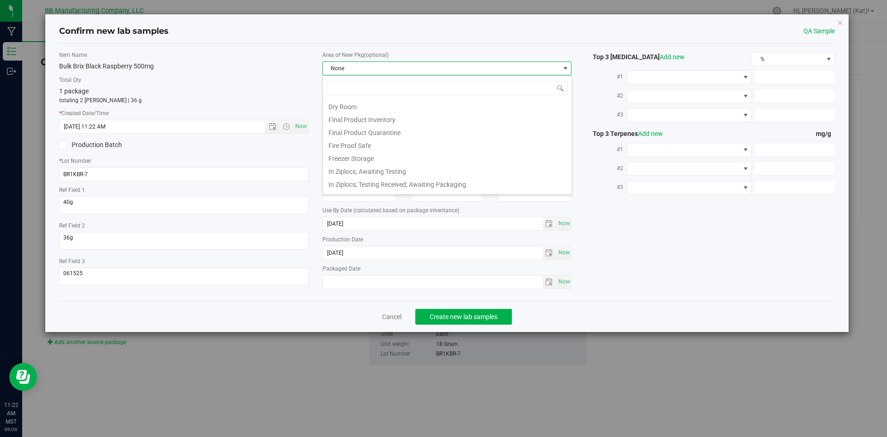
scroll to position [92, 0]
click at [408, 133] on li "Final Product Quarantine" at bounding box center [447, 130] width 249 height 13
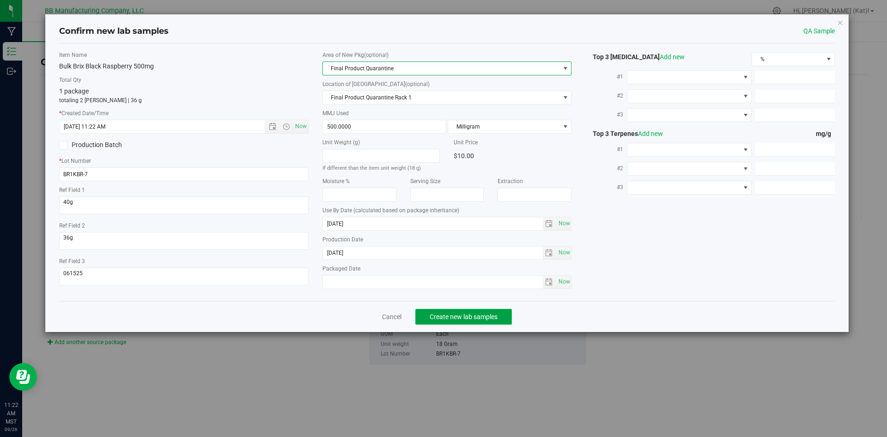
click at [461, 311] on button "Create new lab samples" at bounding box center [464, 317] width 97 height 16
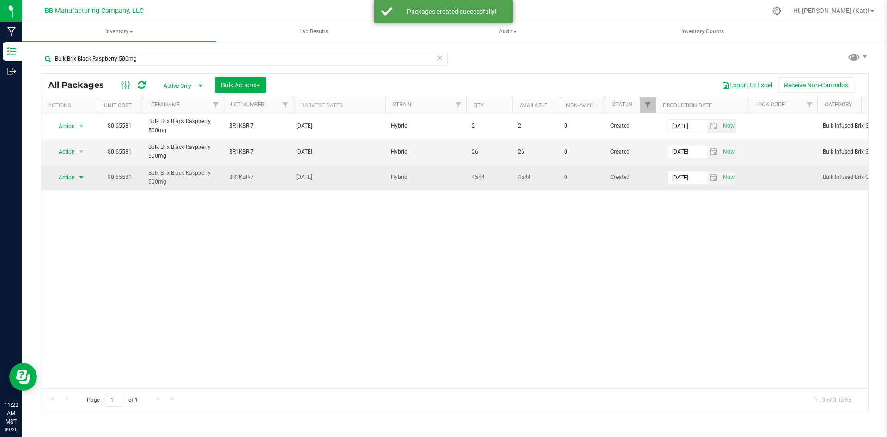
click at [81, 179] on span "select" at bounding box center [81, 177] width 7 height 7
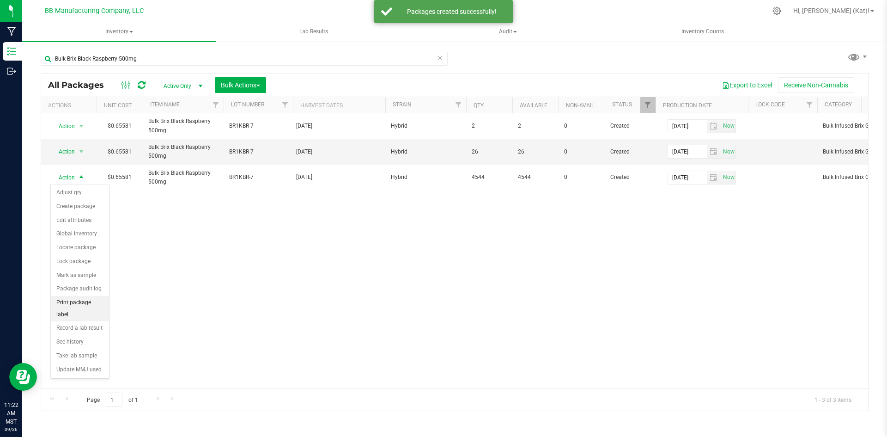
click at [86, 298] on li "Print package label" at bounding box center [80, 308] width 58 height 25
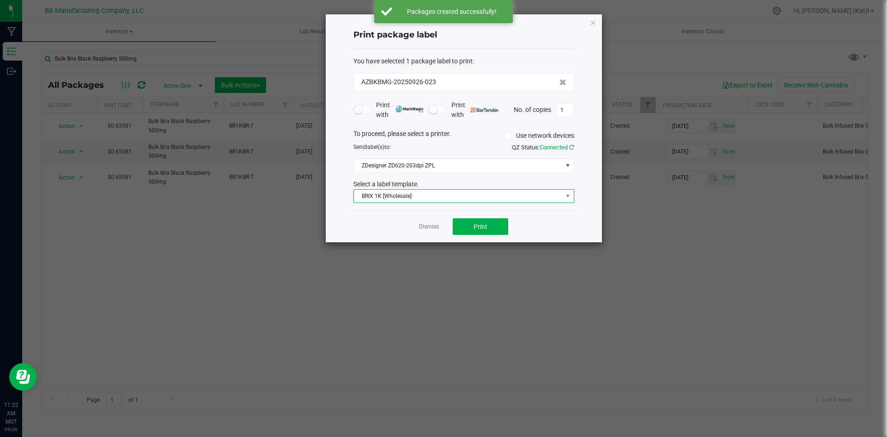
click at [435, 192] on span "BRIX 1K [Wholesale]" at bounding box center [458, 196] width 208 height 13
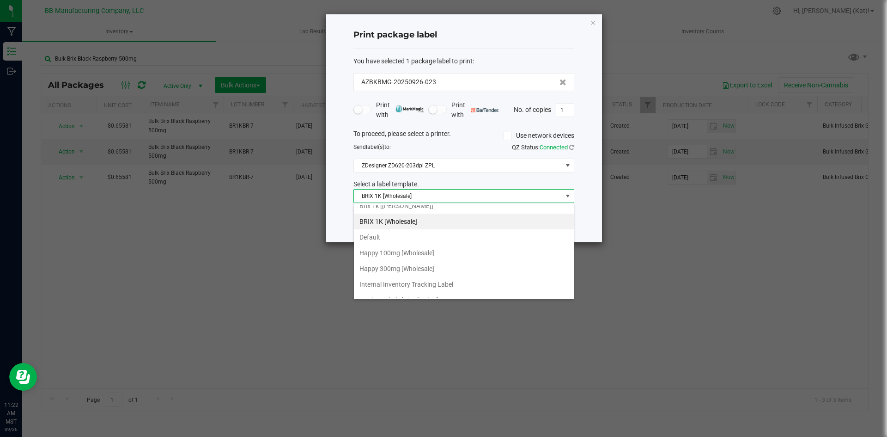
scroll to position [126, 0]
click at [443, 259] on li "Internal Inventory Tracking Label" at bounding box center [464, 260] width 220 height 16
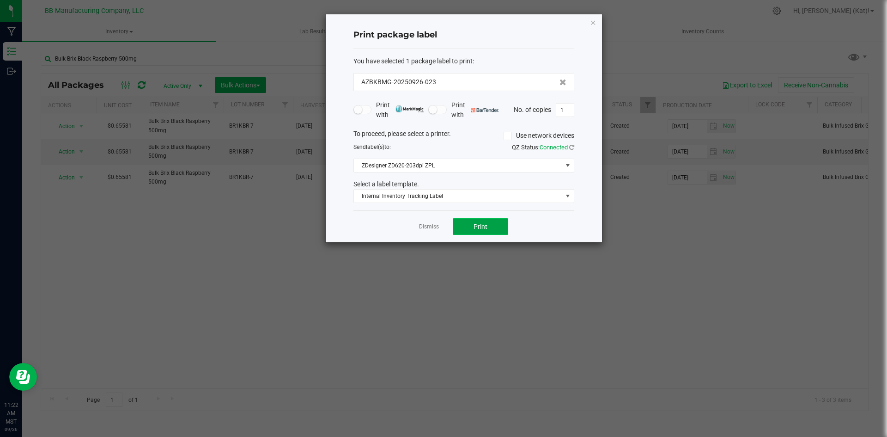
click at [473, 227] on button "Print" at bounding box center [480, 226] width 55 height 17
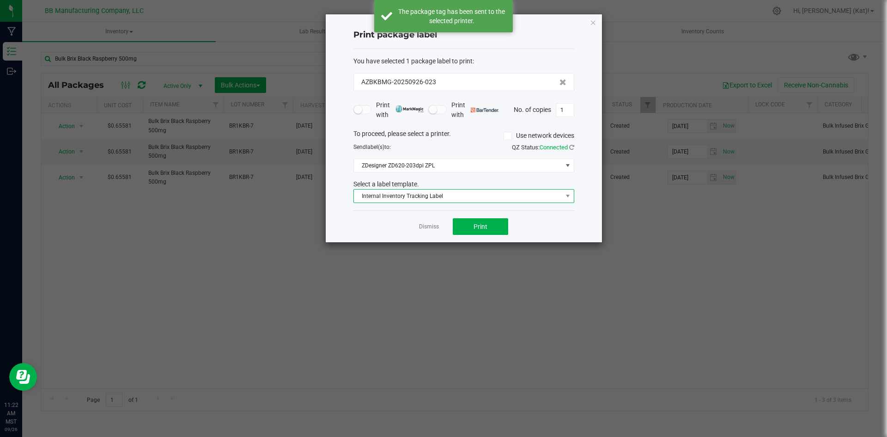
click at [476, 198] on span "Internal Inventory Tracking Label" at bounding box center [458, 196] width 208 height 13
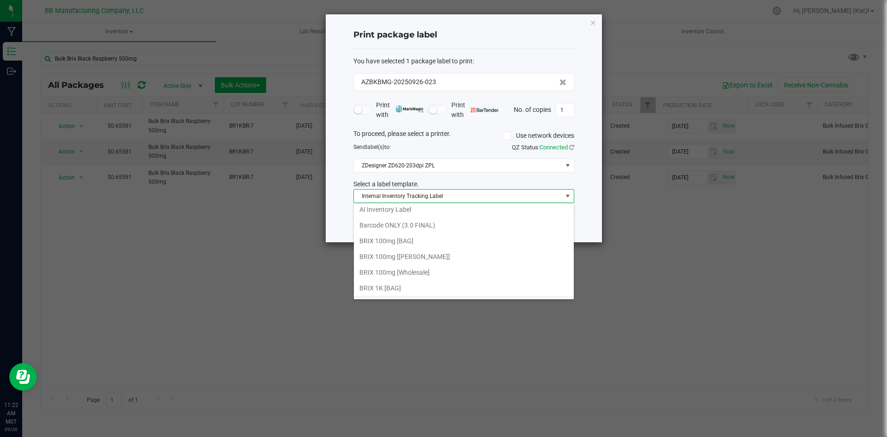
scroll to position [50, 0]
click at [419, 273] on li "BRIX 1K [Wholesale]" at bounding box center [464, 273] width 220 height 16
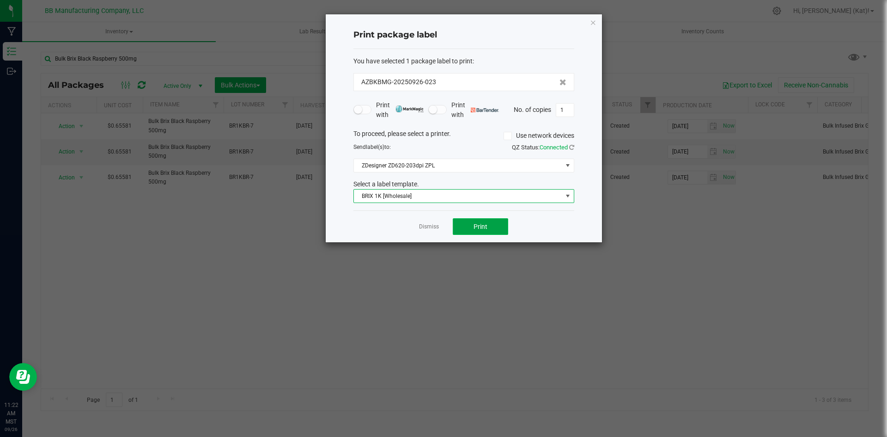
click at [472, 228] on button "Print" at bounding box center [480, 226] width 55 height 17
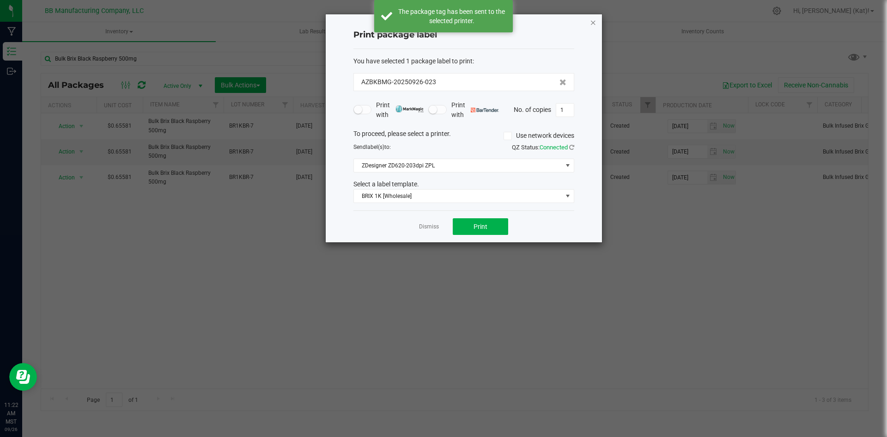
click at [595, 25] on icon "button" at bounding box center [593, 22] width 6 height 11
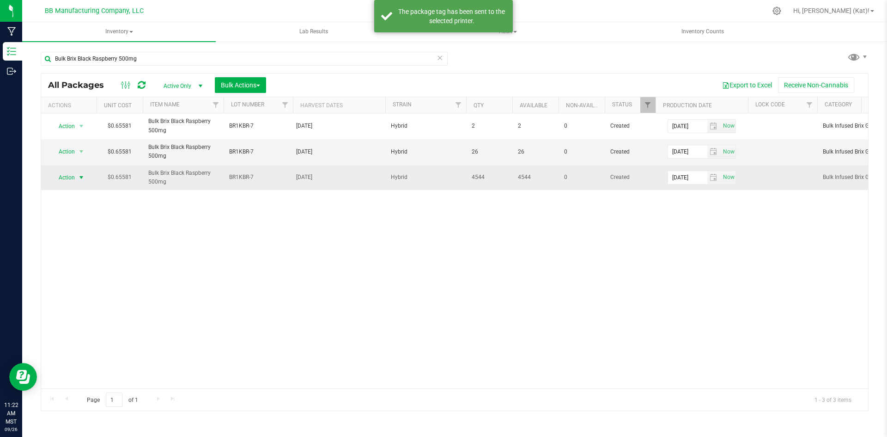
click at [68, 176] on span "Action" at bounding box center [62, 177] width 25 height 13
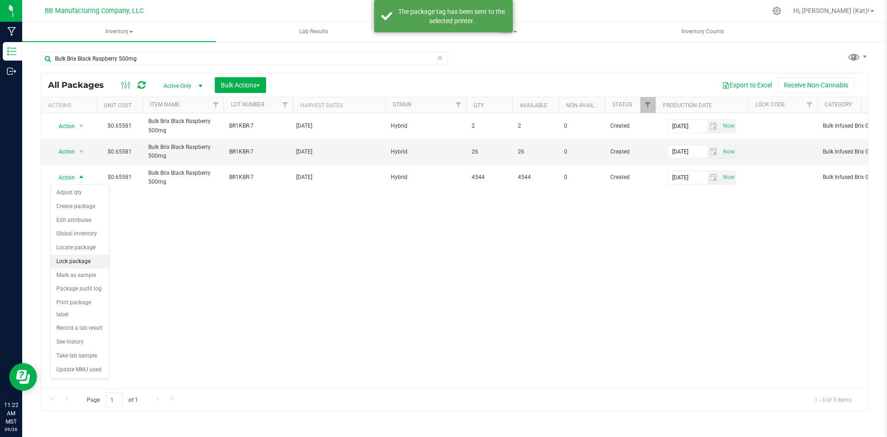
click at [82, 262] on li "Lock package" at bounding box center [80, 262] width 58 height 14
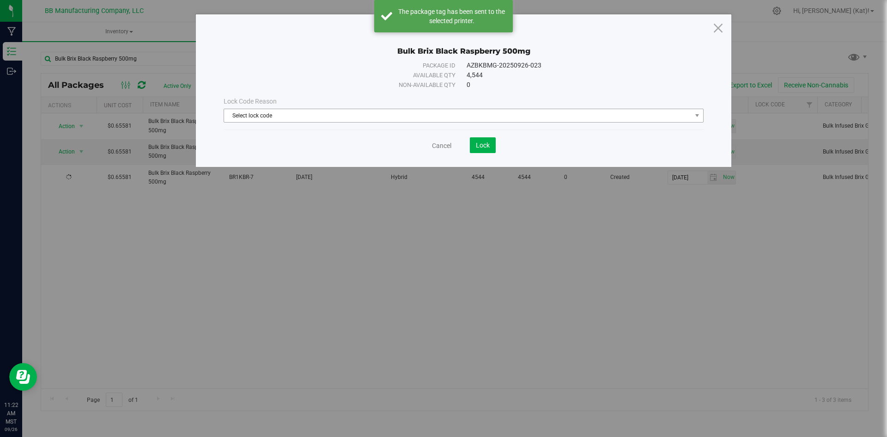
click at [392, 117] on span "Select lock code" at bounding box center [458, 115] width 468 height 13
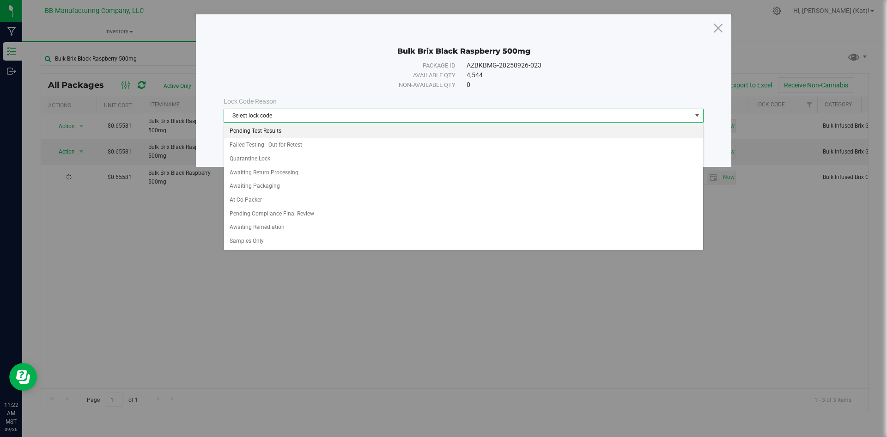
click at [310, 132] on li "Pending Test Results" at bounding box center [463, 131] width 479 height 14
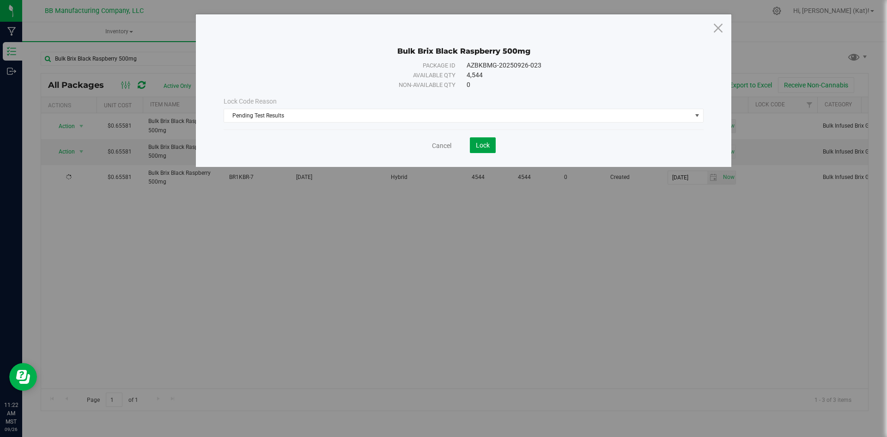
click at [482, 139] on button "Lock" at bounding box center [483, 145] width 26 height 16
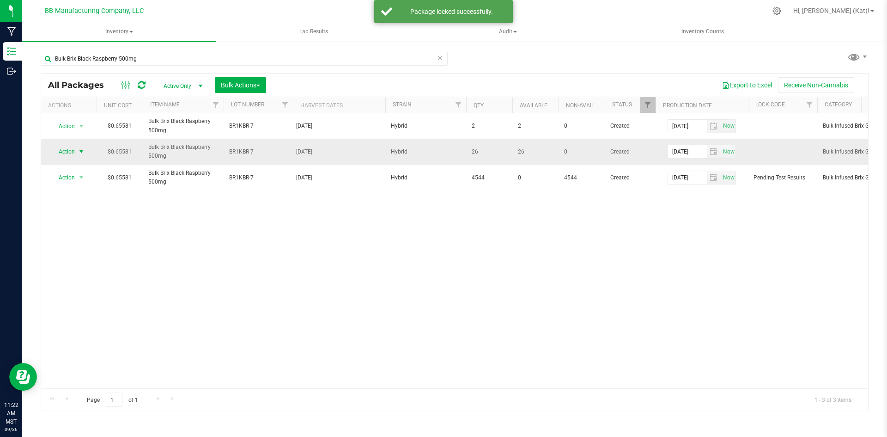
click at [74, 151] on span "Action" at bounding box center [62, 151] width 25 height 13
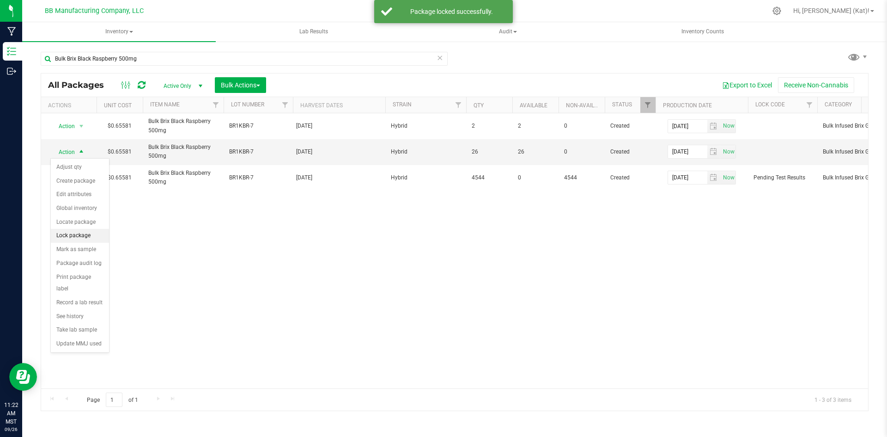
click at [81, 232] on li "Lock package" at bounding box center [80, 236] width 58 height 14
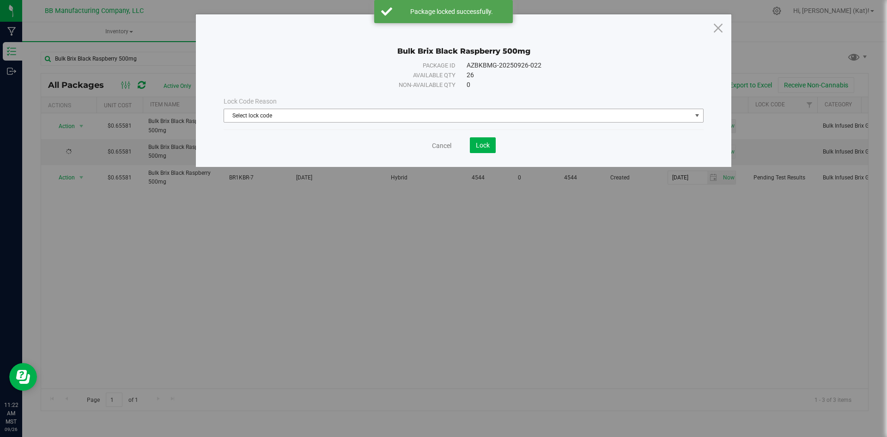
click at [427, 114] on span "Select lock code" at bounding box center [458, 115] width 468 height 13
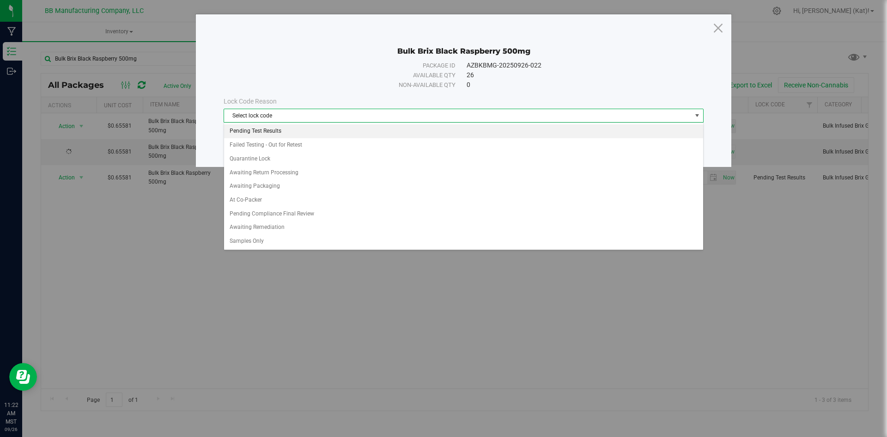
click at [268, 134] on li "Pending Test Results" at bounding box center [463, 131] width 479 height 14
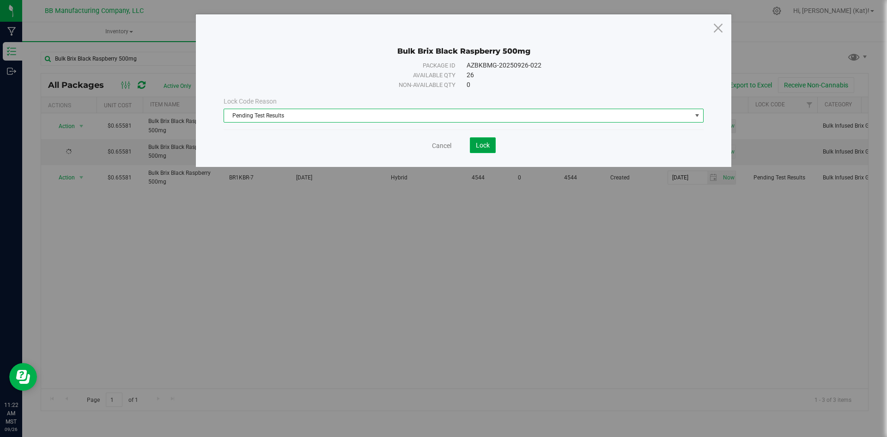
click at [490, 144] on button "Lock" at bounding box center [483, 145] width 26 height 16
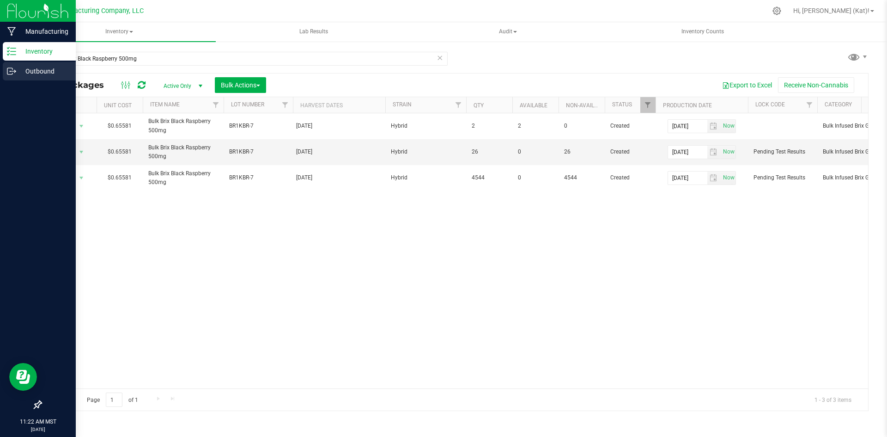
click at [37, 71] on p "Outbound" at bounding box center [43, 71] width 55 height 11
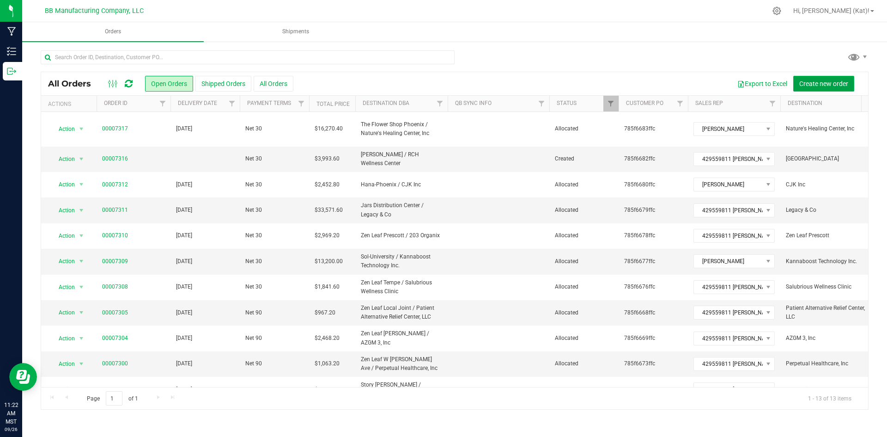
click at [825, 85] on span "Create new order" at bounding box center [824, 83] width 49 height 7
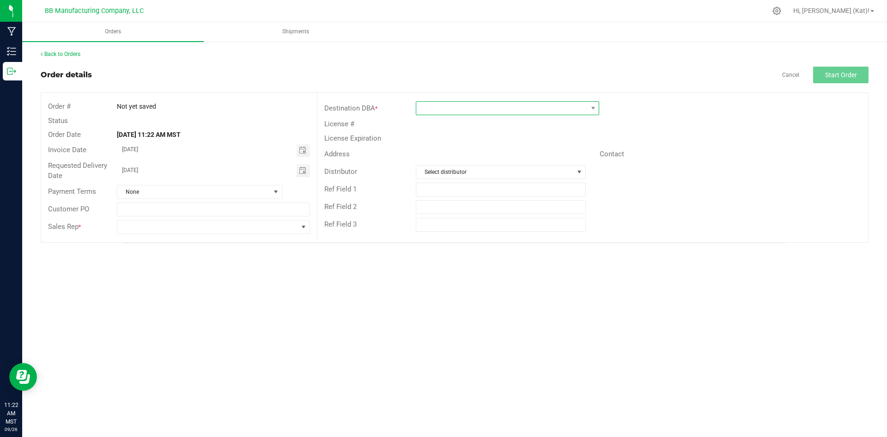
click at [433, 106] on span at bounding box center [501, 108] width 171 height 13
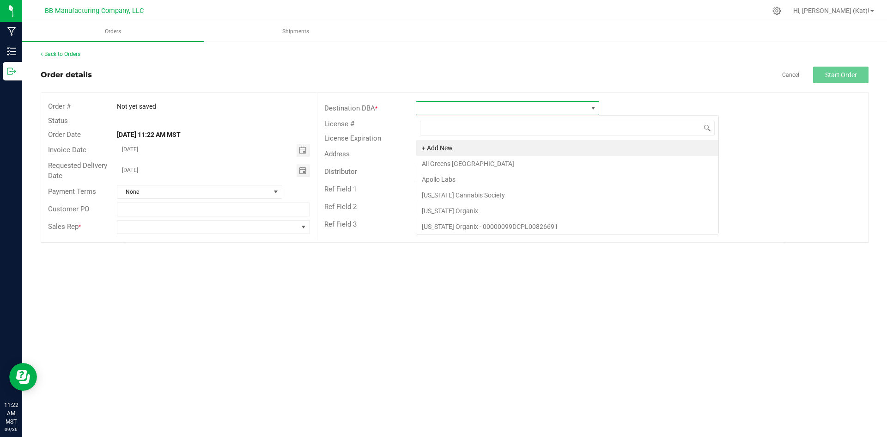
scroll to position [14, 183]
click at [449, 177] on li "Apollo Labs" at bounding box center [567, 179] width 302 height 16
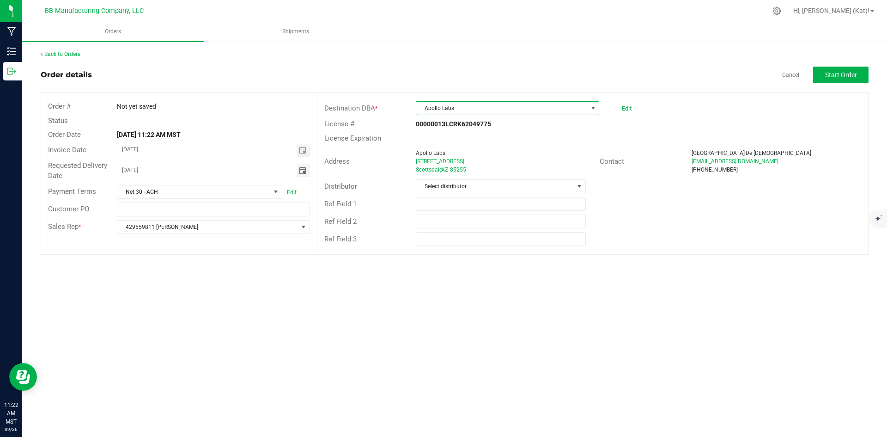
click at [305, 174] on span "Toggle calendar" at bounding box center [302, 170] width 7 height 7
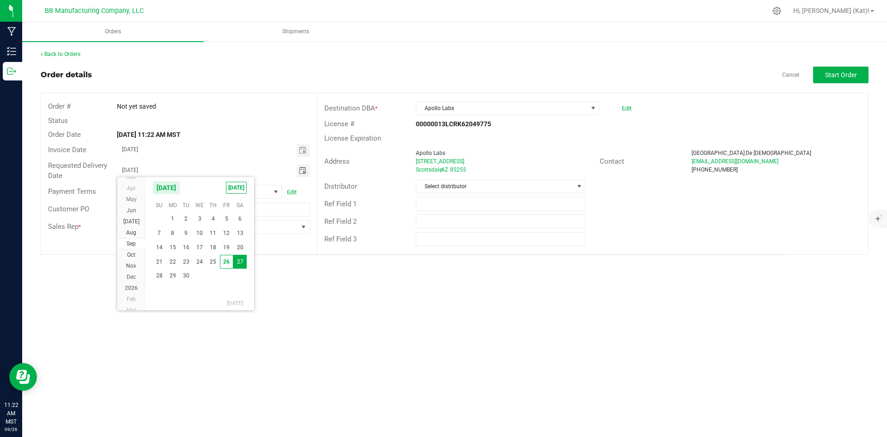
click at [232, 257] on span "26" at bounding box center [226, 262] width 13 height 14
type input "[DATE]"
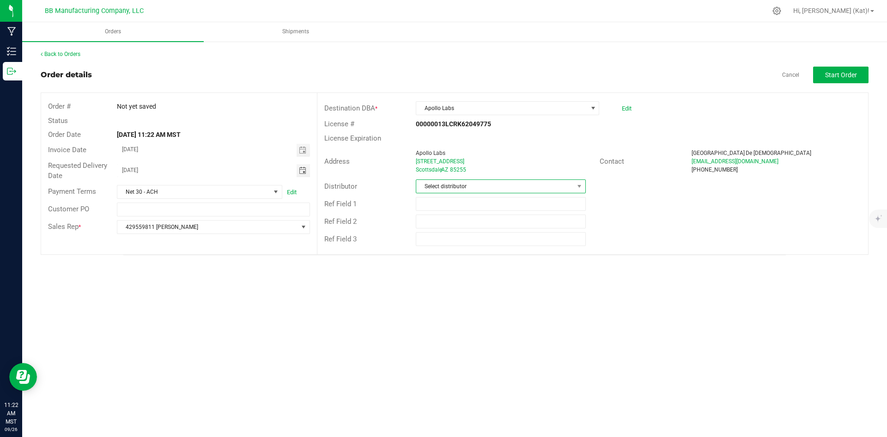
click at [562, 182] on span "Select distributor" at bounding box center [494, 186] width 157 height 13
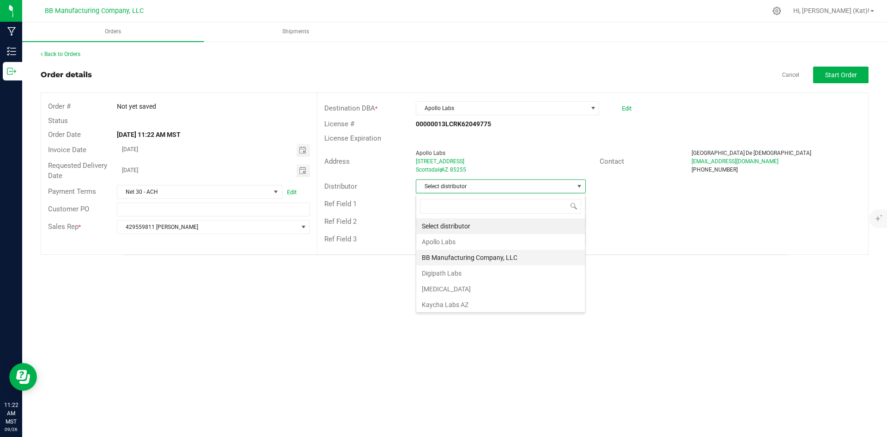
click at [471, 257] on li "BB Manufacturing Company, LLC" at bounding box center [500, 258] width 169 height 16
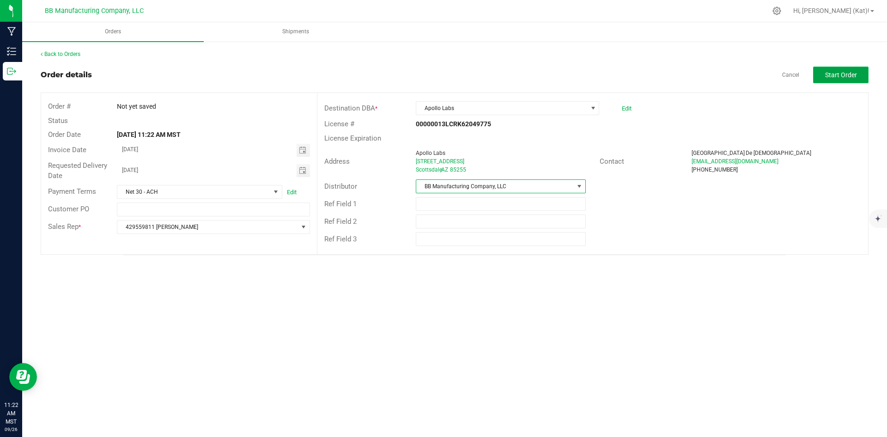
click at [840, 75] on span "Start Order" at bounding box center [841, 74] width 32 height 7
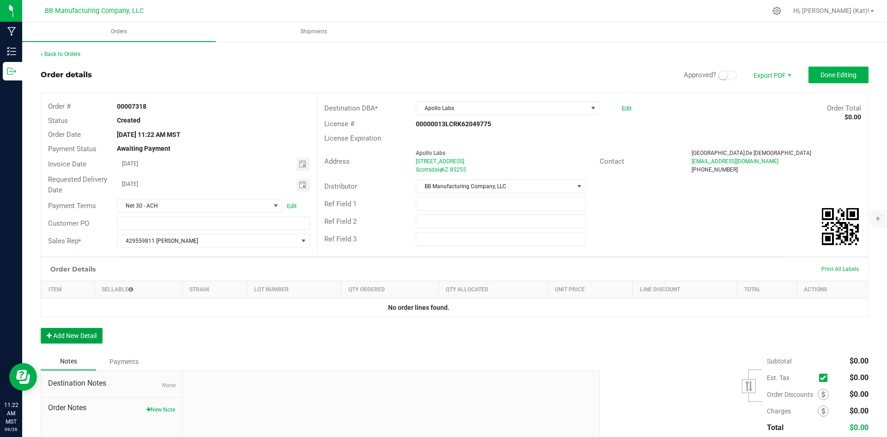
click at [82, 337] on button "Add New Detail" at bounding box center [72, 336] width 62 height 16
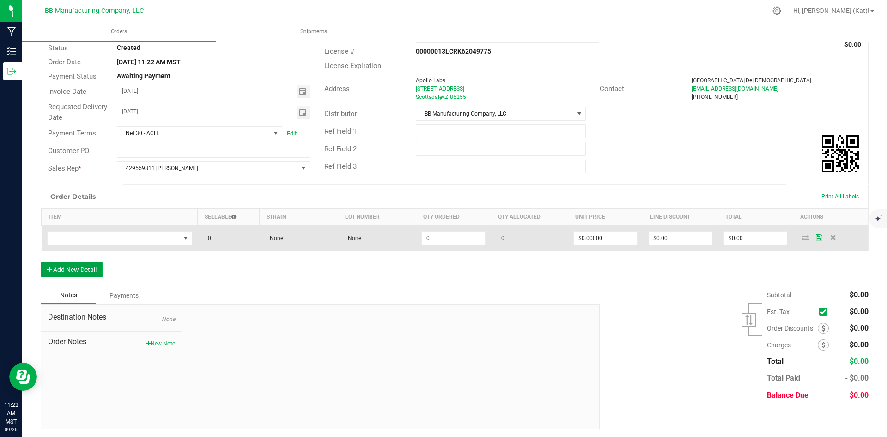
scroll to position [74, 0]
click at [183, 238] on span "NO DATA FOUND" at bounding box center [185, 236] width 7 height 7
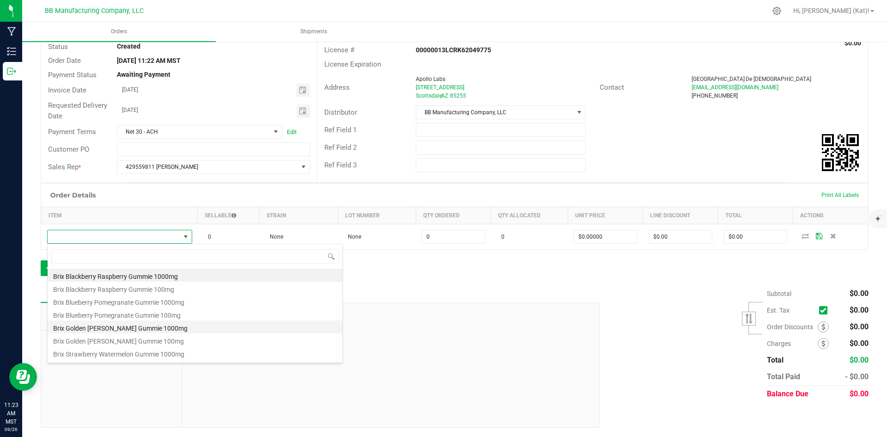
scroll to position [46, 0]
click at [165, 332] on li "Bulk Brix Black Raspberry 500mg" at bounding box center [195, 332] width 295 height 13
type input "0 ea"
type input "$10.00000"
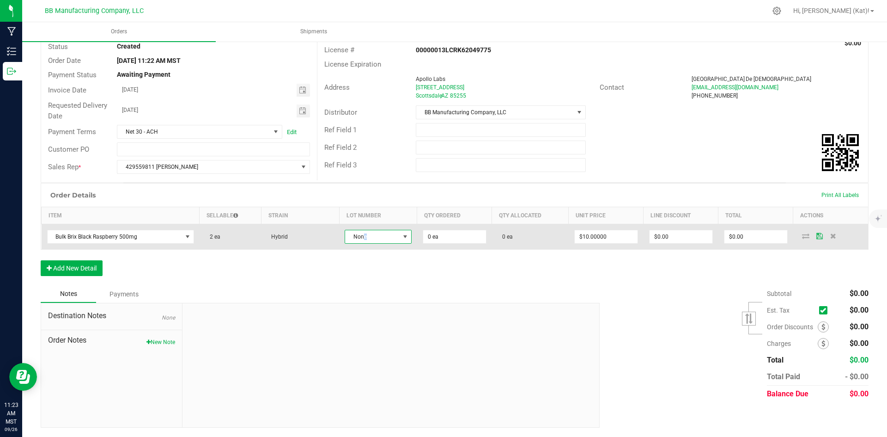
click at [363, 239] on span "None" at bounding box center [372, 236] width 55 height 13
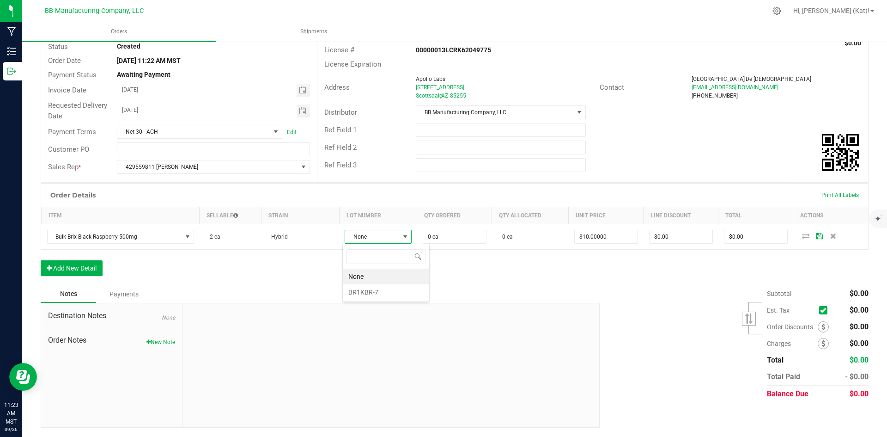
scroll to position [14, 66]
drag, startPoint x: 375, startPoint y: 290, endPoint x: 415, endPoint y: 269, distance: 44.9
click at [376, 290] on li "BR1KBR-7" at bounding box center [386, 292] width 86 height 16
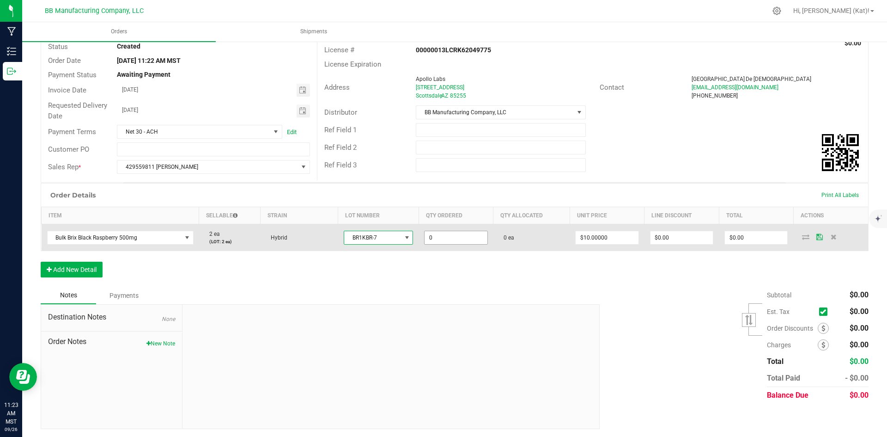
click at [448, 236] on input "0" at bounding box center [456, 237] width 62 height 13
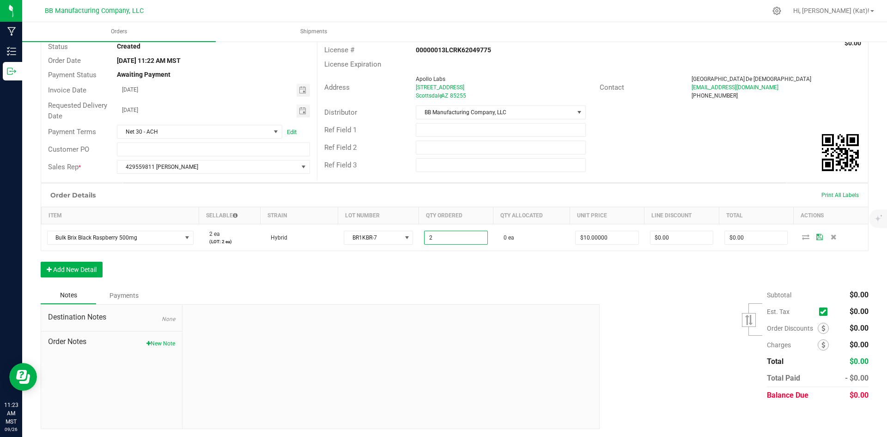
type input "2 ea"
type input "$20.00"
click at [561, 278] on div "Order Details Print All Labels Item Sellable Strain Lot Number Qty Ordered Qty …" at bounding box center [455, 235] width 828 height 104
click at [92, 273] on button "Add New Detail" at bounding box center [72, 270] width 62 height 16
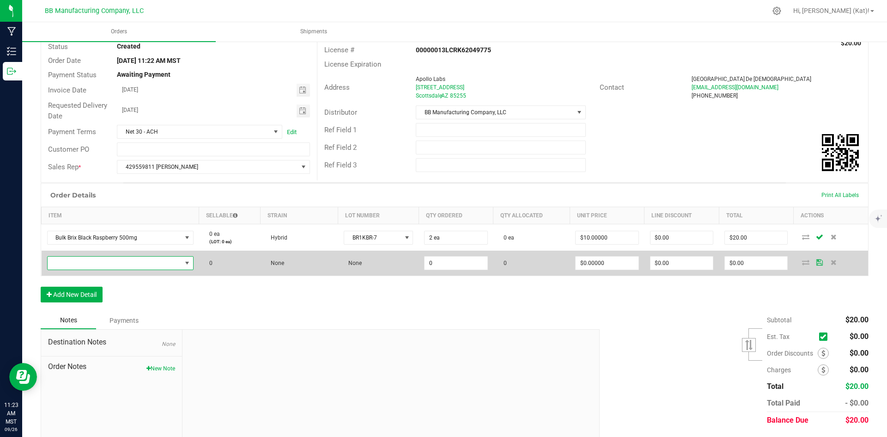
click at [97, 265] on span "NO DATA FOUND" at bounding box center [115, 263] width 134 height 13
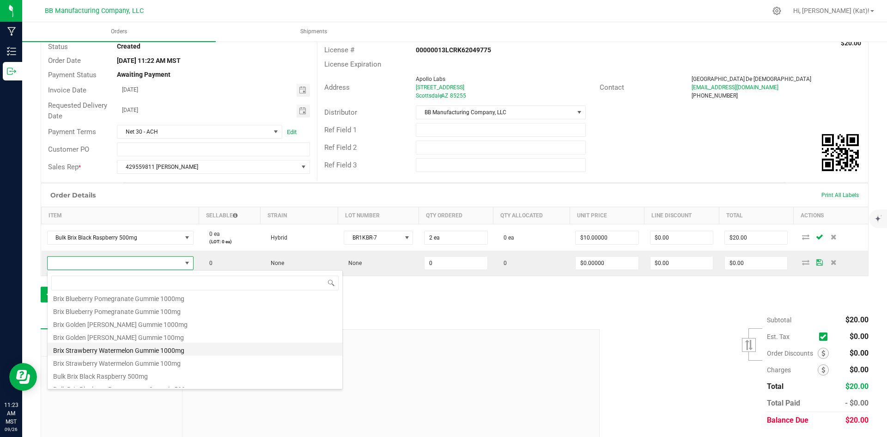
scroll to position [46, 0]
click at [144, 371] on li "Bulk Brix Blueberry Pomegranate Gummie 500mg" at bounding box center [195, 371] width 295 height 13
type input "0 ea"
type input "$10.00000"
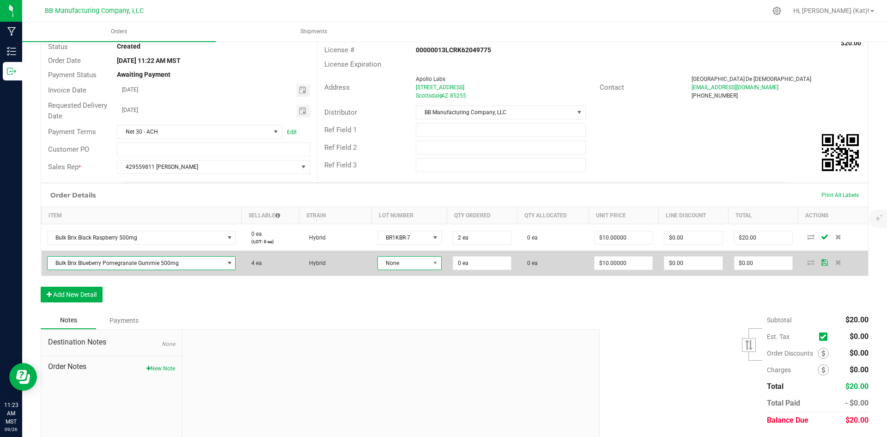
click at [386, 259] on span "None" at bounding box center [404, 263] width 52 height 13
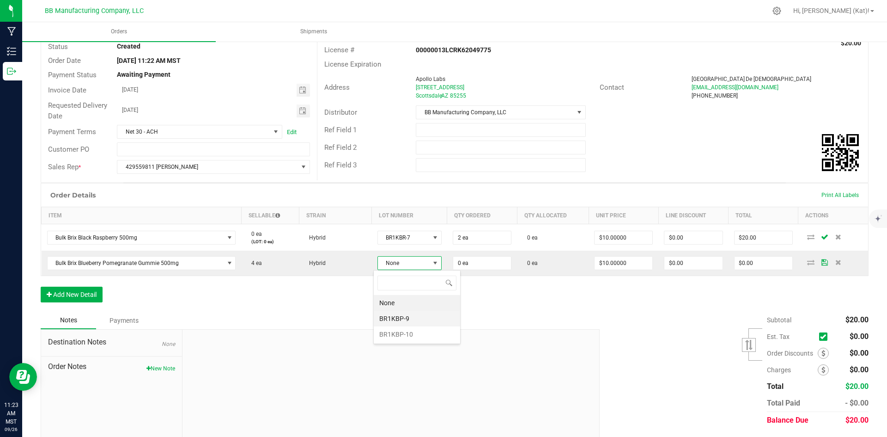
click at [415, 319] on li "BR1KBP-9" at bounding box center [417, 319] width 86 height 16
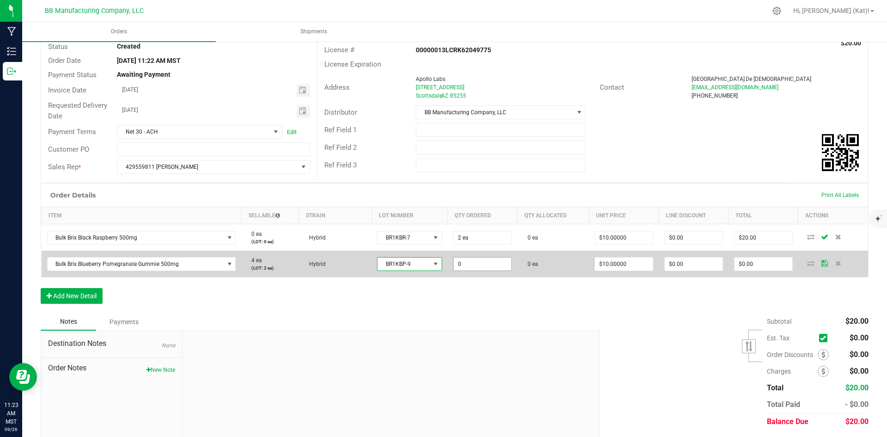
click at [478, 266] on input "0" at bounding box center [483, 263] width 58 height 13
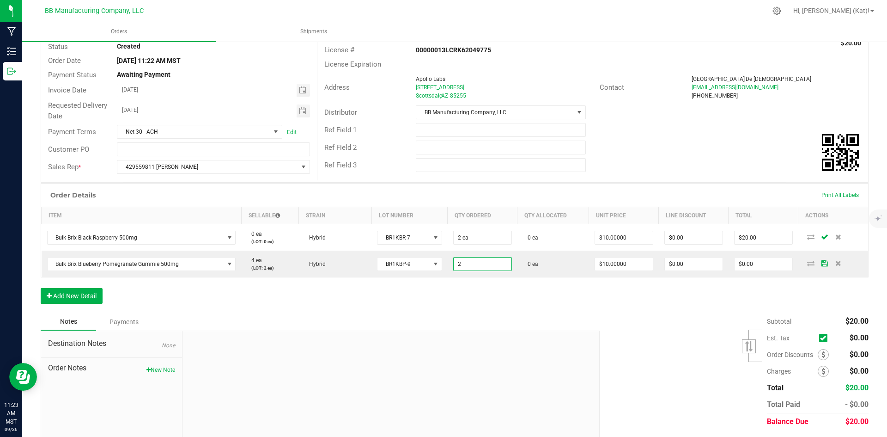
type input "2 ea"
type input "$20.00"
click at [453, 318] on div "Notes Payments" at bounding box center [317, 322] width 552 height 18
click at [63, 294] on button "Add New Detail" at bounding box center [72, 296] width 62 height 16
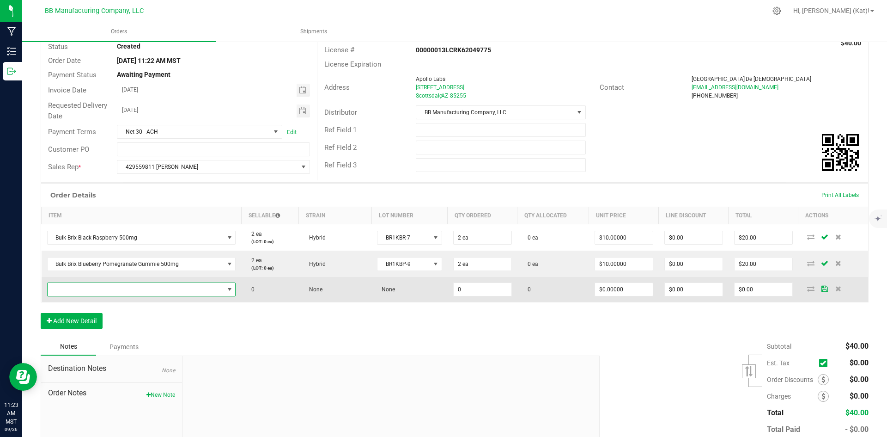
click at [84, 293] on span "NO DATA FOUND" at bounding box center [136, 289] width 177 height 13
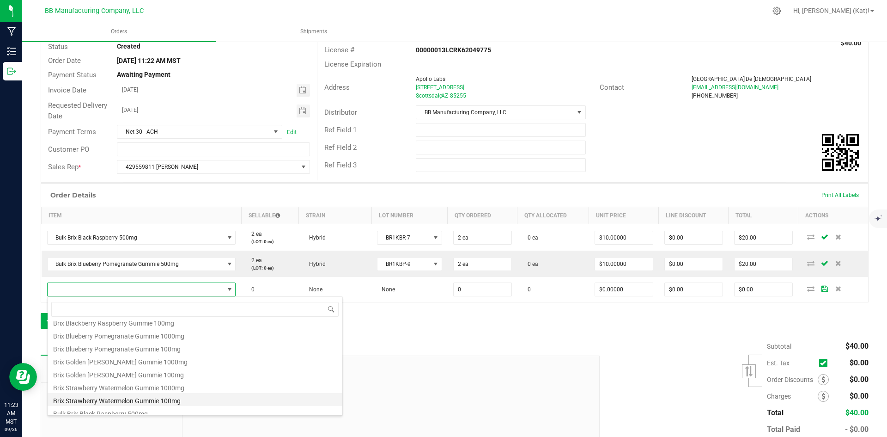
scroll to position [46, 0]
click at [137, 399] on li "Bulk Brix Blueberry Pomegranate Gummie 500mg" at bounding box center [195, 397] width 295 height 13
type input "0 ea"
type input "$10.00000"
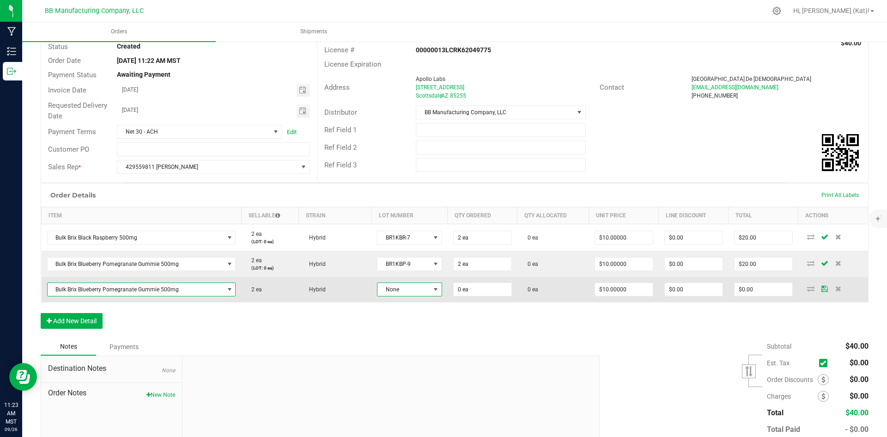
click at [399, 285] on span "None" at bounding box center [404, 289] width 52 height 13
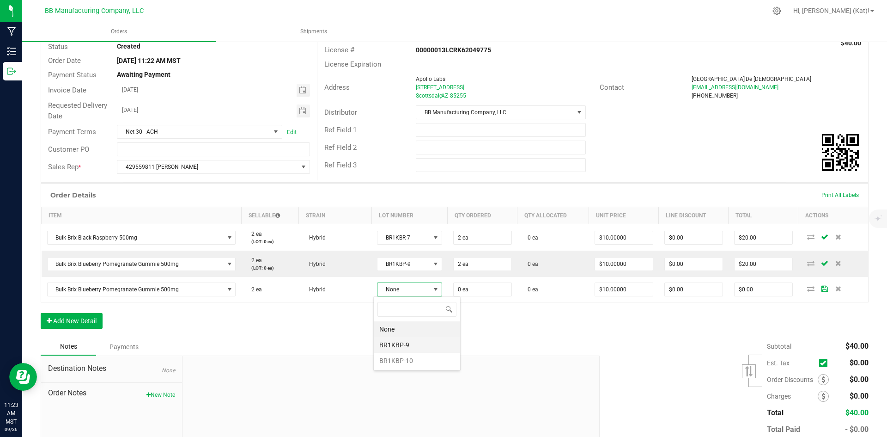
scroll to position [14, 64]
click at [410, 361] on li "BR1KBP-10" at bounding box center [417, 361] width 86 height 16
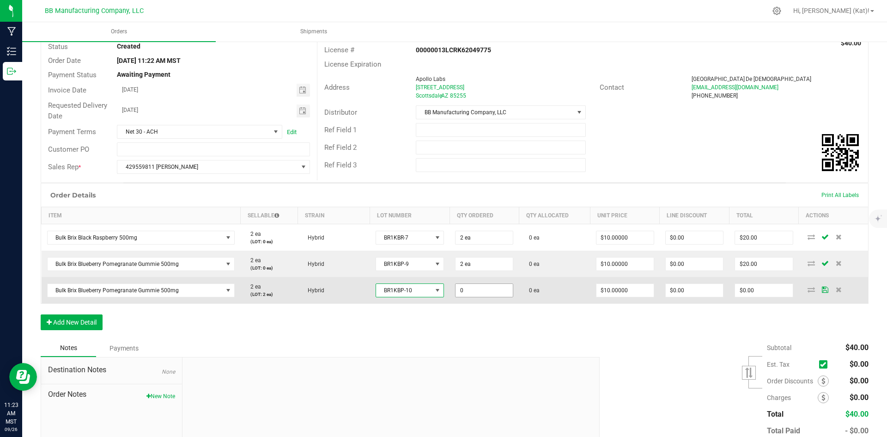
click at [481, 289] on input "0" at bounding box center [484, 290] width 57 height 13
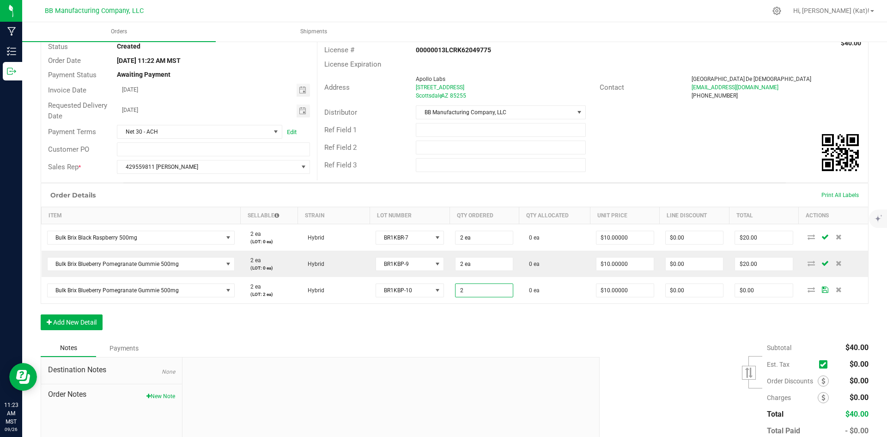
type input "2 ea"
type input "$20.00"
click at [453, 320] on div "Order Details Print All Labels Item Sellable Strain Lot Number Qty Ordered Qty …" at bounding box center [455, 261] width 828 height 156
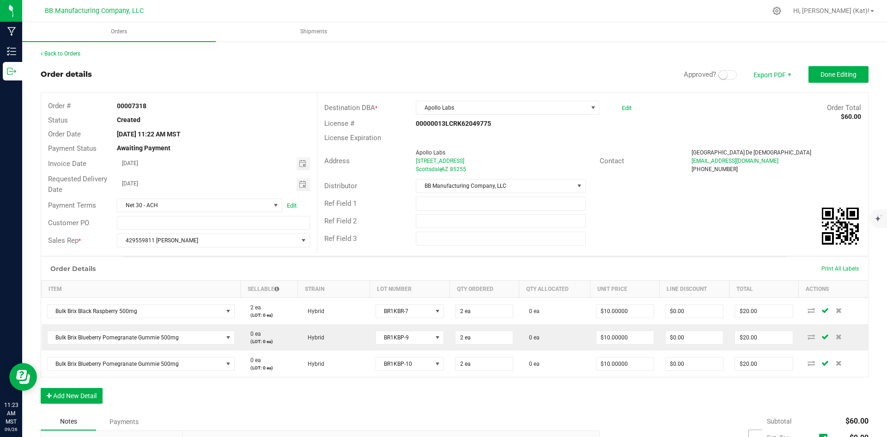
scroll to position [0, 0]
click at [720, 77] on small at bounding box center [723, 75] width 8 height 8
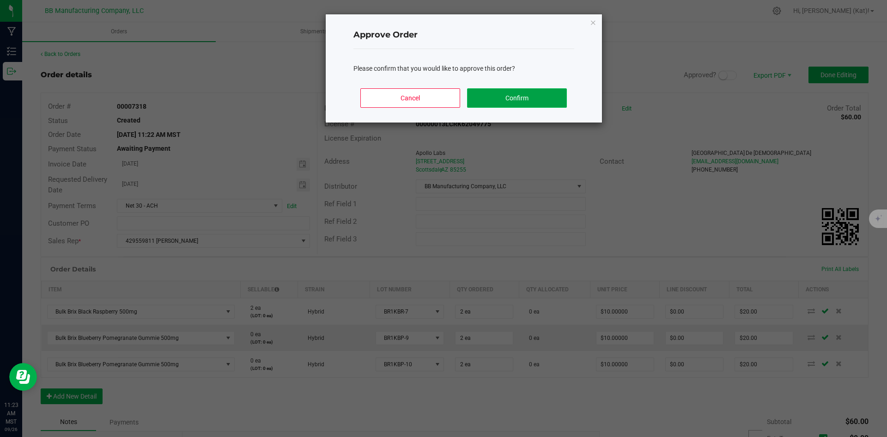
click at [531, 102] on button "Confirm" at bounding box center [516, 97] width 99 height 19
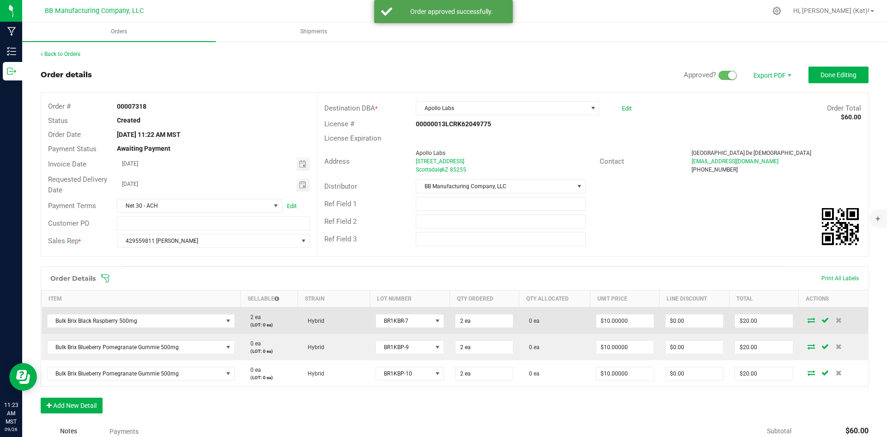
click at [808, 319] on icon at bounding box center [811, 320] width 7 height 6
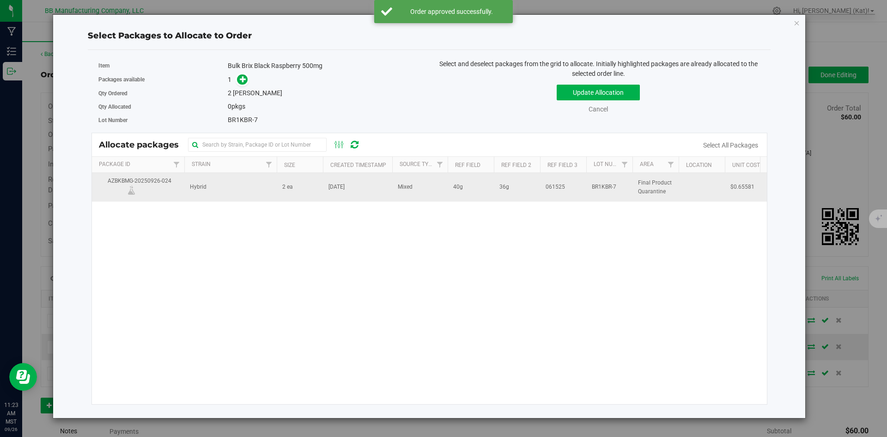
click at [584, 194] on td "061525" at bounding box center [563, 187] width 46 height 28
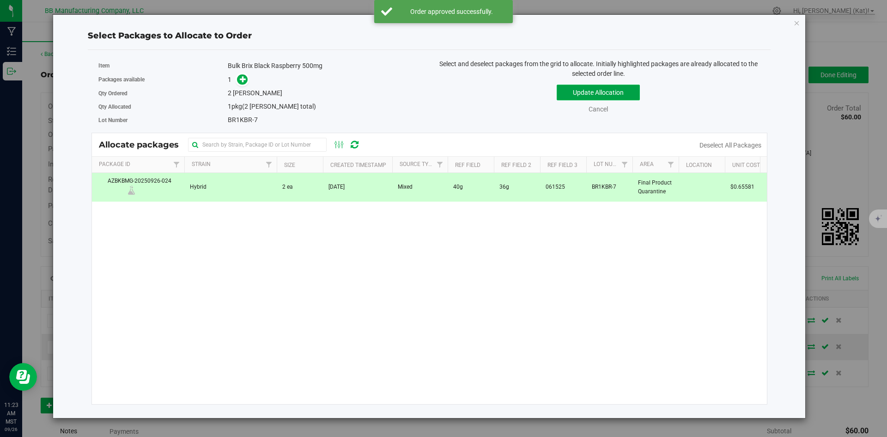
click at [569, 91] on button "Update Allocation" at bounding box center [598, 93] width 83 height 16
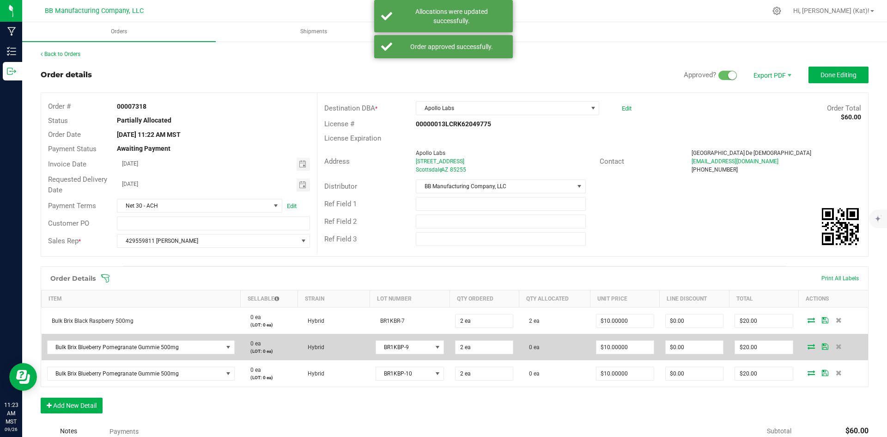
click at [808, 348] on icon at bounding box center [811, 346] width 7 height 6
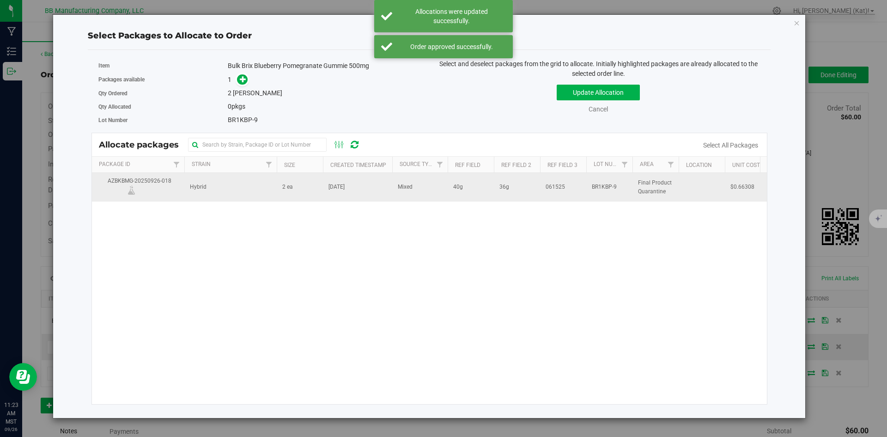
click at [384, 184] on td "[DATE]" at bounding box center [357, 187] width 69 height 28
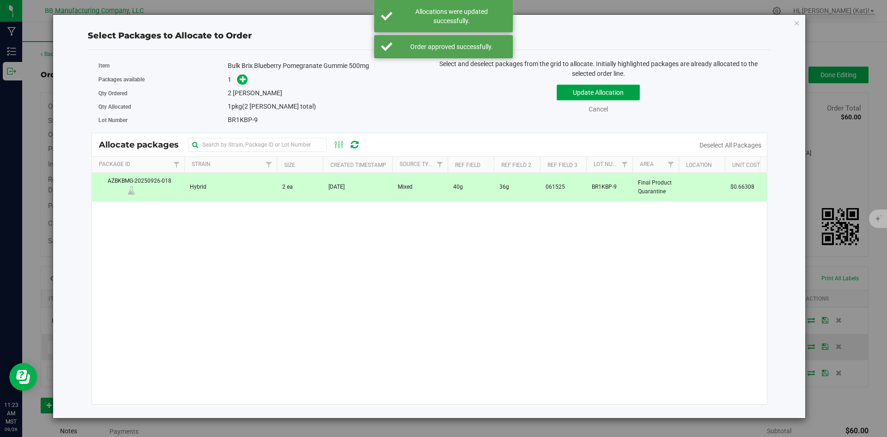
click at [596, 94] on button "Update Allocation" at bounding box center [598, 93] width 83 height 16
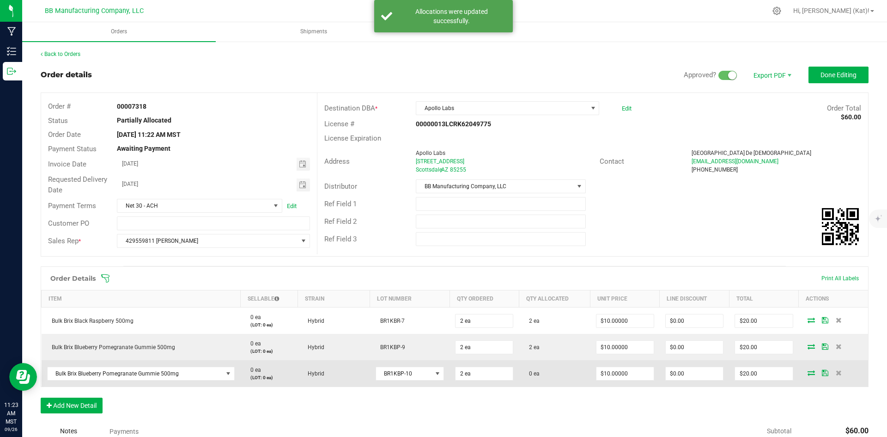
click at [808, 370] on icon at bounding box center [811, 373] width 7 height 6
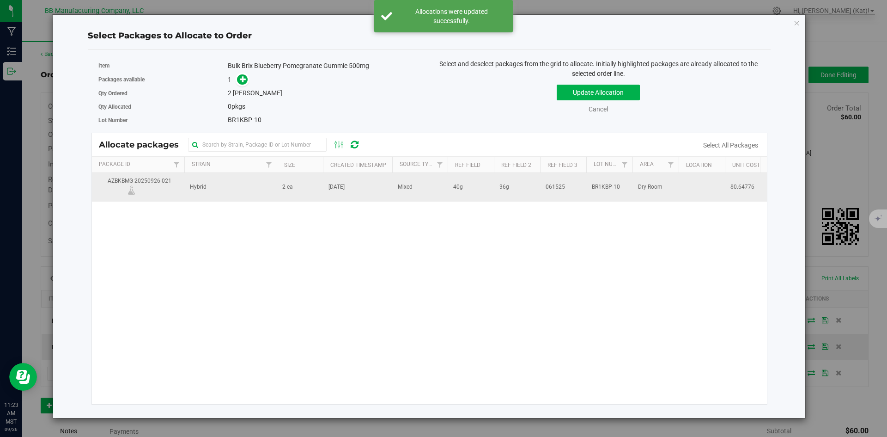
click at [468, 188] on td "40g" at bounding box center [471, 187] width 46 height 28
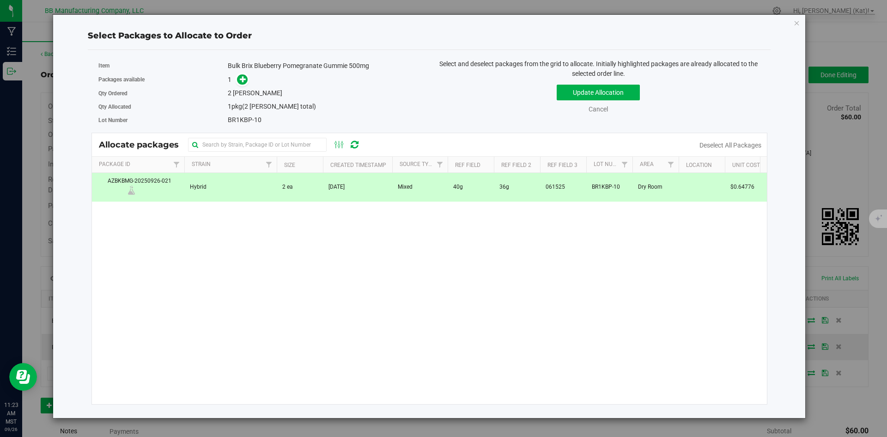
click at [596, 84] on div "Update Allocation Cancel Deselect All Packages" at bounding box center [598, 97] width 324 height 34
click at [602, 89] on button "Update Allocation" at bounding box center [598, 93] width 83 height 16
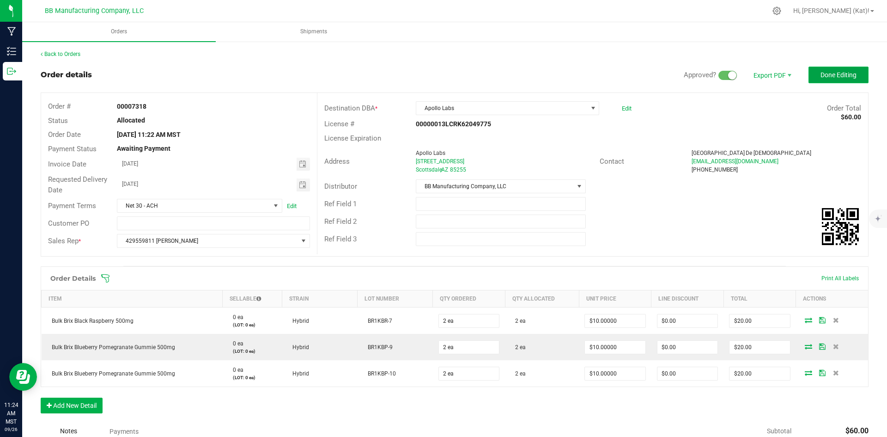
click at [829, 73] on span "Done Editing" at bounding box center [839, 74] width 36 height 7
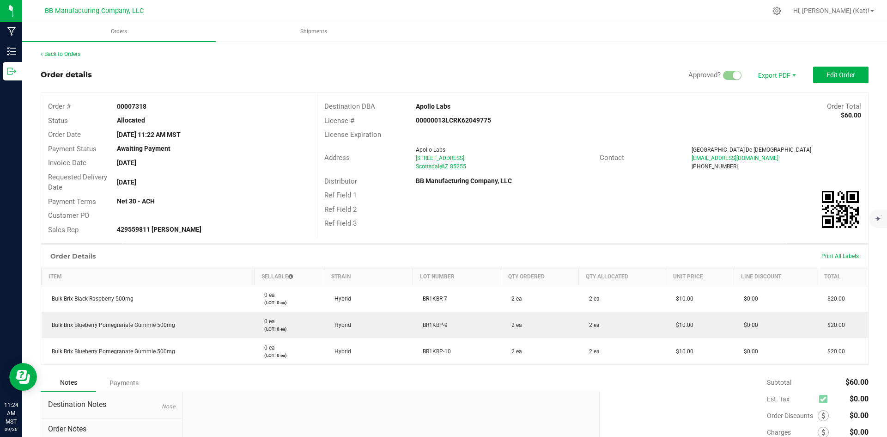
click at [317, 251] on div "Order Details Print All Labels" at bounding box center [454, 256] width 827 height 23
click at [314, 251] on div "Order Details Print All Labels" at bounding box center [454, 256] width 827 height 23
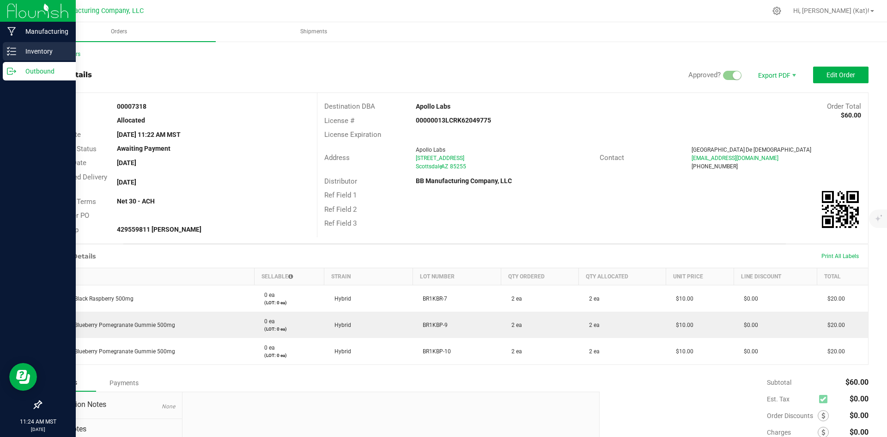
click at [37, 49] on p "Inventory" at bounding box center [43, 51] width 55 height 11
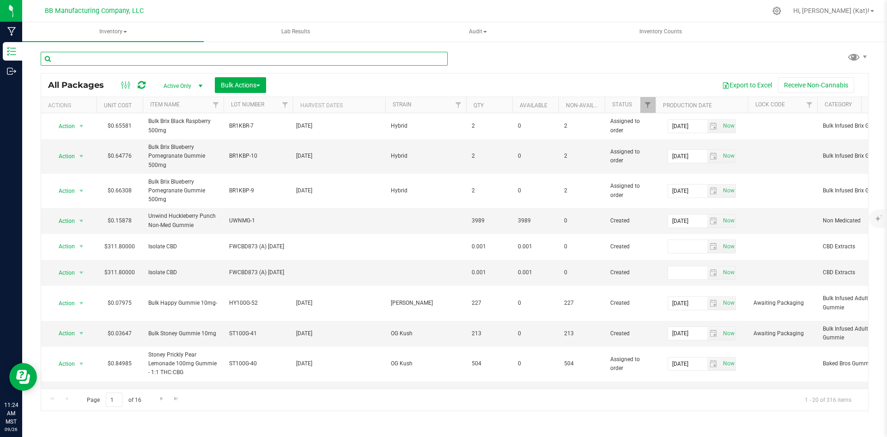
click at [245, 57] on input "text" at bounding box center [244, 59] width 407 height 14
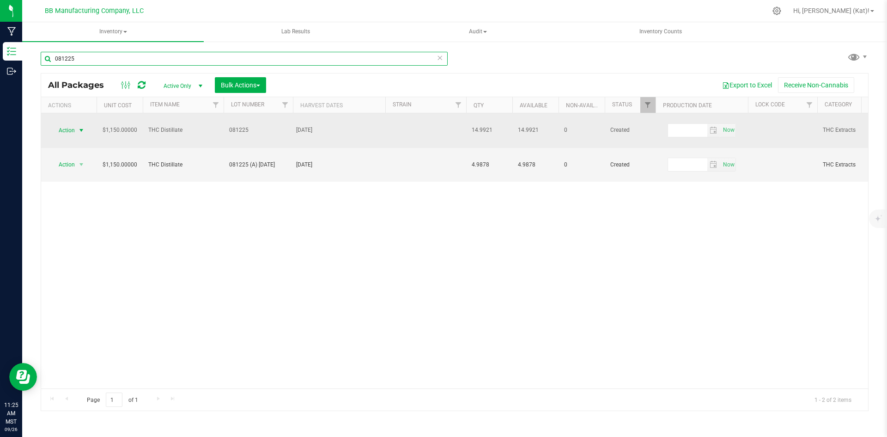
type input "081225"
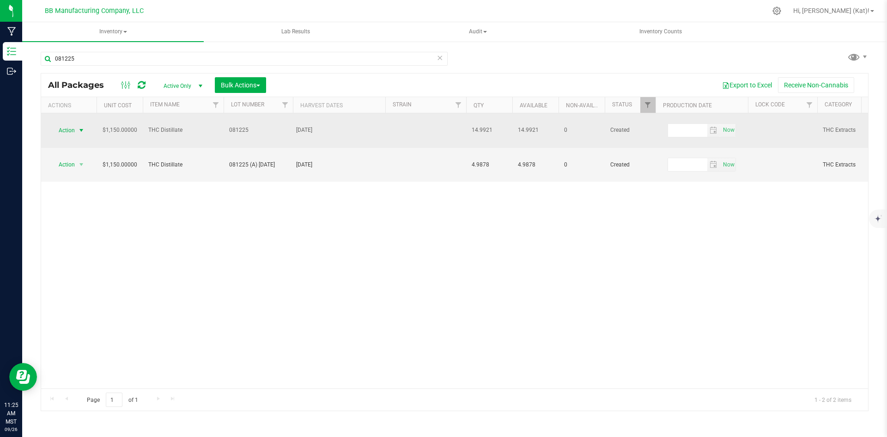
click at [73, 124] on span "Action" at bounding box center [62, 130] width 25 height 13
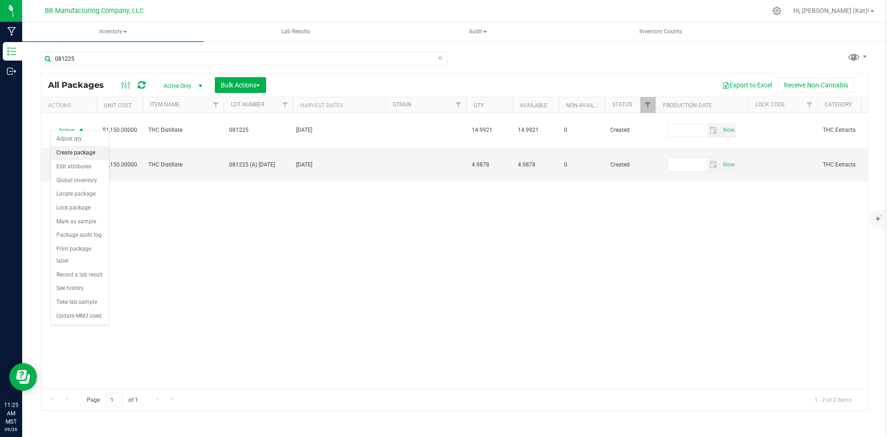
click at [72, 154] on li "Create package" at bounding box center [80, 153] width 58 height 14
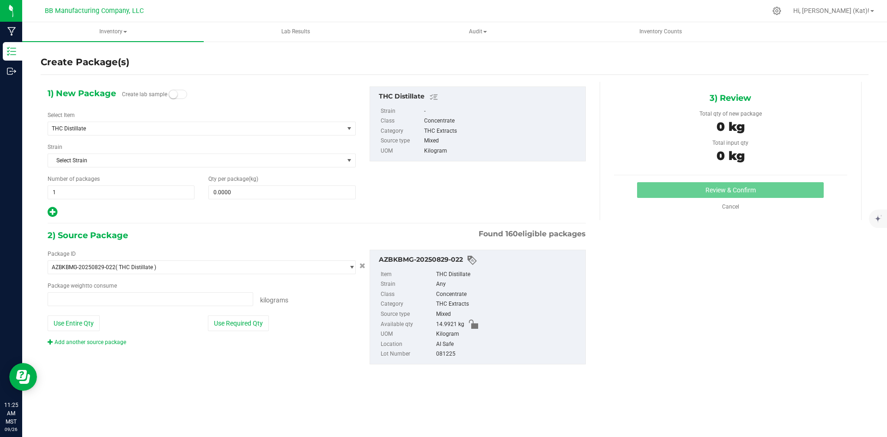
type input "0.0000 kg"
drag, startPoint x: 171, startPoint y: 94, endPoint x: 259, endPoint y: 183, distance: 125.5
click at [171, 94] on small at bounding box center [173, 94] width 8 height 8
click at [263, 195] on span at bounding box center [281, 192] width 147 height 14
type input ".001"
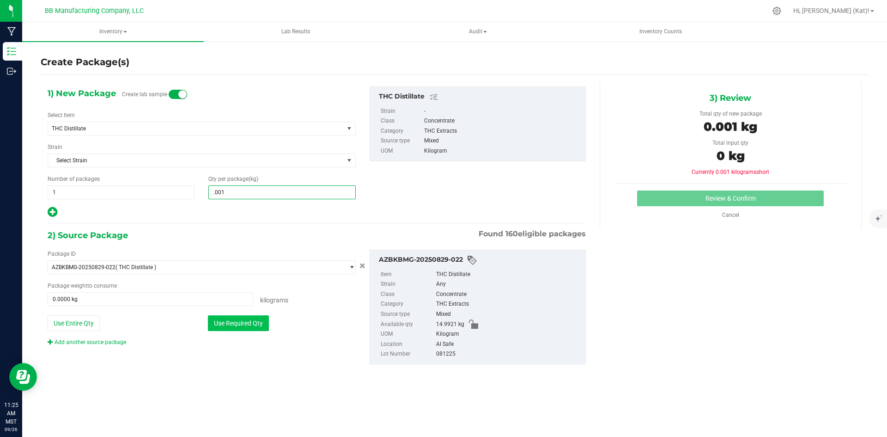
type input "0.0010"
click at [253, 319] on button "Use Required Qty" at bounding box center [238, 323] width 61 height 16
type input "0.0010 kg"
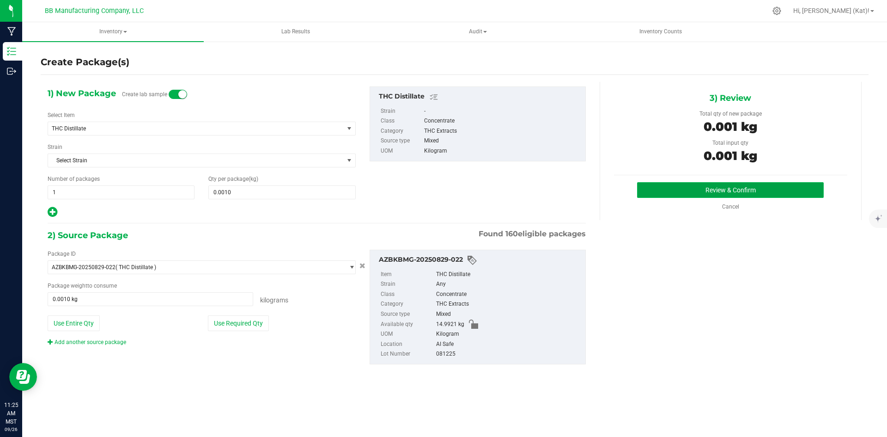
click at [726, 190] on button "Review & Confirm" at bounding box center [730, 190] width 187 height 16
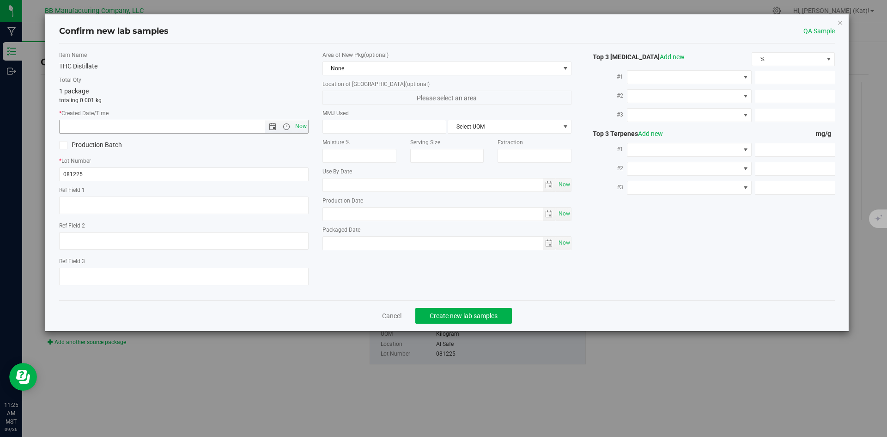
click at [305, 122] on span "Now" at bounding box center [301, 126] width 16 height 13
type input "[DATE] 11:25 AM"
click at [394, 71] on span "None" at bounding box center [441, 68] width 237 height 13
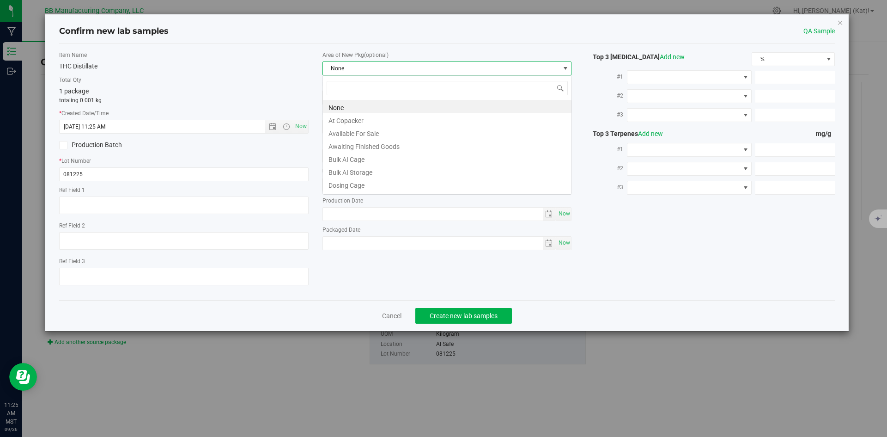
scroll to position [14, 250]
click at [367, 175] on li "Bulk AI Storage" at bounding box center [447, 171] width 249 height 13
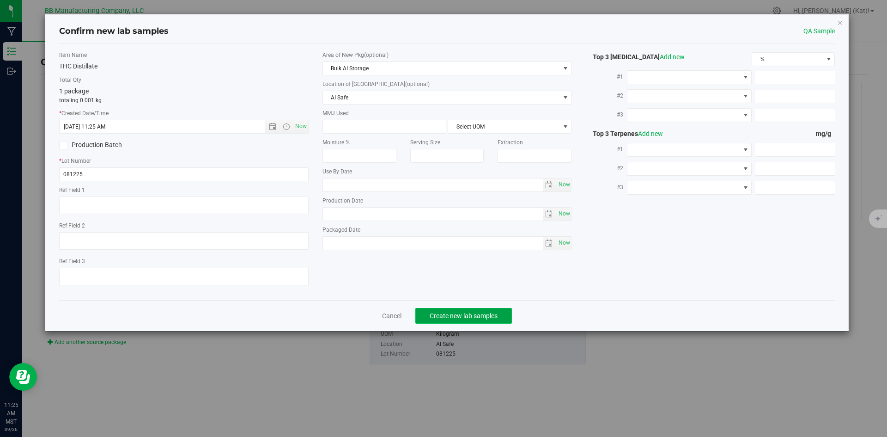
click at [456, 313] on span "Create new lab samples" at bounding box center [464, 315] width 68 height 7
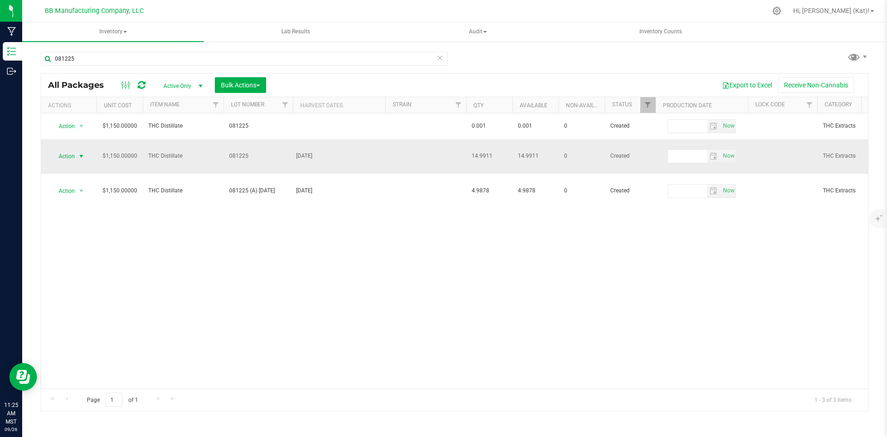
click at [66, 150] on span "Action" at bounding box center [62, 156] width 25 height 13
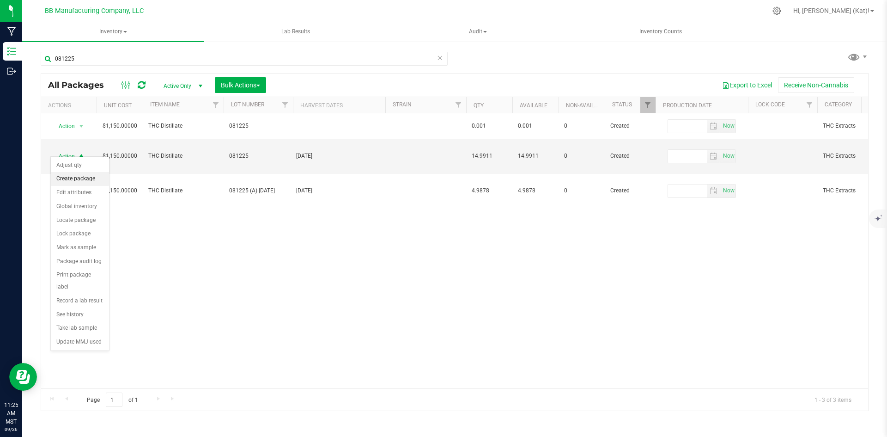
click at [75, 182] on li "Create package" at bounding box center [80, 179] width 58 height 14
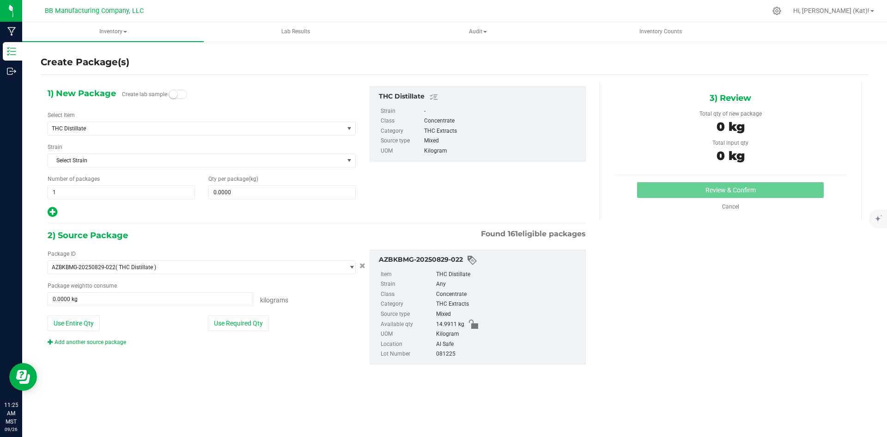
click at [177, 97] on span at bounding box center [178, 94] width 18 height 9
click at [258, 190] on span at bounding box center [281, 192] width 147 height 14
type input ".001"
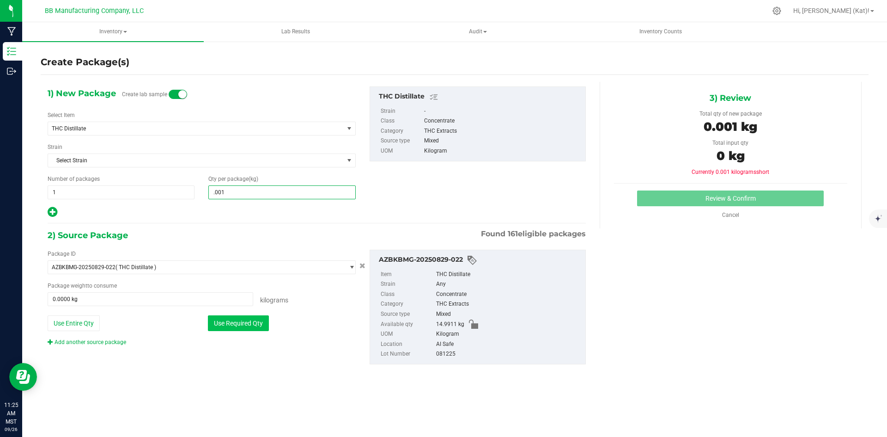
type input "0.0010"
click at [242, 325] on button "Use Required Qty" at bounding box center [238, 323] width 61 height 16
type input "0.0010 kg"
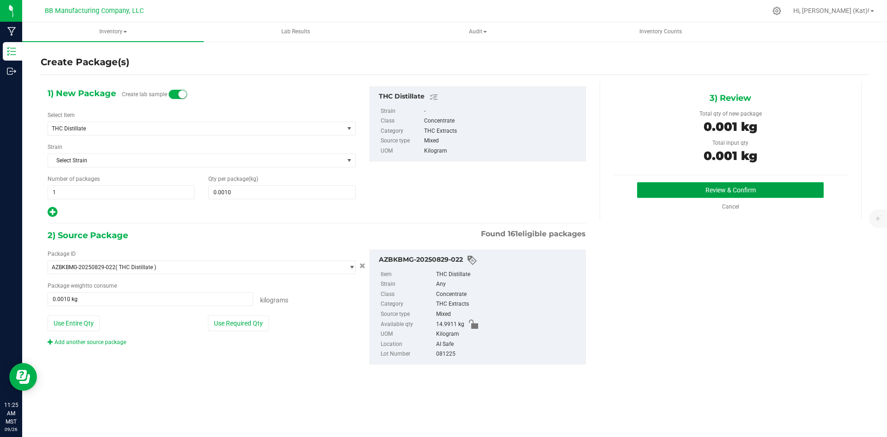
click at [681, 189] on button "Review & Confirm" at bounding box center [730, 190] width 187 height 16
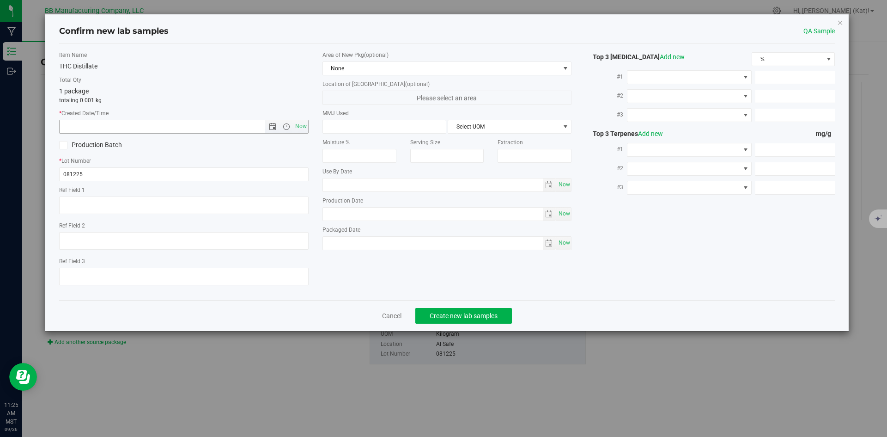
click at [308, 129] on span "Now" at bounding box center [184, 127] width 250 height 14
click at [306, 128] on span "Now" at bounding box center [301, 126] width 16 height 13
type input "[DATE] 11:25 AM"
click at [390, 71] on span "None" at bounding box center [441, 68] width 237 height 13
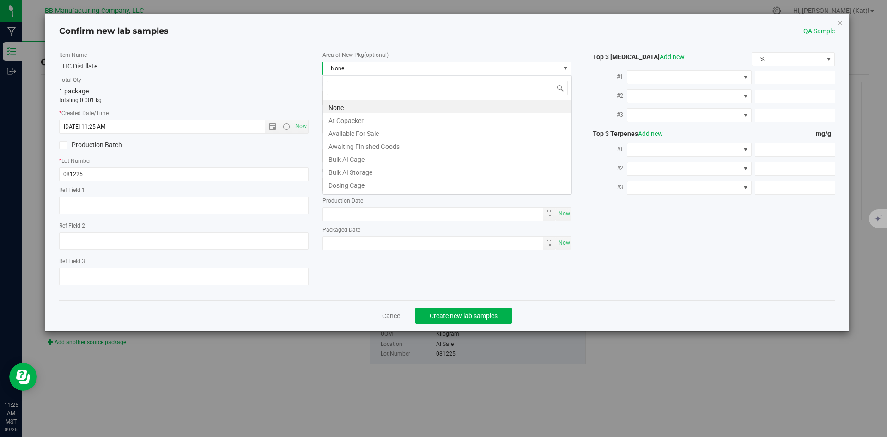
scroll to position [14, 250]
click at [392, 169] on li "Bulk AI Storage" at bounding box center [447, 171] width 249 height 13
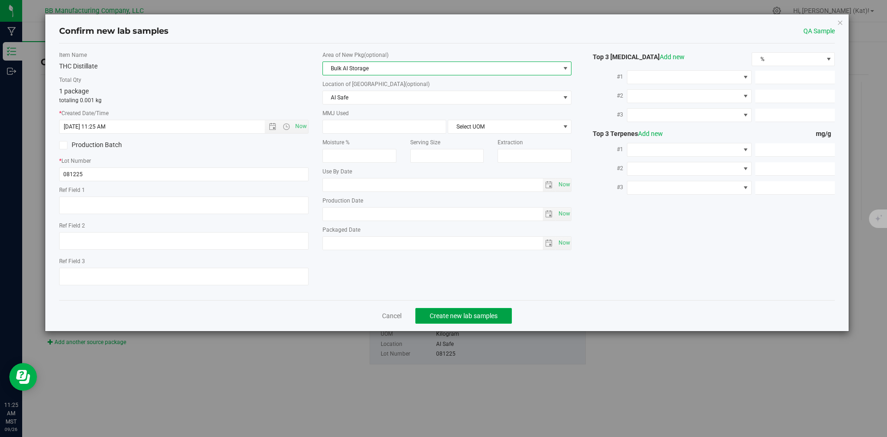
click at [461, 316] on span "Create new lab samples" at bounding box center [464, 315] width 68 height 7
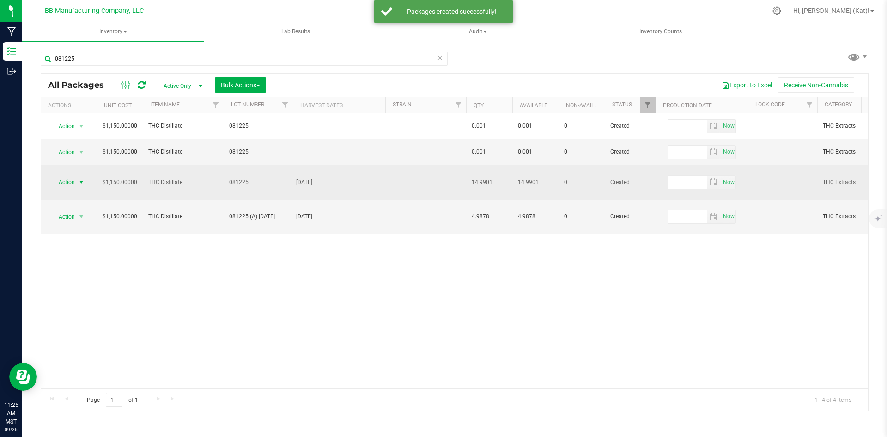
click at [79, 178] on span "select" at bounding box center [81, 181] width 7 height 7
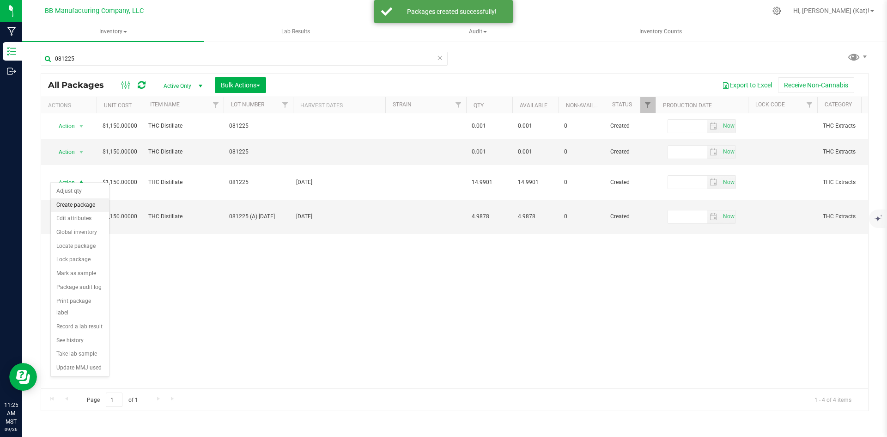
click at [92, 205] on li "Create package" at bounding box center [80, 205] width 58 height 14
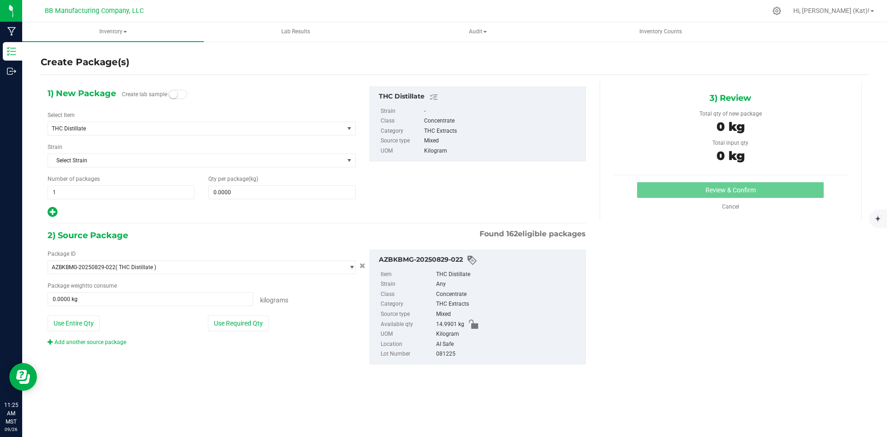
click at [169, 95] on small at bounding box center [173, 94] width 8 height 8
click at [250, 192] on span at bounding box center [281, 192] width 147 height 14
type input ".001"
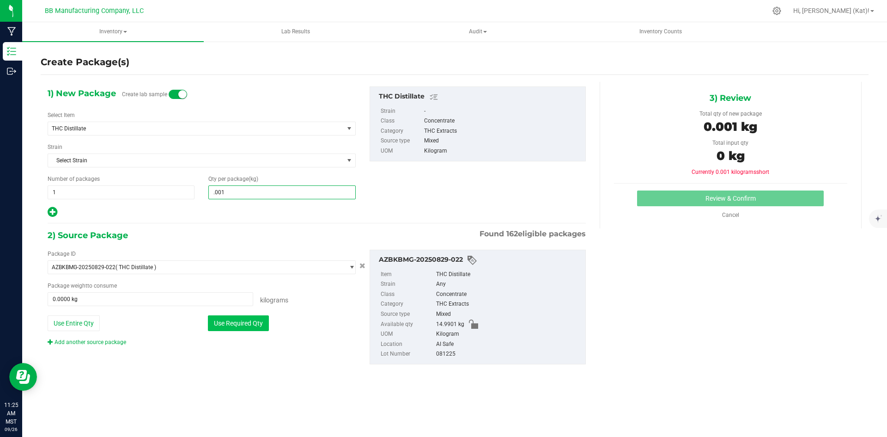
type input "0.0010"
click at [247, 322] on button "Use Required Qty" at bounding box center [238, 323] width 61 height 16
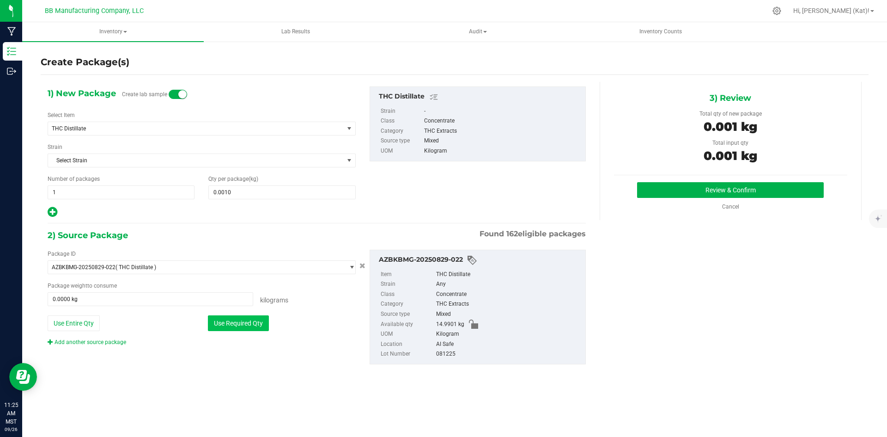
type input "0.0010 kg"
click at [682, 197] on button "Review & Confirm" at bounding box center [730, 190] width 187 height 16
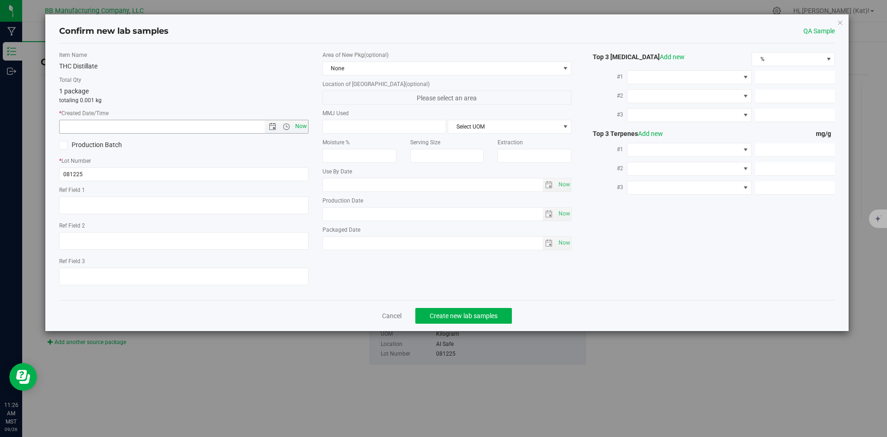
click at [302, 124] on span "Now" at bounding box center [301, 126] width 16 height 13
type input "[DATE] 11:26 AM"
click at [354, 70] on span "None" at bounding box center [441, 68] width 237 height 13
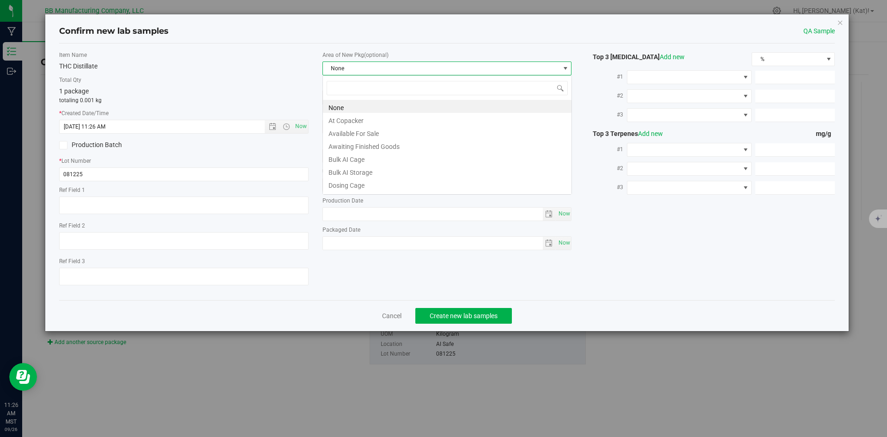
scroll to position [14, 250]
click at [384, 169] on li "Bulk AI Storage" at bounding box center [447, 171] width 249 height 13
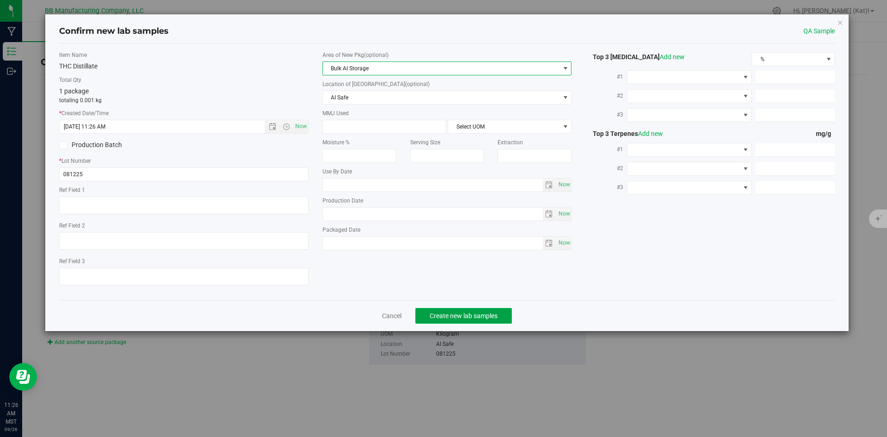
click at [493, 313] on span "Create new lab samples" at bounding box center [464, 315] width 68 height 7
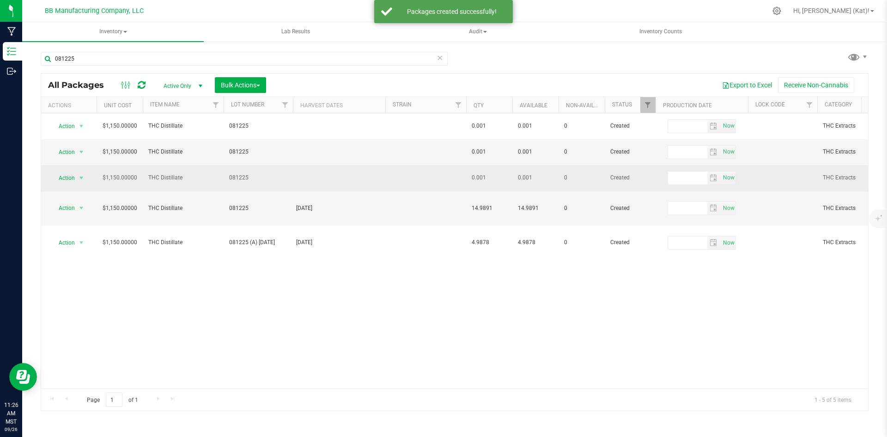
click at [257, 175] on span "081225" at bounding box center [258, 177] width 58 height 9
drag, startPoint x: 275, startPoint y: 177, endPoint x: 247, endPoint y: 177, distance: 28.7
click at [247, 177] on input "081225 (B) [DATE]" at bounding box center [256, 178] width 66 height 14
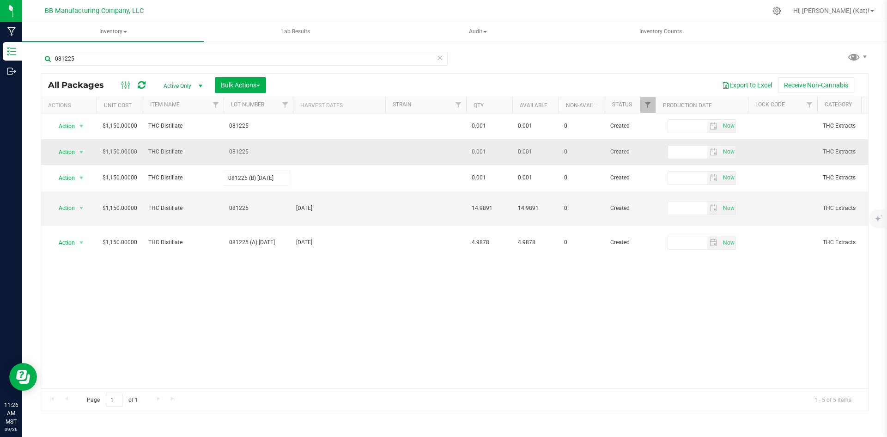
type input "081225 (B) [DATE]"
click at [257, 148] on div "All Packages Active Only Active Only Lab Samples Locked All Bulk Actions Add to…" at bounding box center [455, 242] width 828 height 338
click at [256, 152] on span "081225" at bounding box center [258, 151] width 58 height 9
type input "081225 (B) [DATE]"
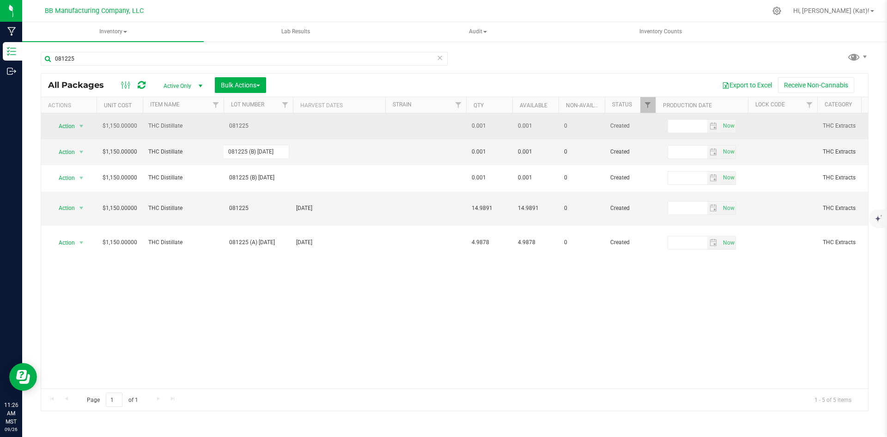
click at [256, 126] on div "All Packages Active Only Active Only Lab Samples Locked All Bulk Actions Add to…" at bounding box center [455, 242] width 828 height 338
click at [260, 125] on span "081225" at bounding box center [258, 126] width 58 height 9
type input "081225 (B) [DATE]"
click at [287, 310] on div "All Packages Active Only Active Only Lab Samples Locked All Bulk Actions Add to…" at bounding box center [455, 242] width 828 height 338
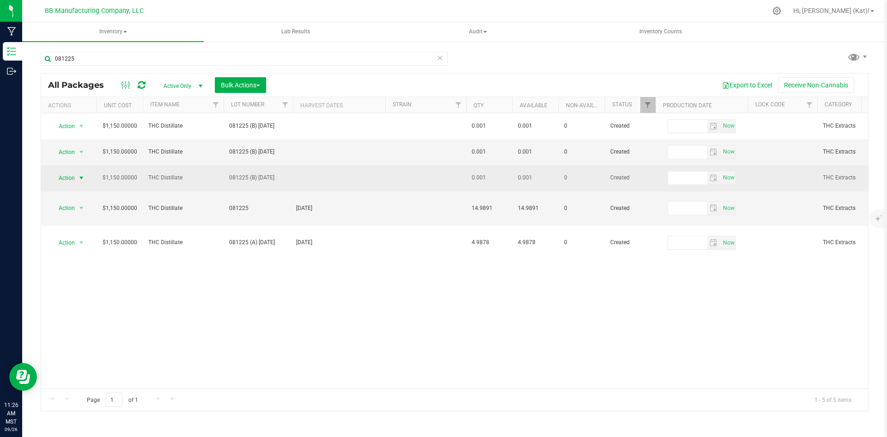
click at [63, 180] on span "Action" at bounding box center [62, 177] width 25 height 13
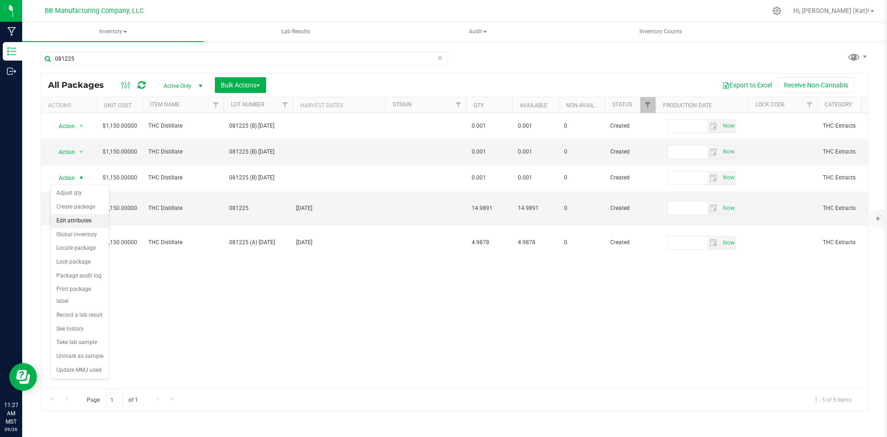
click at [102, 224] on li "Edit attributes" at bounding box center [80, 221] width 58 height 14
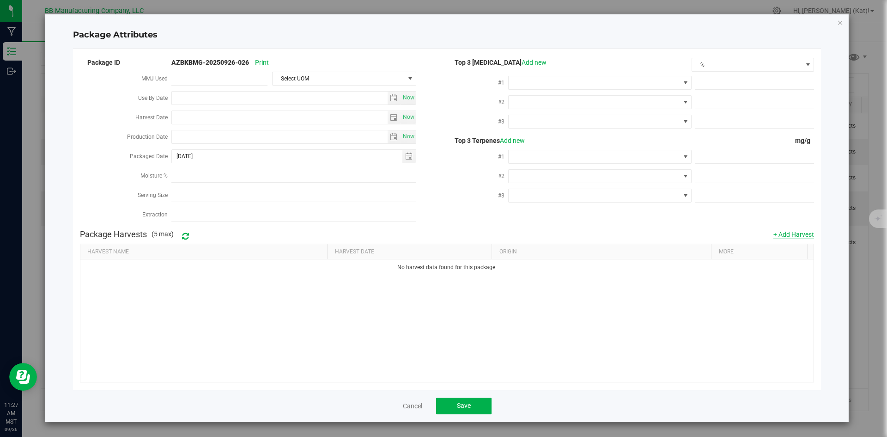
click at [810, 230] on button "+ Add Harvest" at bounding box center [794, 234] width 41 height 9
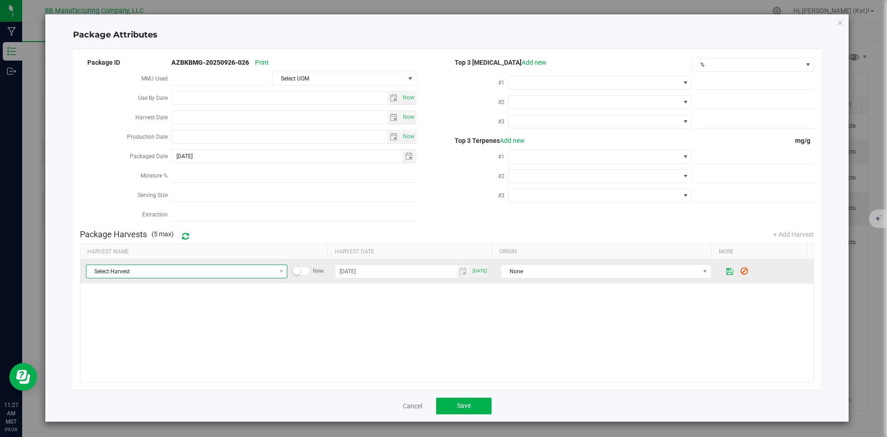
click at [267, 265] on span "Select Harvest" at bounding box center [180, 271] width 189 height 13
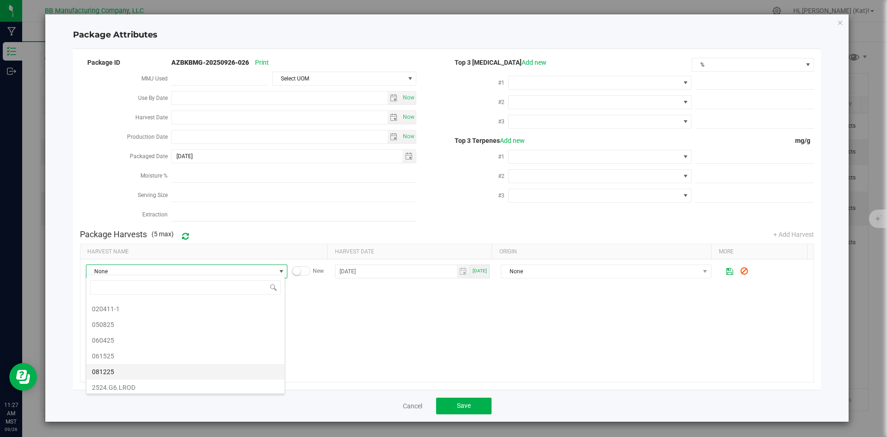
scroll to position [46, 0]
click at [159, 357] on span "081225" at bounding box center [185, 355] width 187 height 14
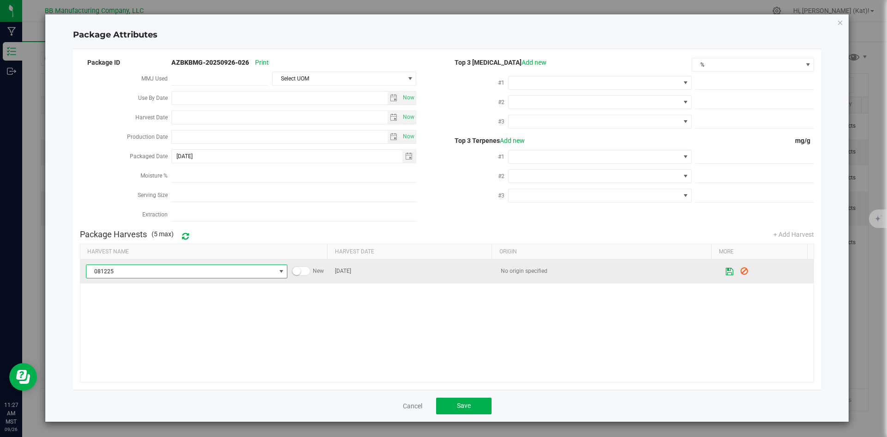
click at [722, 268] on button at bounding box center [730, 272] width 16 height 18
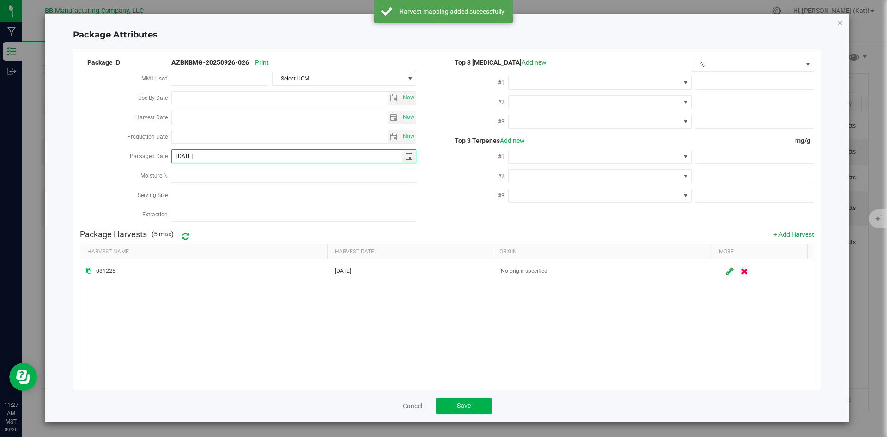
drag, startPoint x: 234, startPoint y: 155, endPoint x: 195, endPoint y: 143, distance: 41.5
click at [195, 143] on div "Package ID AZBKBMG-20250926-026 Print MMJ Used Select UOM Use By Date Now Harve…" at bounding box center [263, 140] width 367 height 169
type input "[DATE]"
click at [452, 187] on div "#3" at bounding box center [477, 196] width 61 height 19
drag, startPoint x: 217, startPoint y: 153, endPoint x: 159, endPoint y: 150, distance: 57.4
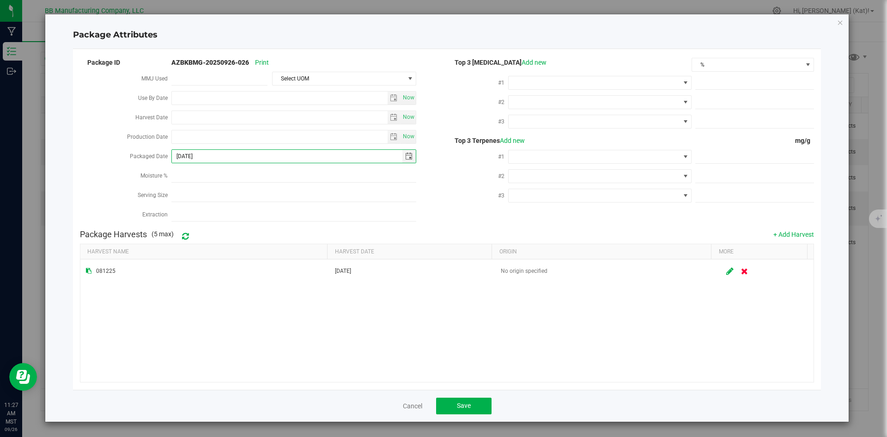
click at [159, 150] on div "Packaged Date [DATE]" at bounding box center [263, 156] width 367 height 19
click at [477, 397] on button "Save" at bounding box center [463, 405] width 55 height 17
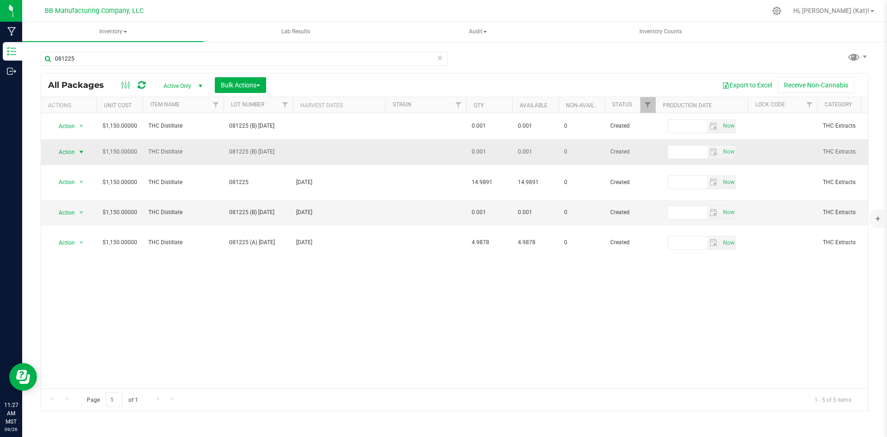
click at [76, 152] on span "select" at bounding box center [82, 152] width 12 height 13
click at [92, 188] on li "Edit attributes" at bounding box center [80, 195] width 58 height 14
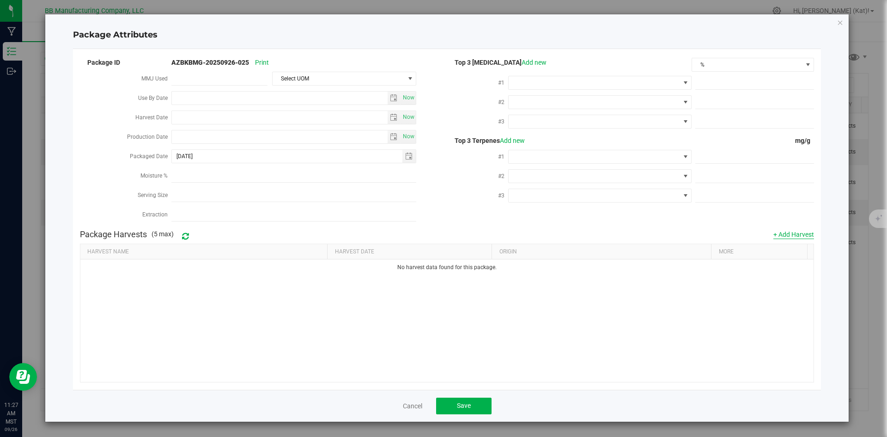
click at [801, 233] on button "+ Add Harvest" at bounding box center [794, 234] width 41 height 9
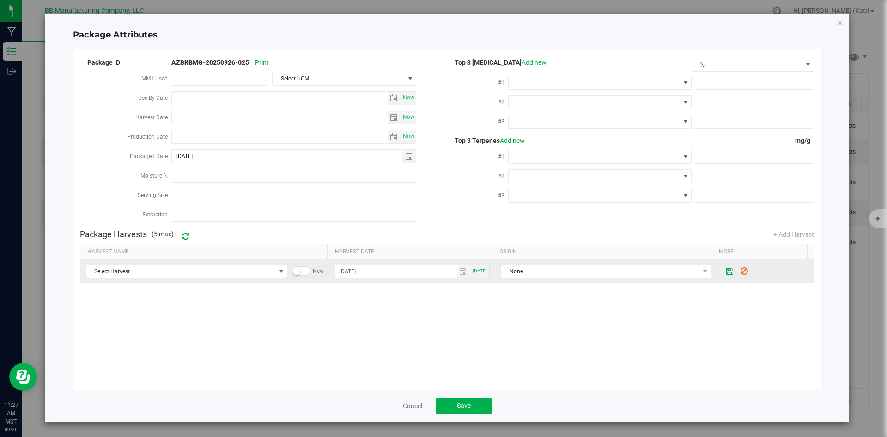
click at [275, 266] on span at bounding box center [281, 271] width 12 height 13
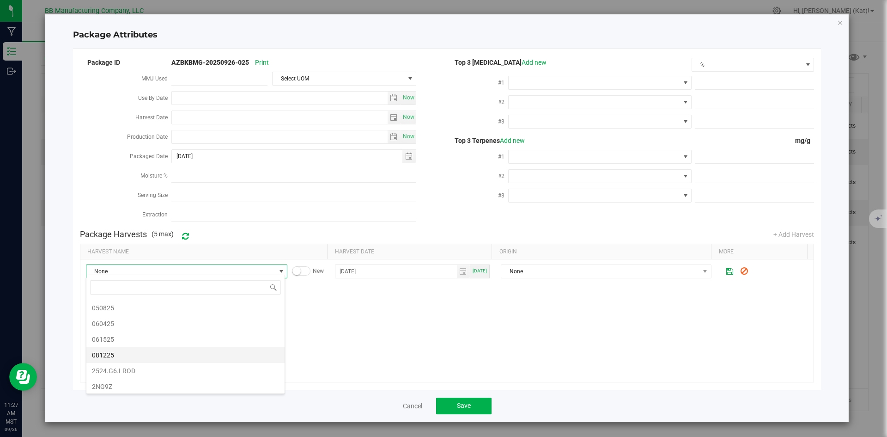
click at [128, 352] on span "081225" at bounding box center [185, 355] width 187 height 14
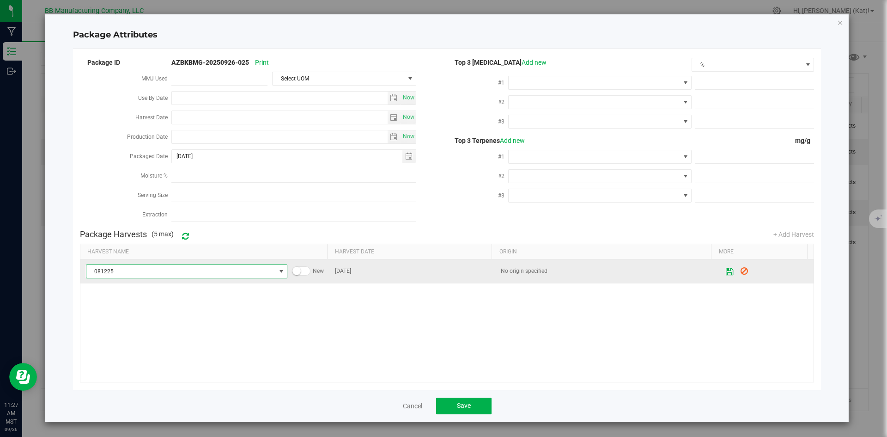
click at [722, 272] on button at bounding box center [730, 272] width 16 height 18
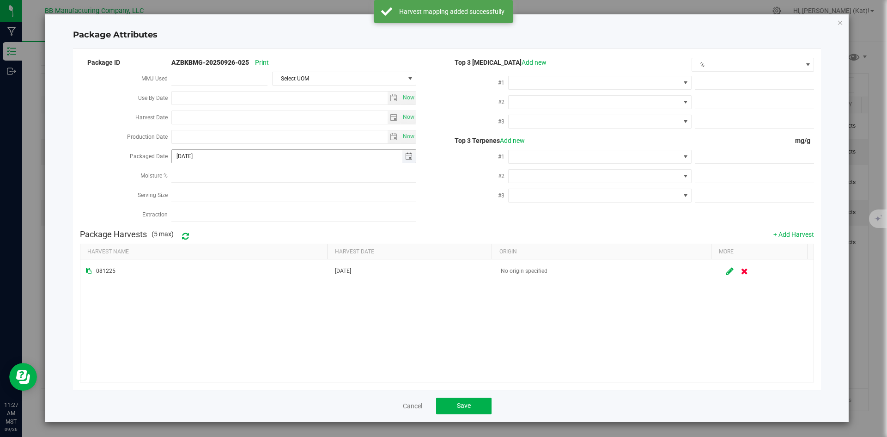
click at [236, 160] on input "[DATE]" at bounding box center [287, 156] width 231 height 13
paste input "4-08"
type input "[DATE]"
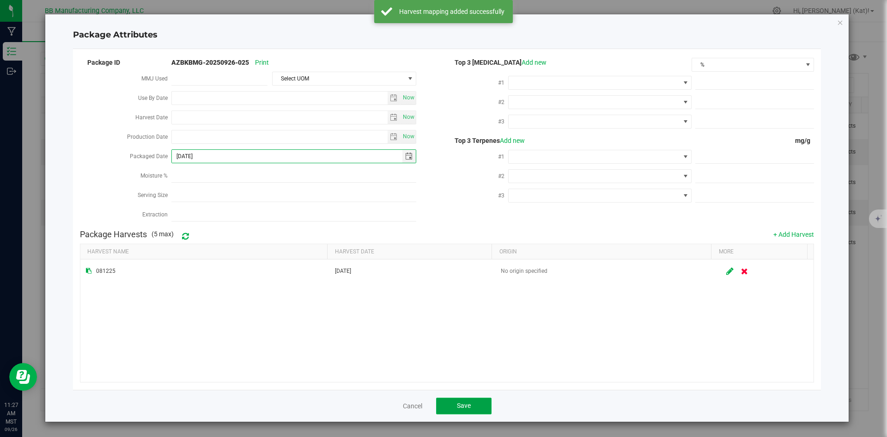
click at [454, 397] on button "Save" at bounding box center [463, 405] width 55 height 17
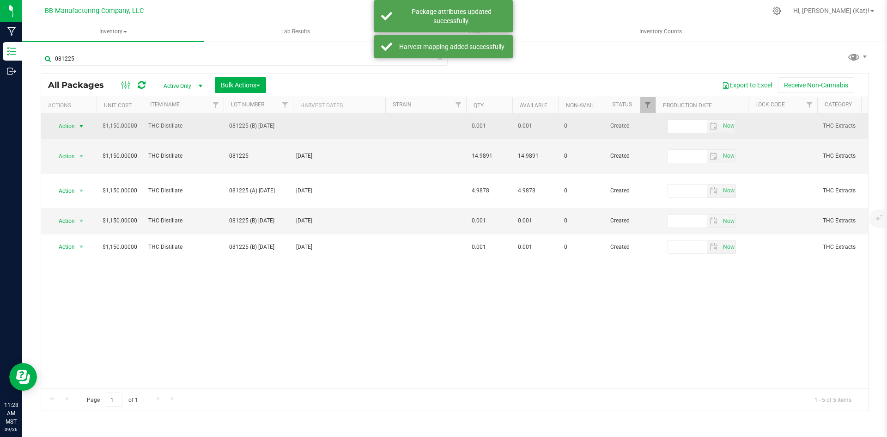
click at [76, 126] on span "select" at bounding box center [82, 126] width 12 height 13
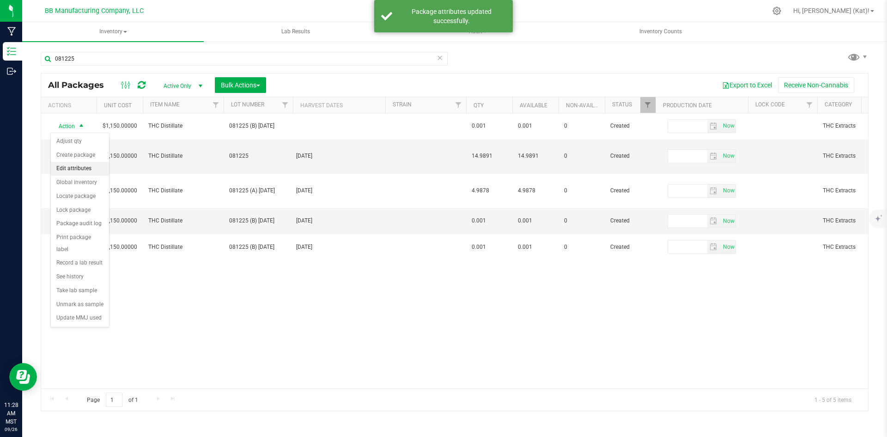
click at [102, 166] on li "Edit attributes" at bounding box center [80, 169] width 58 height 14
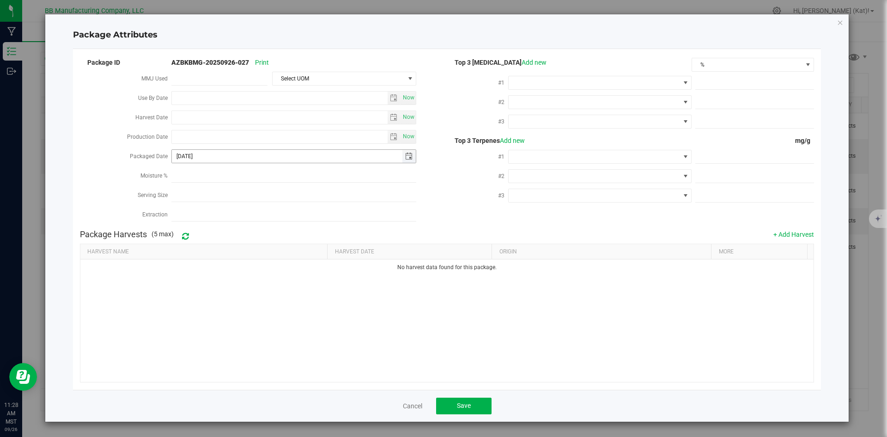
click at [212, 158] on input "[DATE]" at bounding box center [287, 156] width 231 height 13
click at [810, 233] on button "+ Add Harvest" at bounding box center [794, 234] width 41 height 9
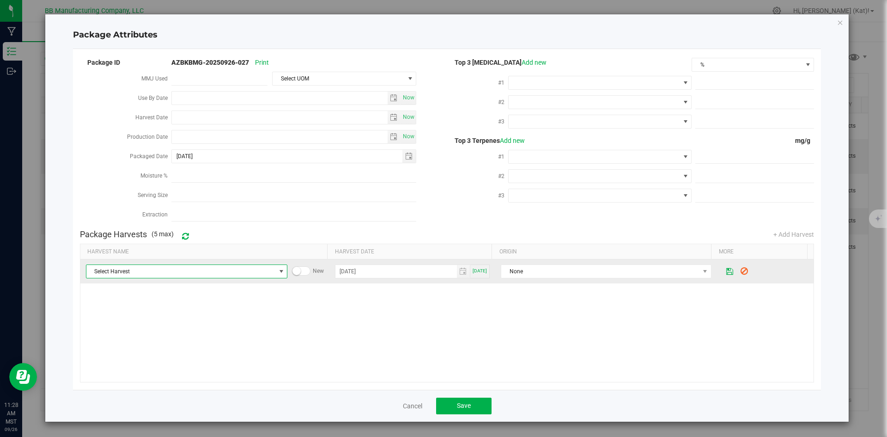
click at [280, 269] on span at bounding box center [281, 271] width 7 height 7
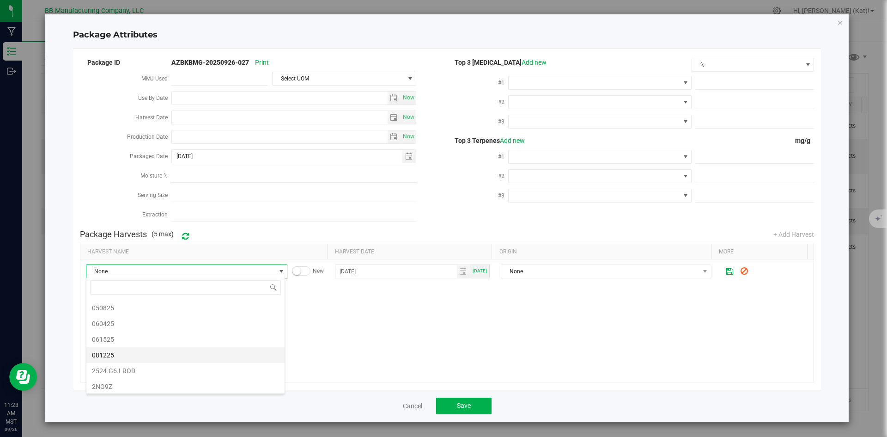
click at [126, 358] on span "081225" at bounding box center [185, 355] width 187 height 14
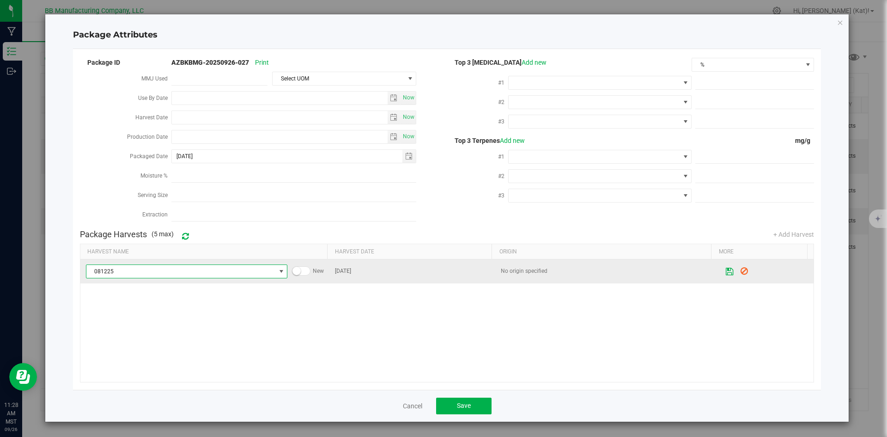
click at [722, 267] on button at bounding box center [730, 272] width 16 height 18
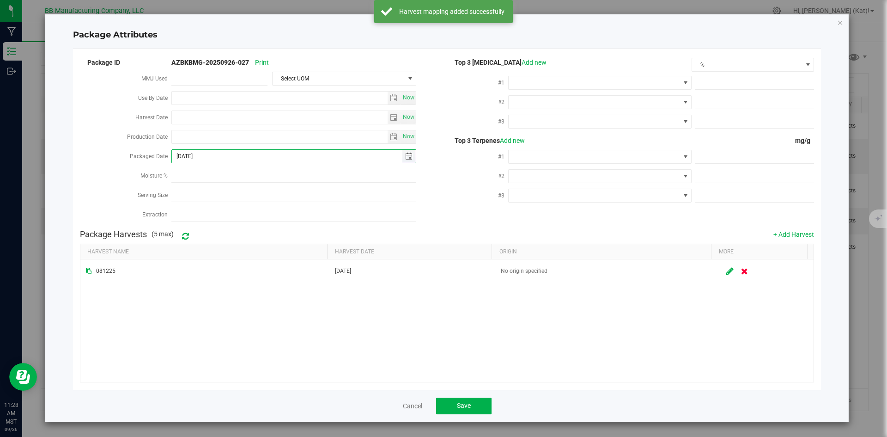
drag, startPoint x: 223, startPoint y: 153, endPoint x: 120, endPoint y: 153, distance: 102.6
click at [122, 153] on div "Packaged Date [DATE]" at bounding box center [263, 156] width 367 height 19
paste input "4-08"
type input "[DATE]"
click at [478, 197] on div "#3" at bounding box center [477, 196] width 61 height 19
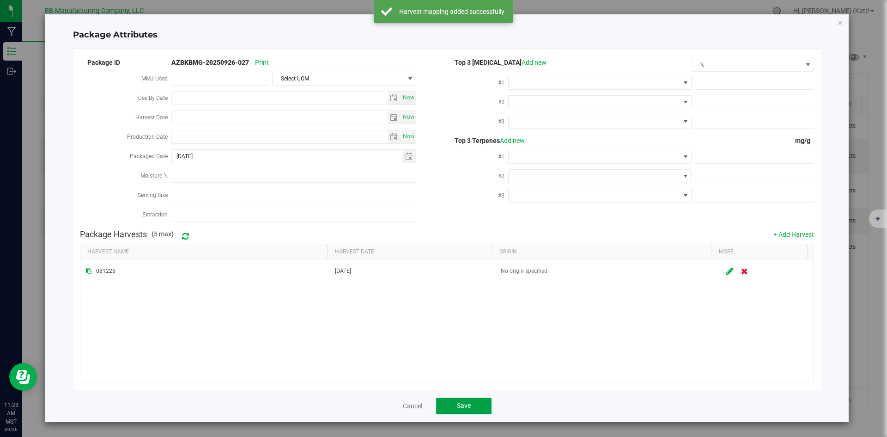
click at [450, 401] on button "Save" at bounding box center [463, 405] width 55 height 17
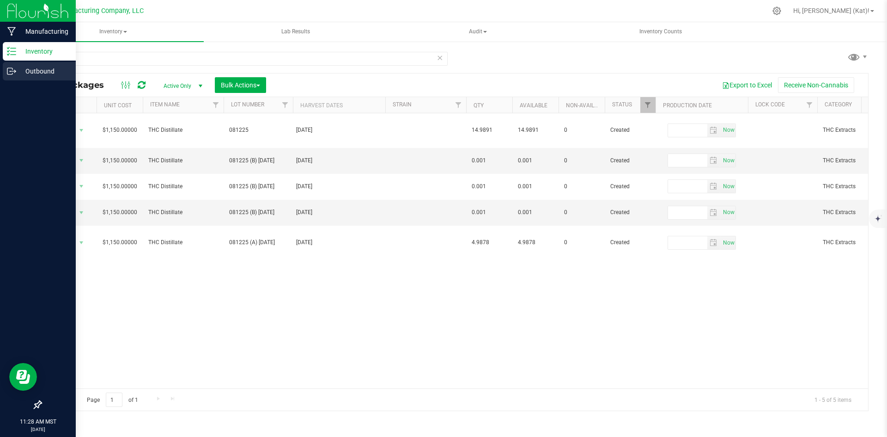
click at [42, 64] on div "Outbound" at bounding box center [39, 71] width 73 height 18
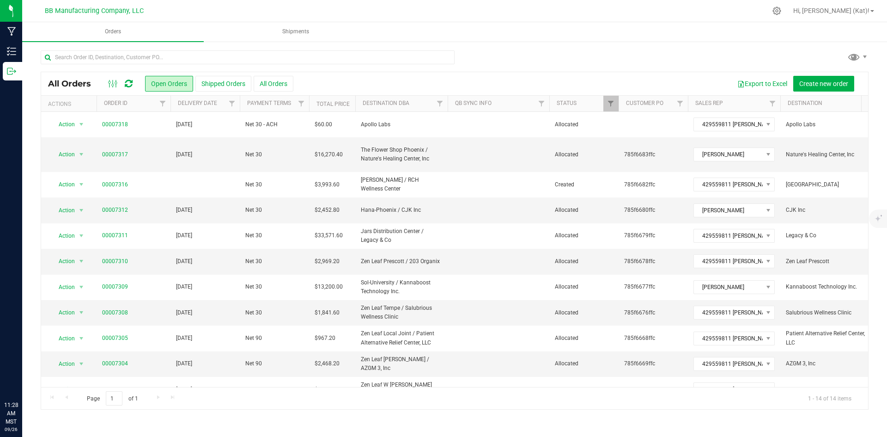
click at [123, 122] on link "00007318" at bounding box center [115, 124] width 26 height 9
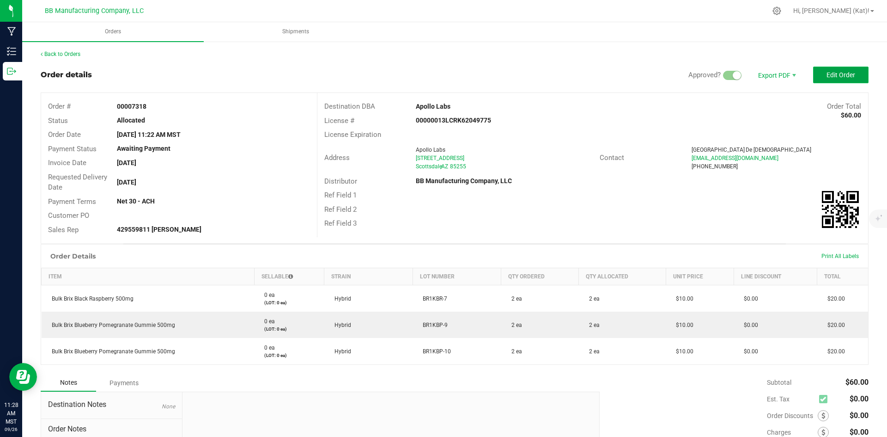
click at [839, 81] on button "Edit Order" at bounding box center [840, 75] width 55 height 17
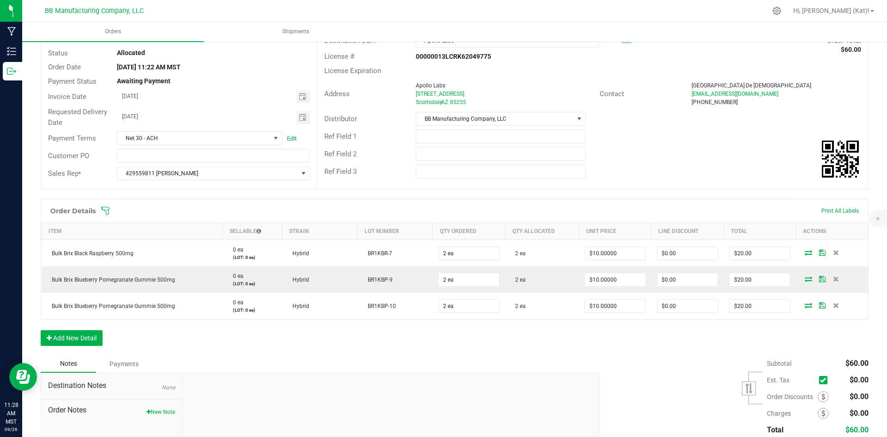
scroll to position [92, 0]
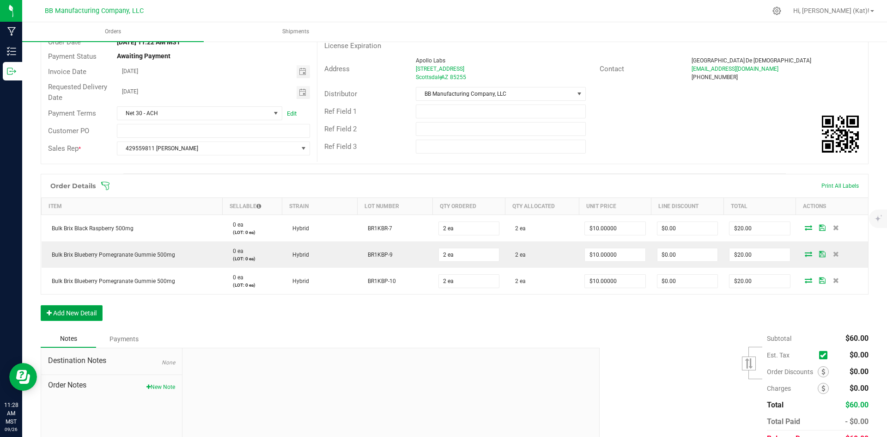
click at [85, 312] on button "Add New Detail" at bounding box center [72, 313] width 62 height 16
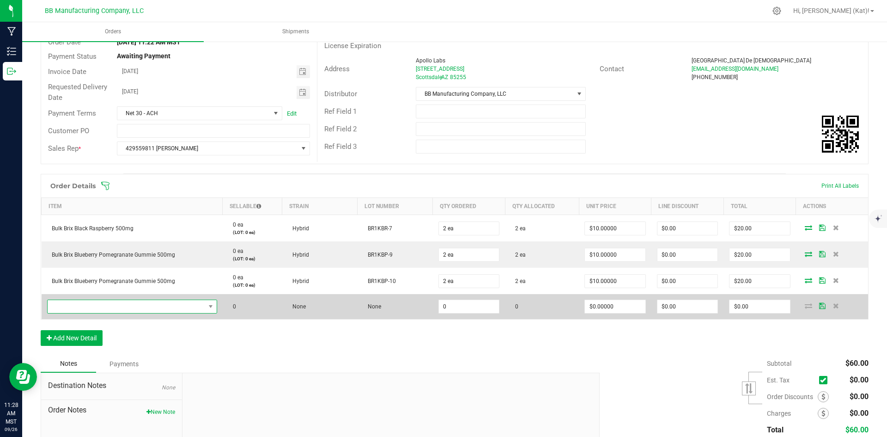
click at [101, 304] on span "NO DATA FOUND" at bounding box center [127, 306] width 158 height 13
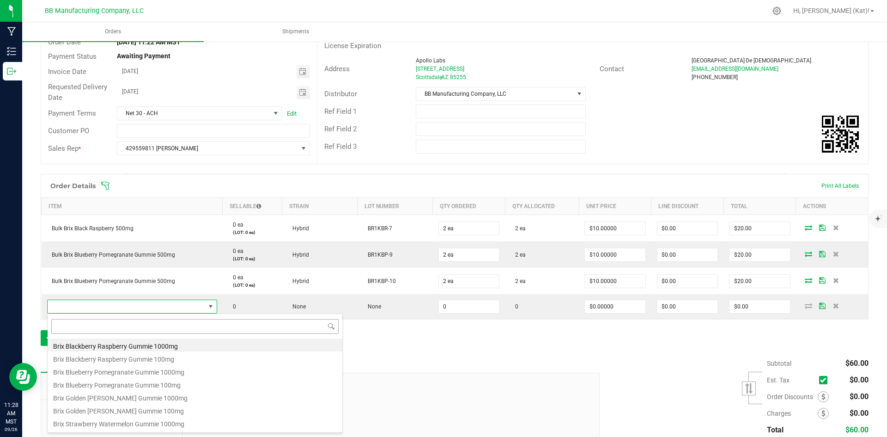
scroll to position [14, 165]
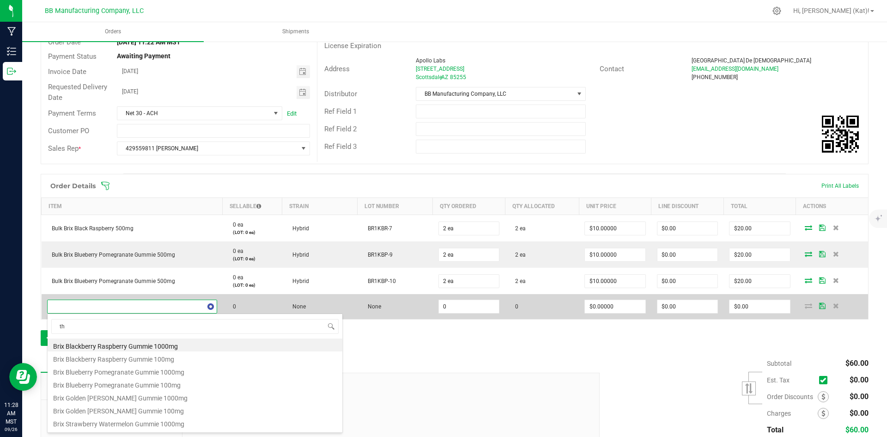
type input "thc"
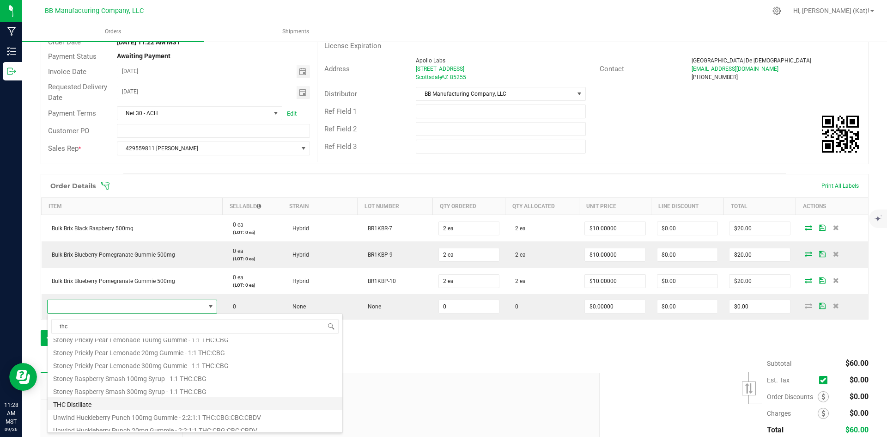
scroll to position [141, 0]
click at [129, 397] on li "THC Distillate" at bounding box center [195, 398] width 295 height 13
type input "0.0000 kg"
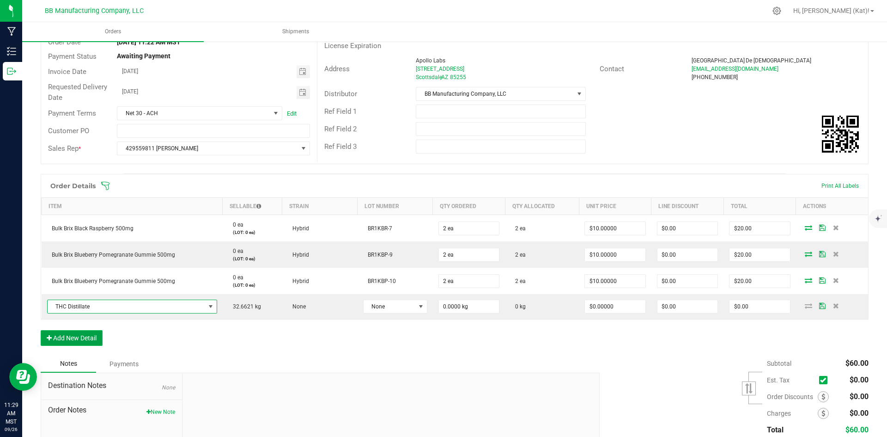
click at [76, 336] on button "Add New Detail" at bounding box center [72, 338] width 62 height 16
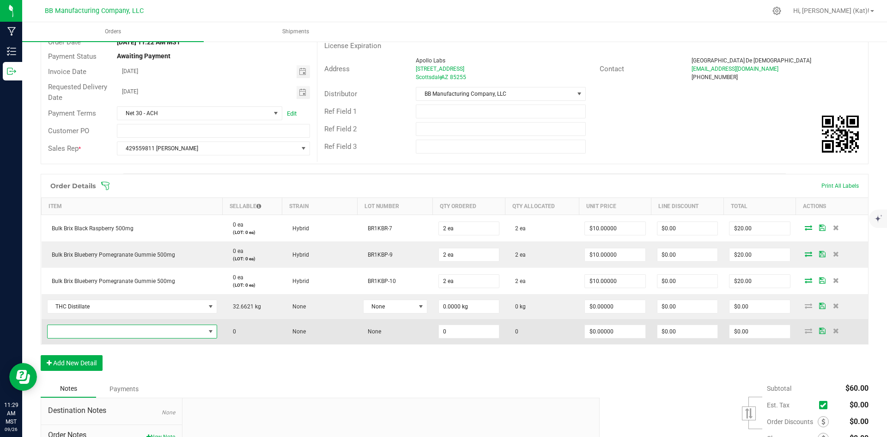
click at [93, 328] on span "NO DATA FOUND" at bounding box center [127, 331] width 158 height 13
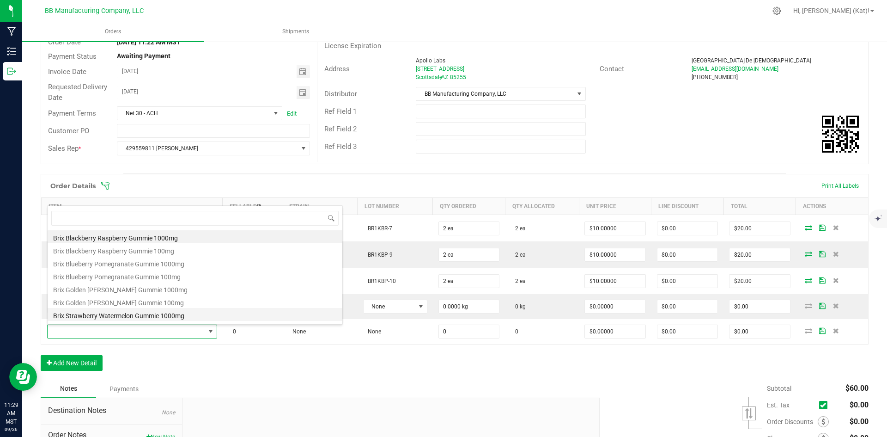
scroll to position [14, 165]
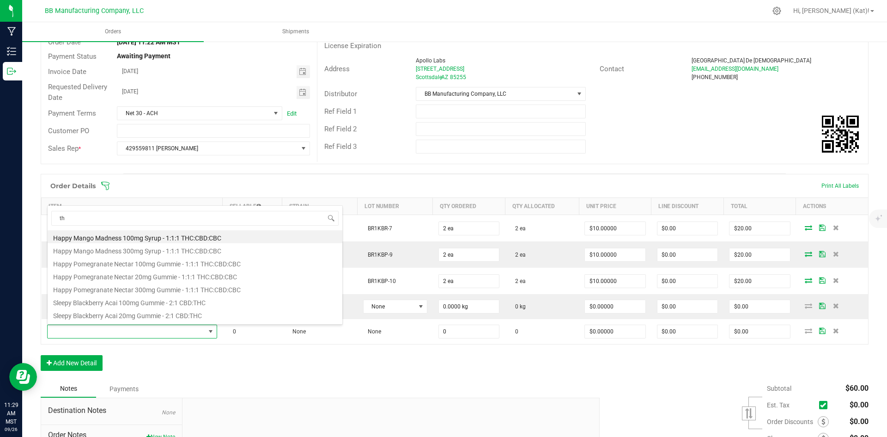
type input "thc"
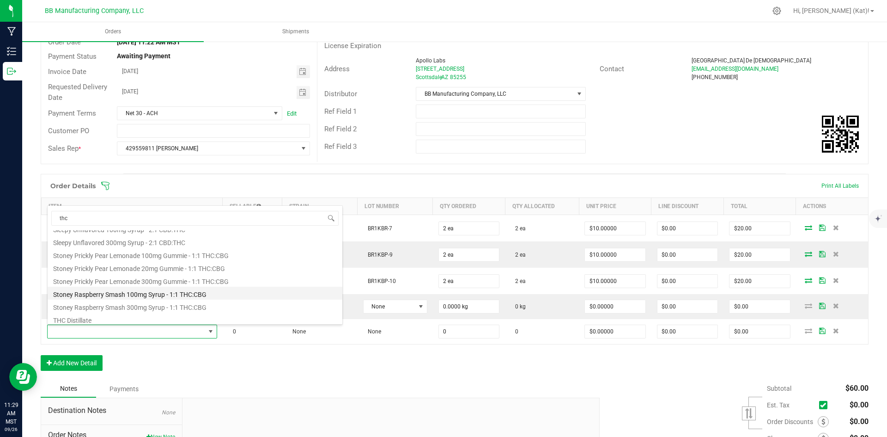
scroll to position [141, 0]
click at [128, 290] on li "THC Distillate" at bounding box center [195, 290] width 295 height 13
type input "0.0000 kg"
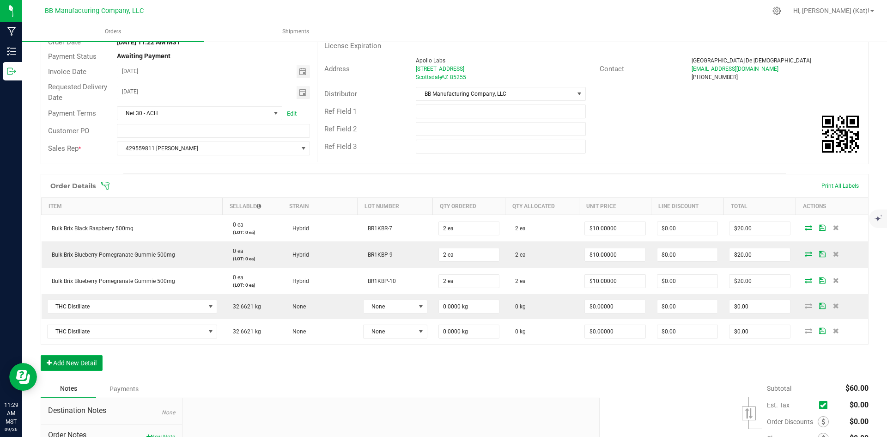
click at [92, 357] on button "Add New Detail" at bounding box center [72, 363] width 62 height 16
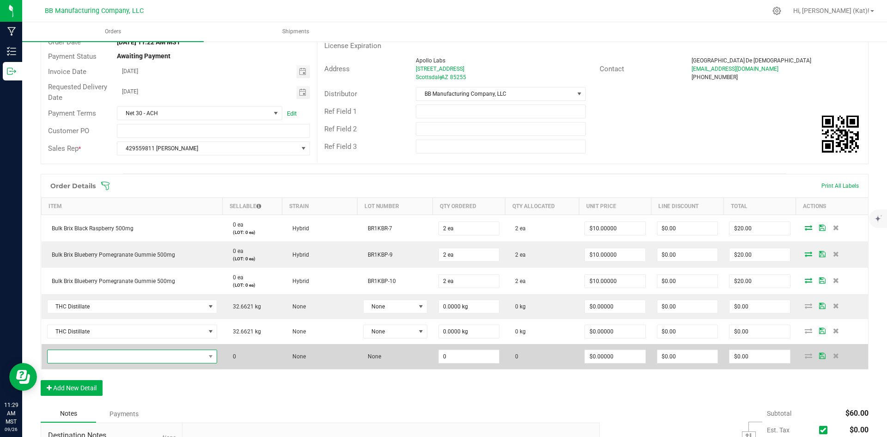
click at [135, 361] on span "NO DATA FOUND" at bounding box center [127, 356] width 158 height 13
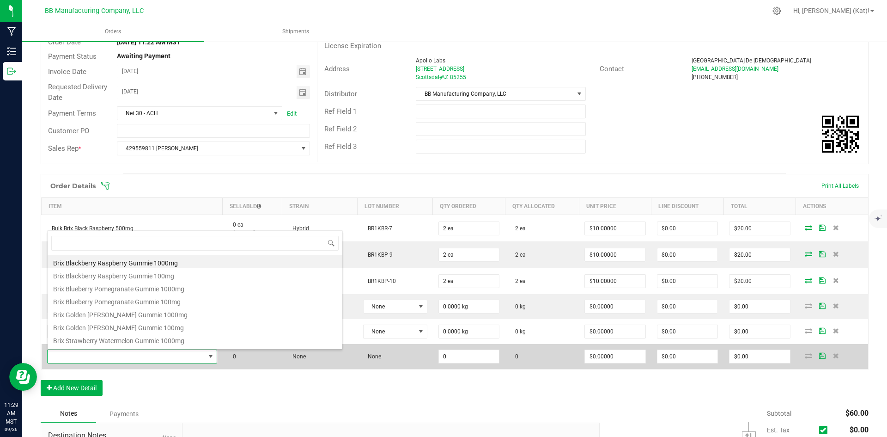
scroll to position [14, 165]
type input "thc"
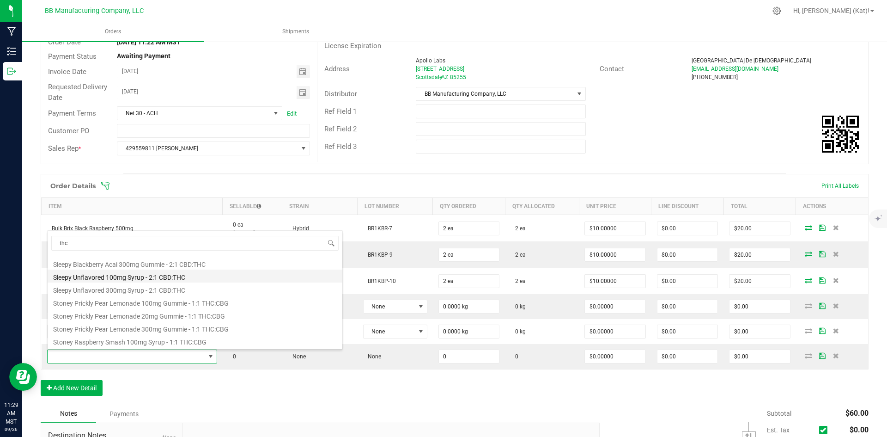
scroll to position [139, 0]
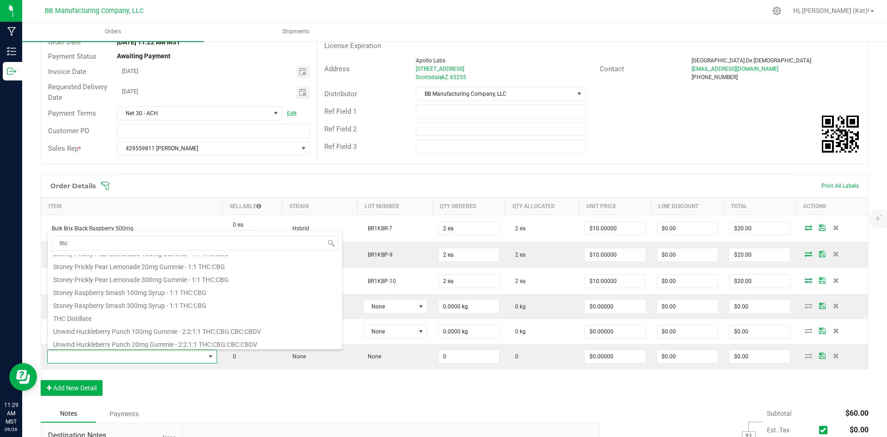
click at [101, 314] on li "THC Distillate" at bounding box center [195, 317] width 295 height 13
type input "0.0000 kg"
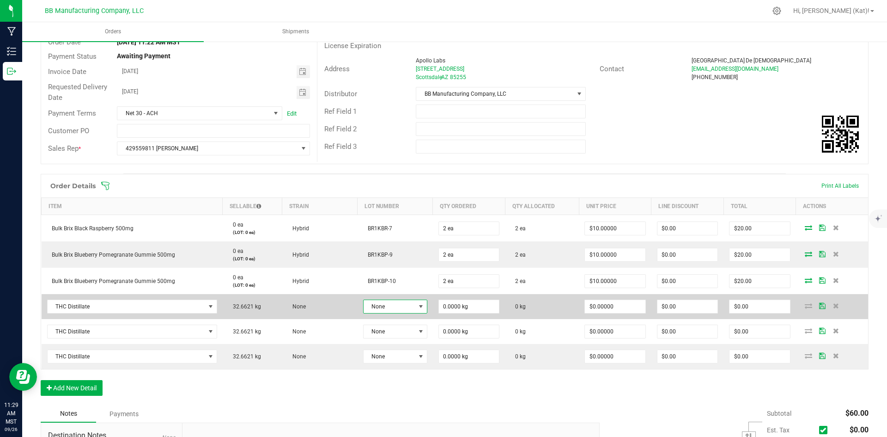
click at [377, 311] on span "None" at bounding box center [390, 306] width 52 height 13
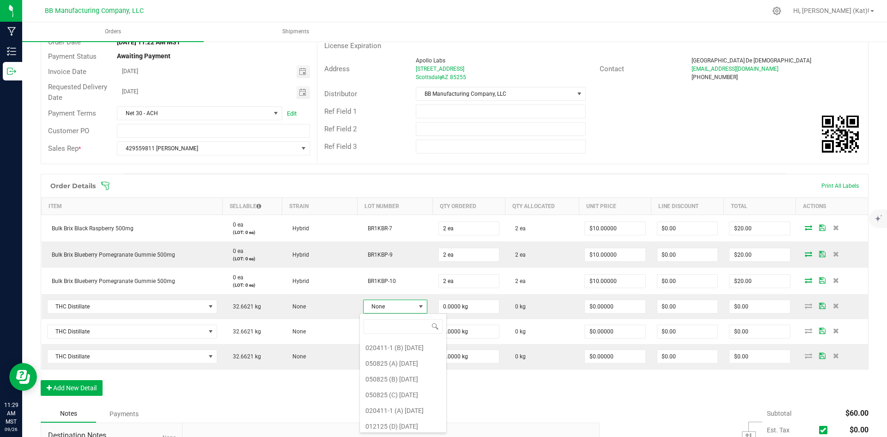
scroll to position [253, 0]
click at [415, 422] on 9\ "081225 (B) [DATE]" at bounding box center [403, 423] width 86 height 16
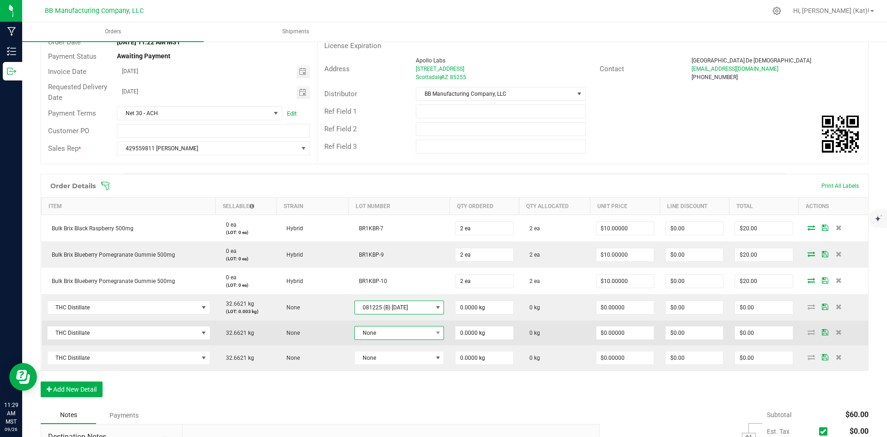
click at [385, 333] on span "None" at bounding box center [394, 332] width 78 height 13
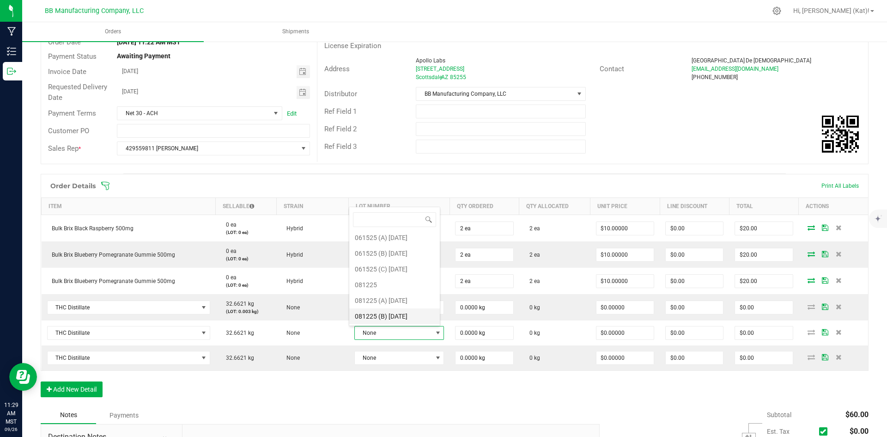
click at [405, 317] on 9\ "081225 (B) [DATE]" at bounding box center [394, 316] width 91 height 16
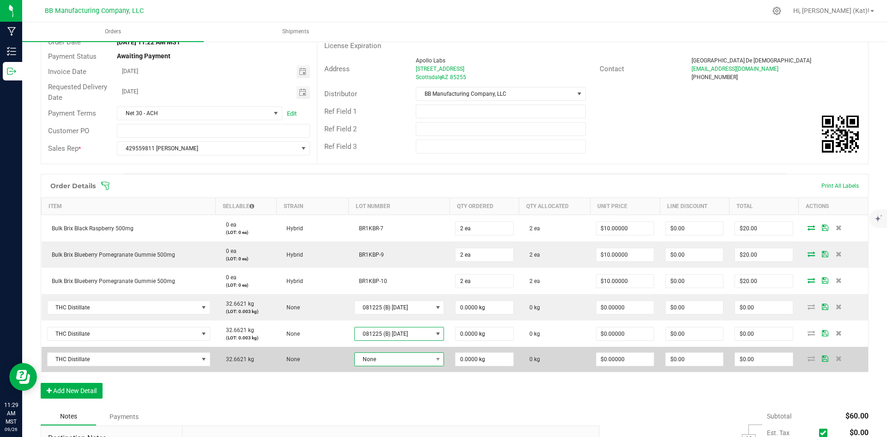
click at [411, 360] on span "None" at bounding box center [394, 359] width 78 height 13
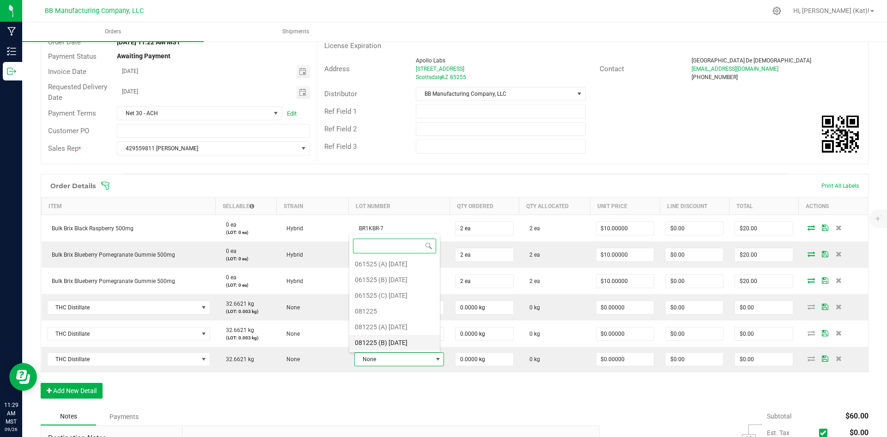
click at [413, 341] on 9\ "081225 (B) [DATE]" at bounding box center [394, 343] width 91 height 16
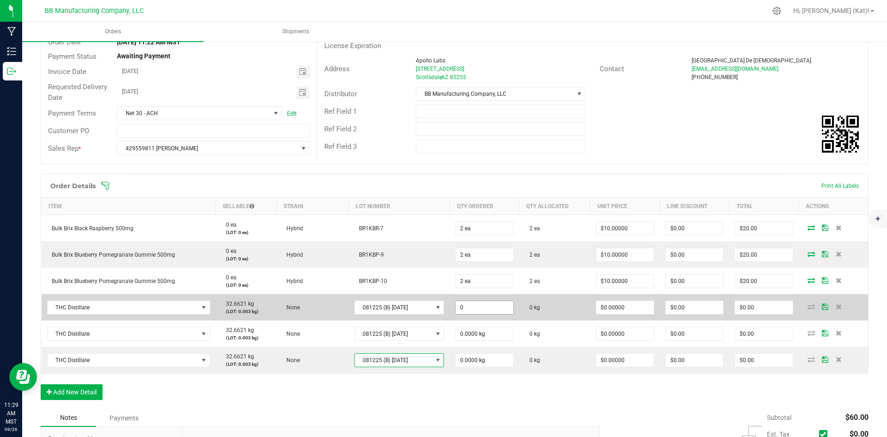
click at [489, 307] on input "0" at bounding box center [484, 307] width 57 height 13
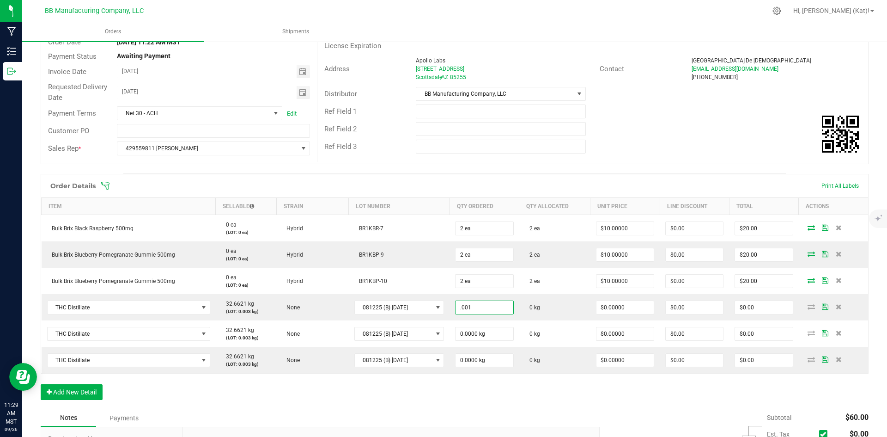
type input "0.0010 kg"
click at [522, 389] on div "Order Details Print All Labels Item Sellable Strain Lot Number Qty Ordered Qty …" at bounding box center [455, 291] width 828 height 235
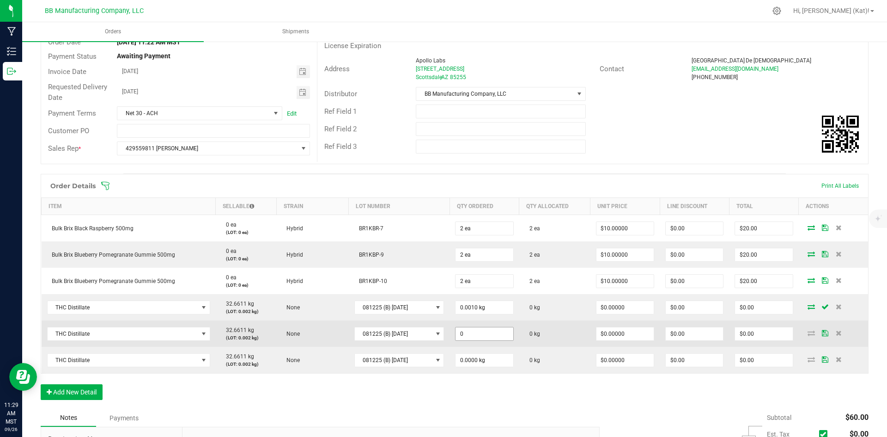
click at [493, 336] on input "0" at bounding box center [484, 333] width 57 height 13
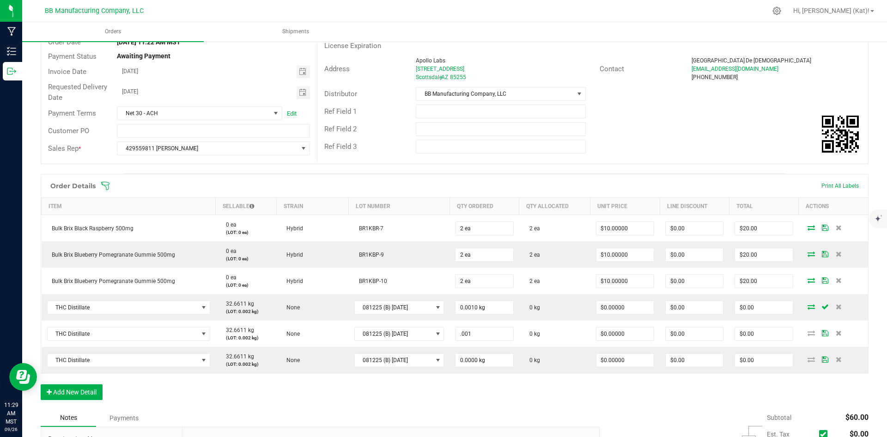
type input "0.0010 kg"
click at [554, 418] on div "Notes Payments" at bounding box center [317, 418] width 552 height 18
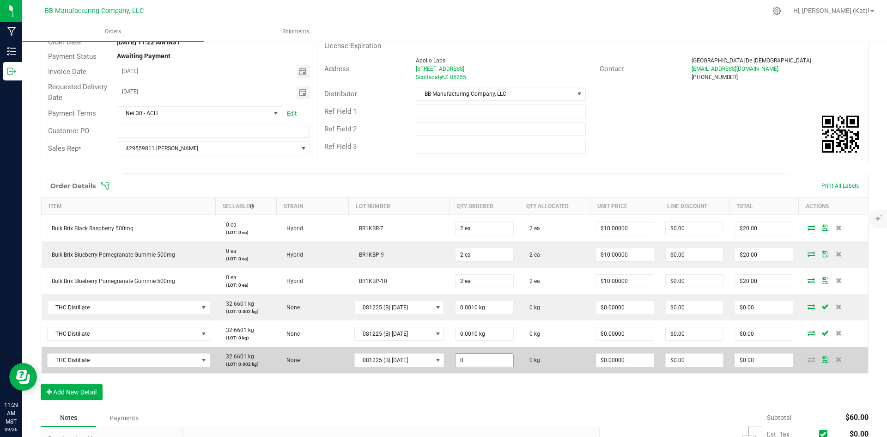
click at [501, 362] on input "0" at bounding box center [484, 360] width 57 height 13
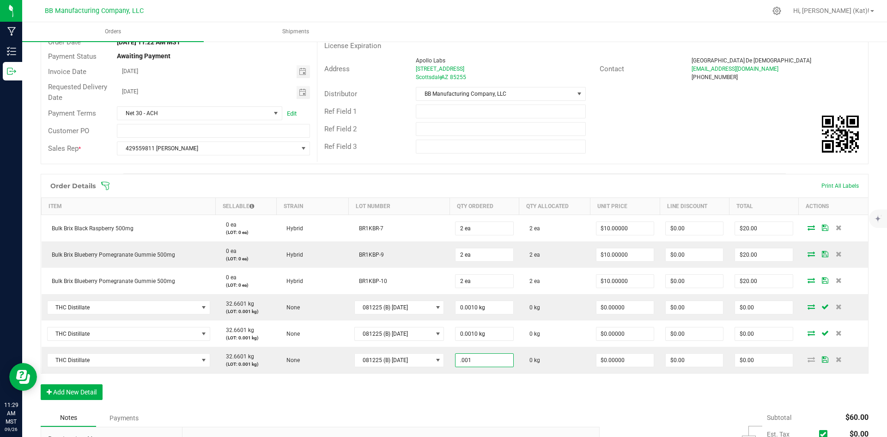
type input "0.0010 kg"
click at [499, 390] on div "Order Details Print All Labels Item Sellable Strain Lot Number Qty Ordered Qty …" at bounding box center [455, 291] width 828 height 235
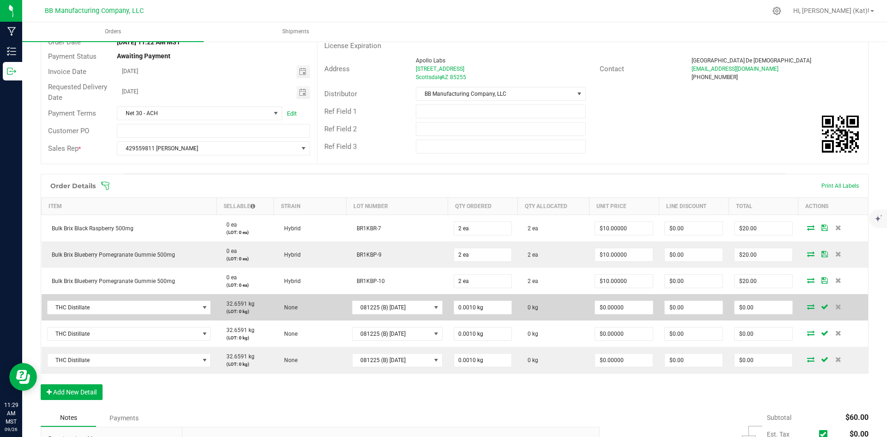
click at [807, 309] on icon at bounding box center [810, 307] width 7 height 6
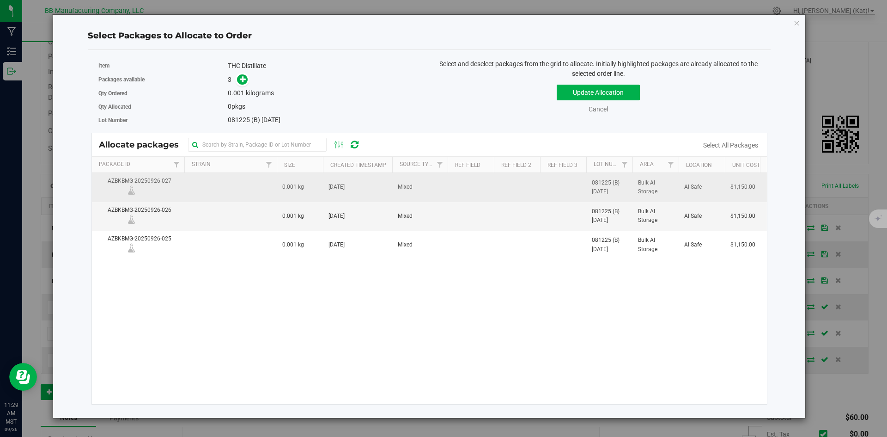
click at [379, 186] on td "[DATE]" at bounding box center [357, 187] width 69 height 29
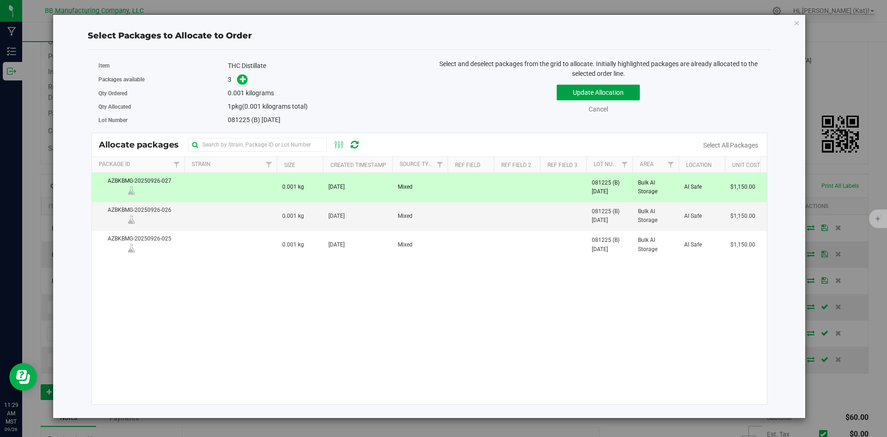
drag, startPoint x: 584, startPoint y: 91, endPoint x: 589, endPoint y: 93, distance: 5.2
click at [584, 91] on button "Update Allocation" at bounding box center [598, 93] width 83 height 16
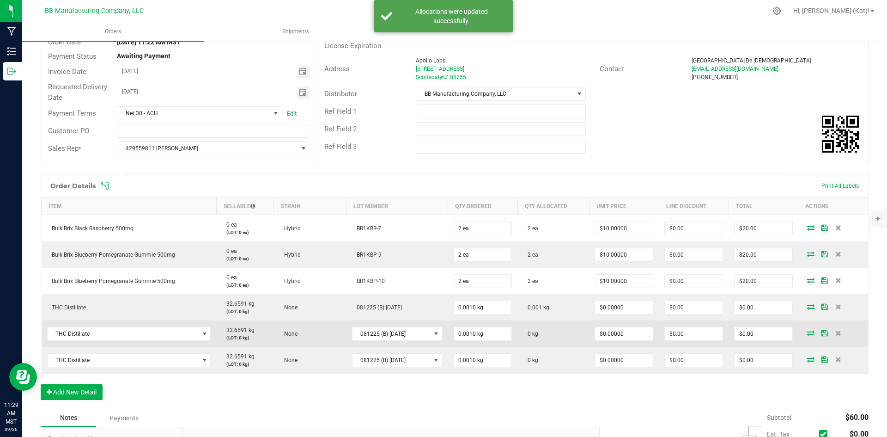
click at [807, 330] on icon at bounding box center [810, 333] width 7 height 6
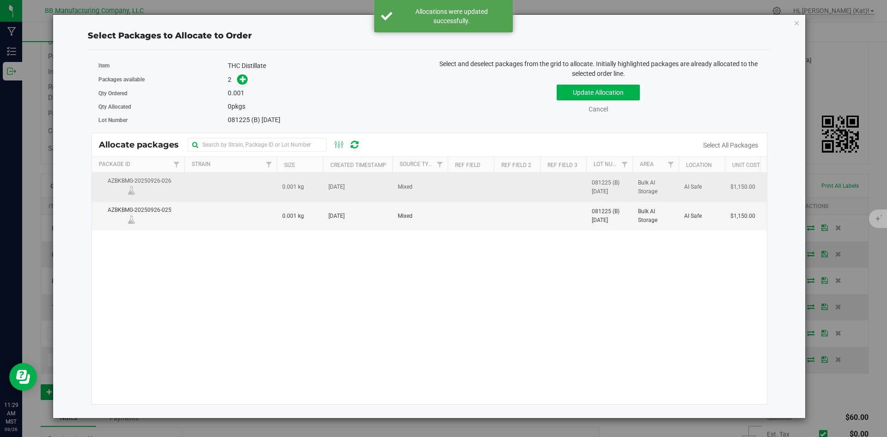
click at [357, 181] on td "[DATE]" at bounding box center [357, 187] width 69 height 29
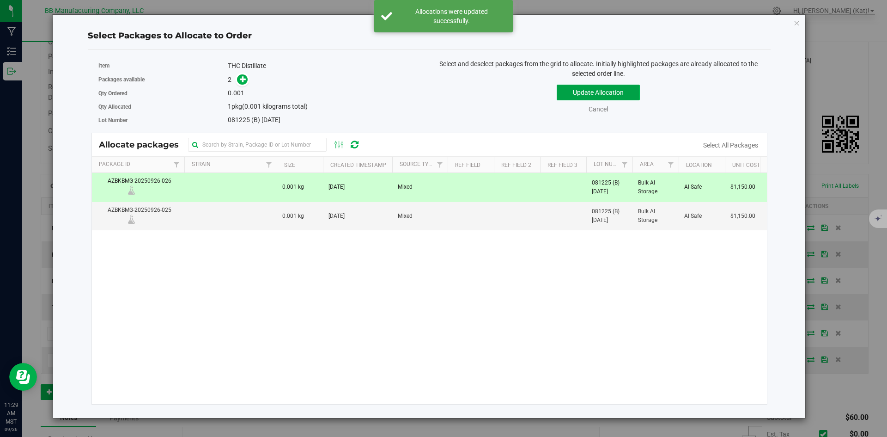
click at [582, 86] on button "Update Allocation" at bounding box center [598, 93] width 83 height 16
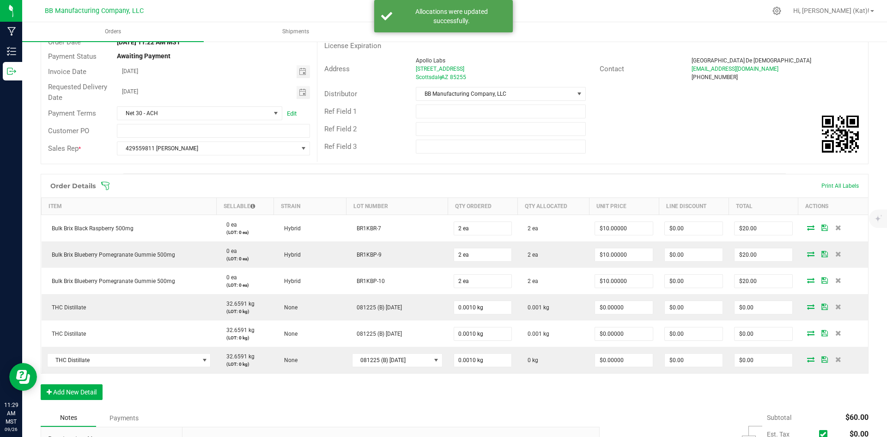
click at [807, 361] on icon at bounding box center [810, 359] width 7 height 6
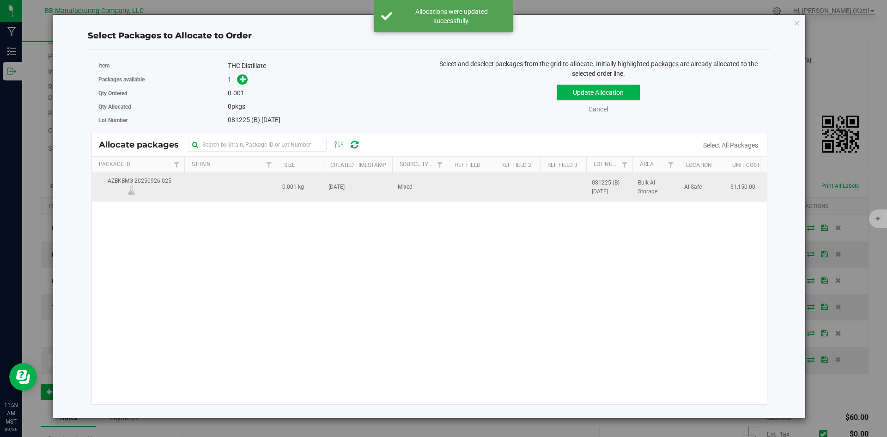
click at [343, 179] on td "[DATE]" at bounding box center [357, 187] width 69 height 28
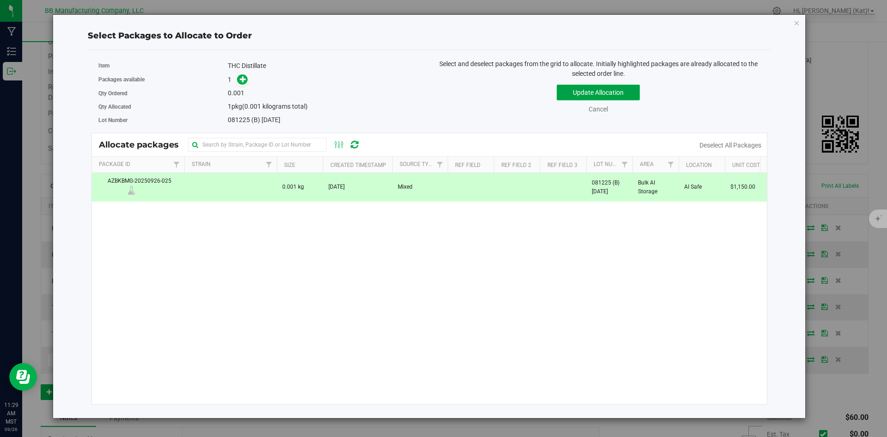
click at [577, 95] on button "Update Allocation" at bounding box center [598, 93] width 83 height 16
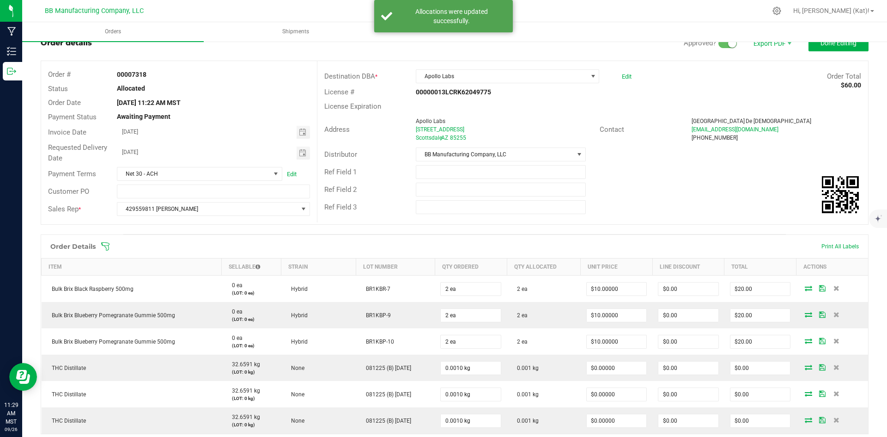
scroll to position [0, 0]
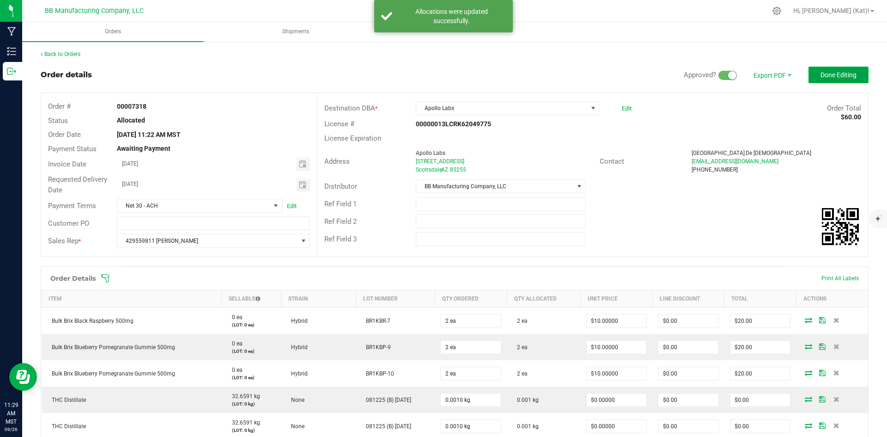
click at [832, 75] on span "Done Editing" at bounding box center [839, 74] width 36 height 7
